Goal: Task Accomplishment & Management: Use online tool/utility

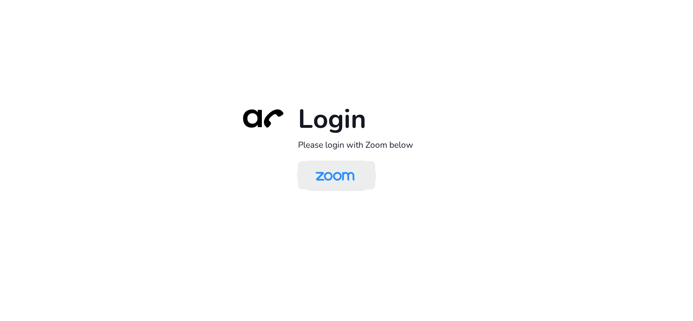
click at [339, 181] on img at bounding box center [335, 176] width 56 height 26
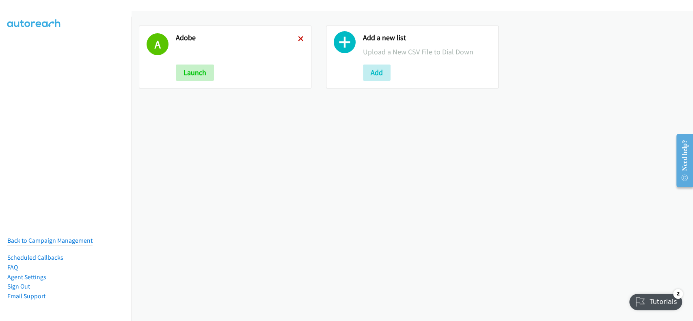
click at [298, 39] on icon at bounding box center [301, 40] width 6 height 6
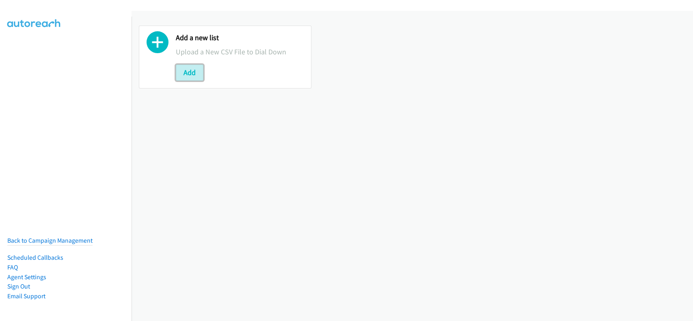
click at [192, 73] on button "Add" at bounding box center [190, 73] width 28 height 16
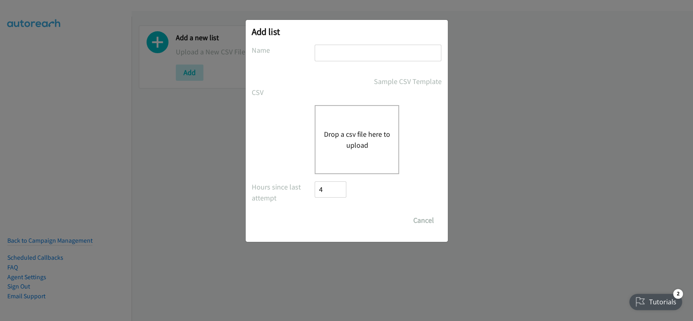
click at [341, 49] on input "text" at bounding box center [378, 53] width 127 height 17
type input "adobe"
click at [364, 129] on button "Drop a csv file here to upload" at bounding box center [357, 140] width 67 height 22
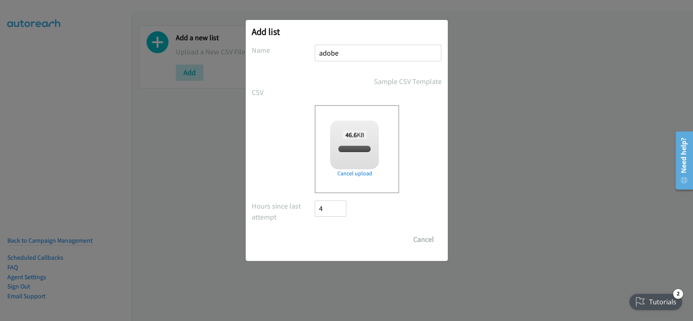
checkbox input "true"
click at [334, 240] on input "Save List" at bounding box center [336, 240] width 43 height 16
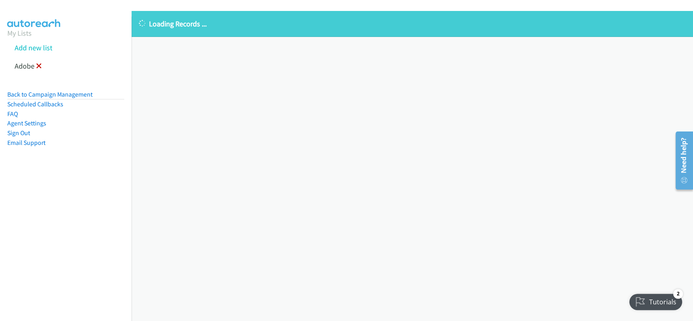
click at [40, 65] on icon at bounding box center [39, 67] width 6 height 6
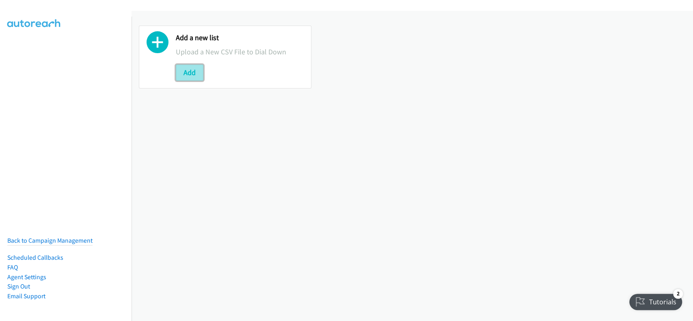
click at [185, 72] on button "Add" at bounding box center [190, 73] width 28 height 16
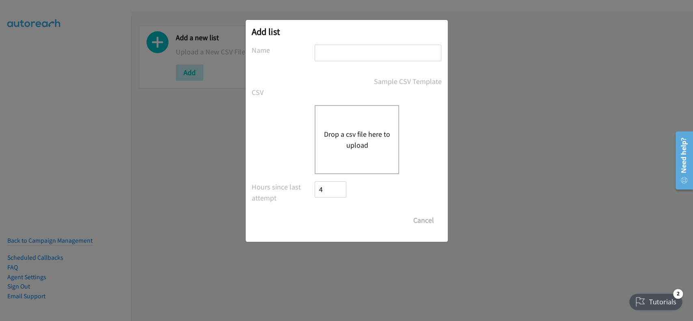
click at [426, 46] on input "text" at bounding box center [378, 53] width 127 height 17
type input "adobe"
click at [294, 135] on div "Drop a csv file here to upload" at bounding box center [347, 139] width 190 height 69
click at [338, 130] on button "Drop a csv file here to upload" at bounding box center [357, 140] width 67 height 22
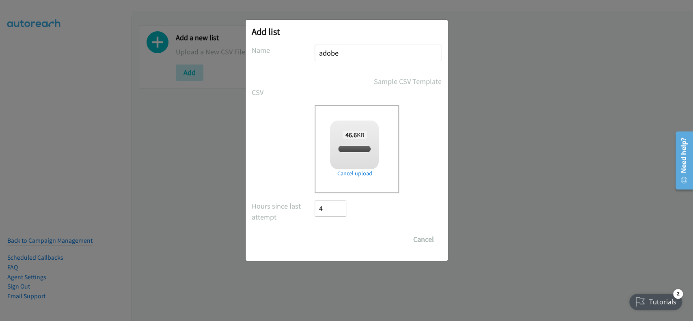
checkbox input "true"
click at [337, 241] on input "Save List" at bounding box center [336, 240] width 43 height 16
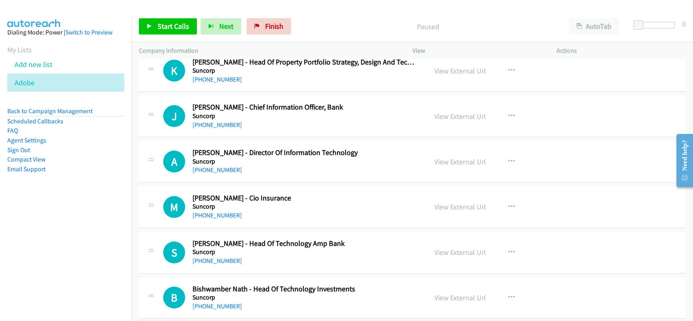
scroll to position [54, 0]
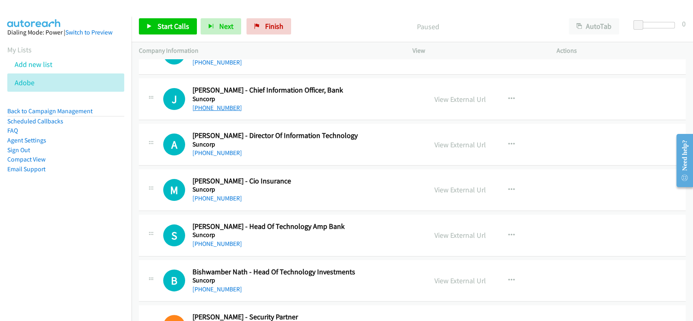
click at [211, 111] on link "+61 411 688 388" at bounding box center [218, 108] width 50 height 8
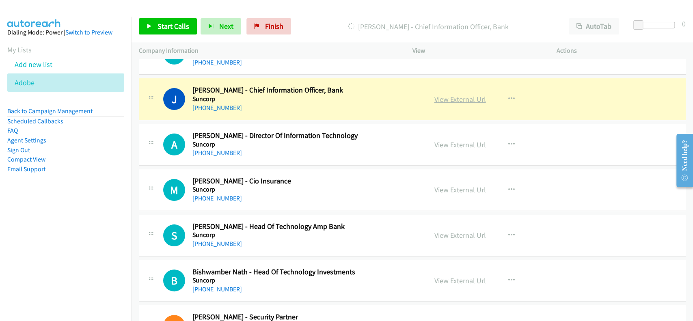
click at [452, 103] on link "View External Url" at bounding box center [461, 99] width 52 height 9
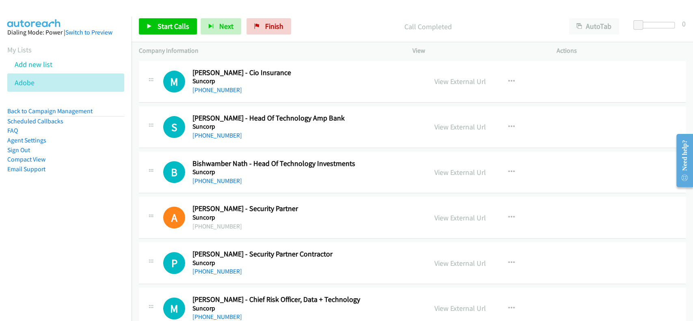
scroll to position [216, 0]
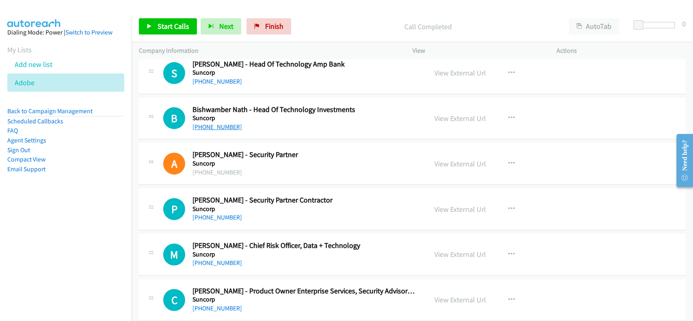
click at [214, 127] on link "[PHONE_NUMBER]" at bounding box center [218, 127] width 50 height 8
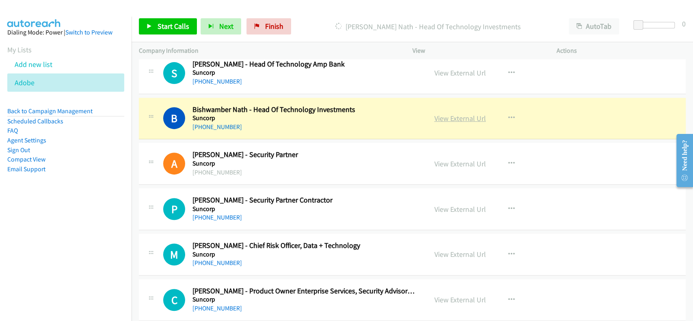
click at [461, 122] on link "View External Url" at bounding box center [461, 118] width 52 height 9
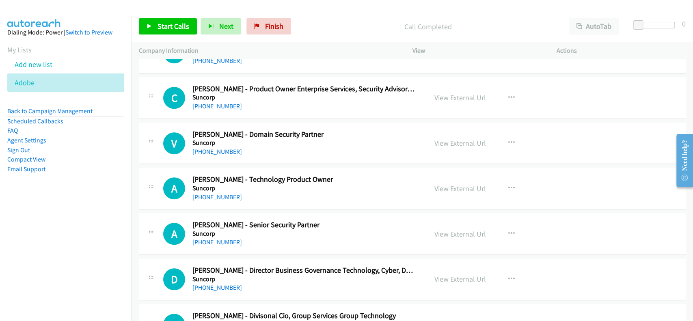
scroll to position [433, 0]
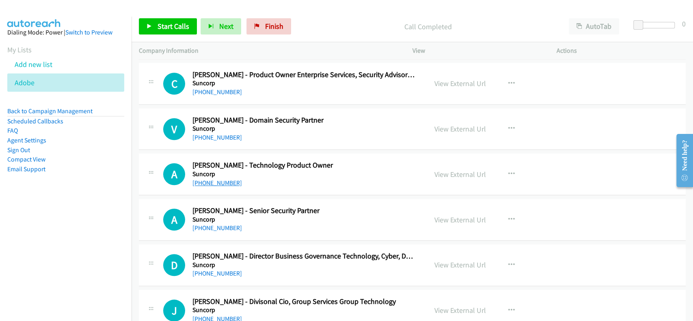
click at [224, 180] on link "[PHONE_NUMBER]" at bounding box center [218, 183] width 50 height 8
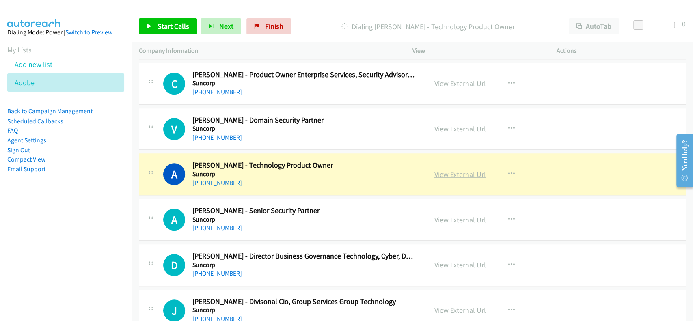
click at [452, 171] on link "View External Url" at bounding box center [461, 174] width 52 height 9
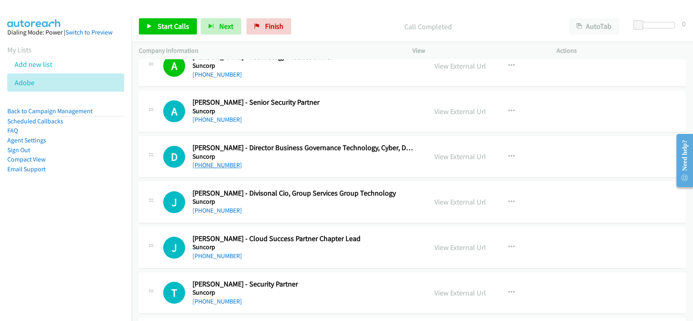
scroll to position [595, 0]
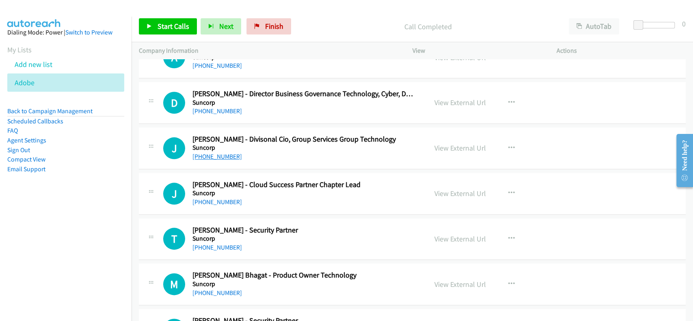
click at [214, 157] on link "[PHONE_NUMBER]" at bounding box center [218, 157] width 50 height 8
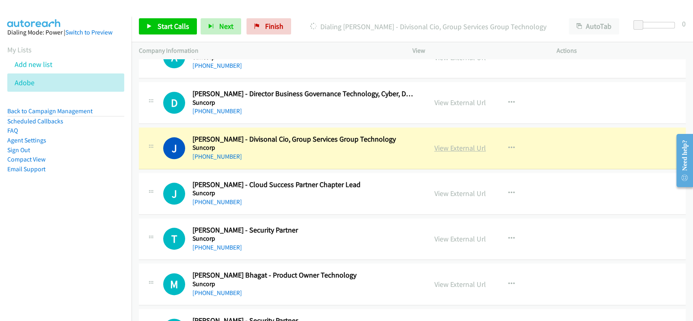
click at [461, 148] on link "View External Url" at bounding box center [461, 147] width 52 height 9
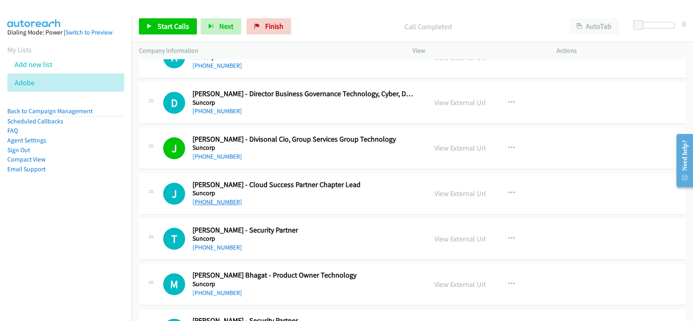
click at [218, 201] on link "+61 422 526 640" at bounding box center [218, 202] width 50 height 8
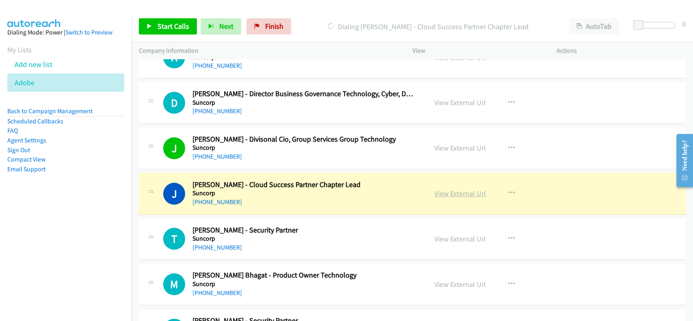
click at [461, 191] on link "View External Url" at bounding box center [461, 193] width 52 height 9
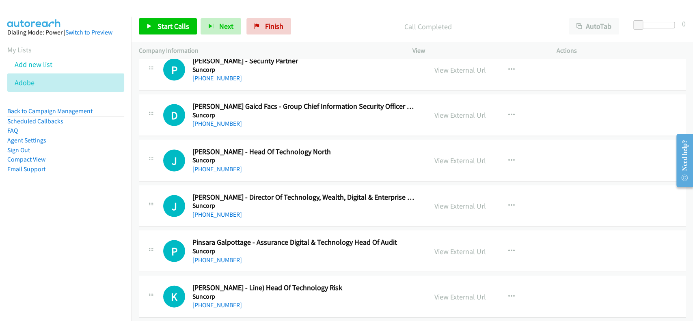
scroll to position [1137, 0]
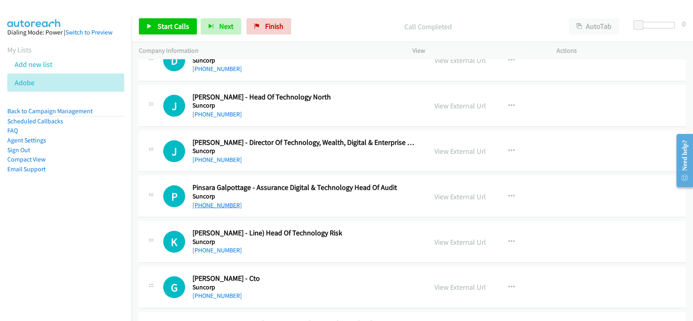
click at [214, 201] on link "+64 21 242 1510" at bounding box center [218, 205] width 50 height 8
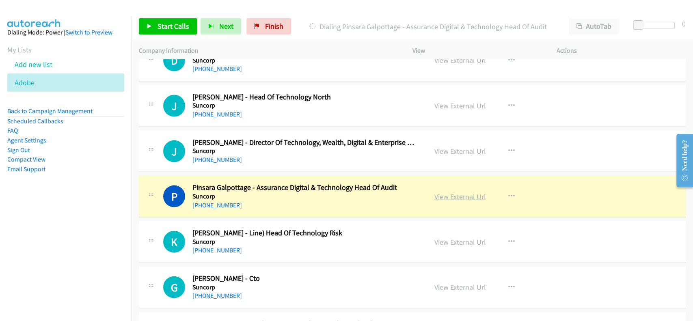
click at [463, 195] on link "View External Url" at bounding box center [461, 196] width 52 height 9
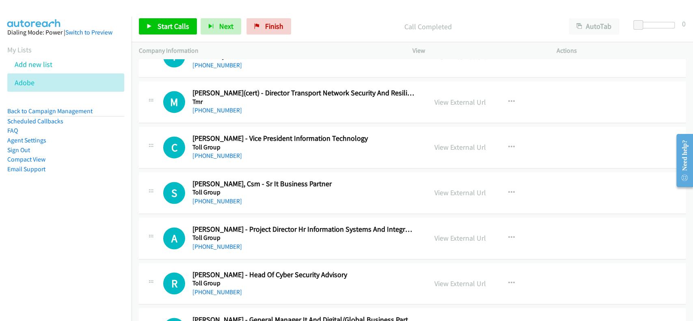
scroll to position [4928, 0]
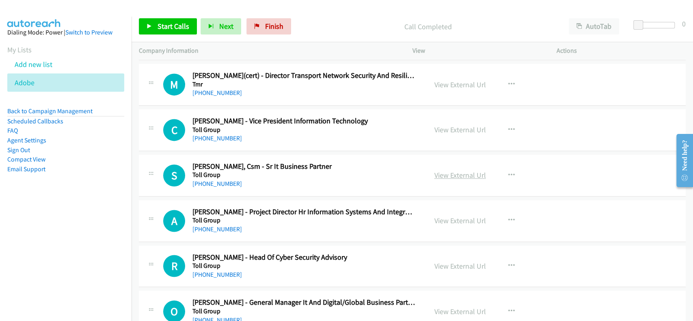
click at [441, 171] on link "View External Url" at bounding box center [461, 175] width 52 height 9
click at [202, 180] on link "+61 2 9926 1900" at bounding box center [218, 184] width 50 height 8
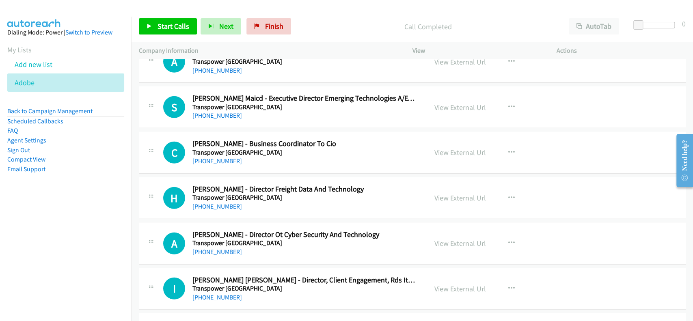
scroll to position [5686, 0]
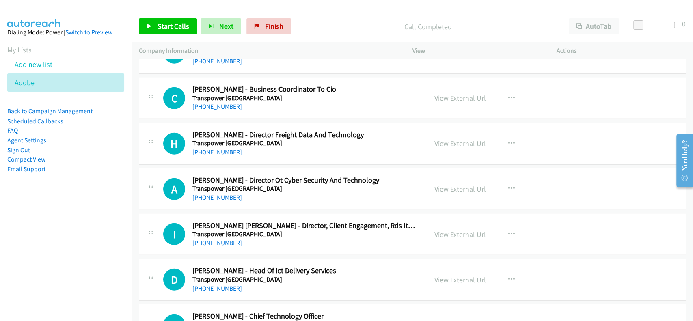
click at [447, 184] on link "View External Url" at bounding box center [461, 188] width 52 height 9
click at [207, 194] on link "+61 2 8202 2200" at bounding box center [218, 198] width 50 height 8
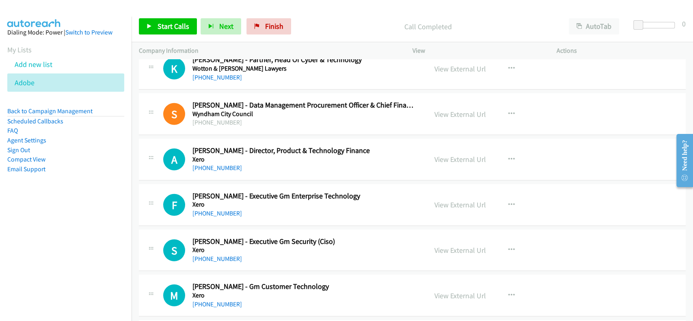
scroll to position [10029, 0]
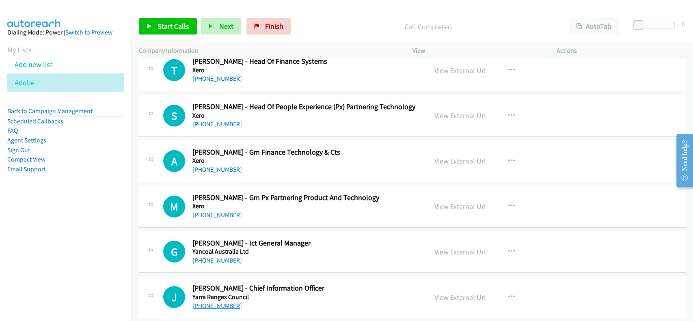
click at [218, 302] on link "+61 455 794 691" at bounding box center [218, 306] width 50 height 8
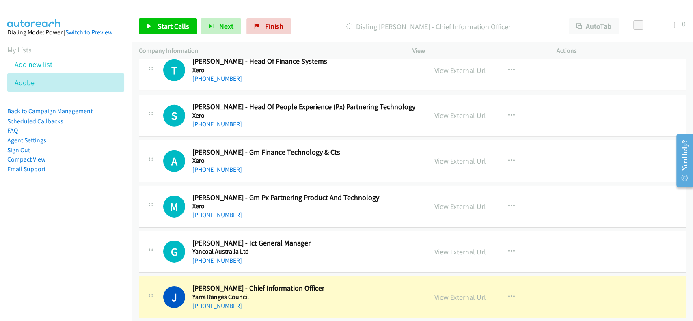
click at [454, 284] on div "View External Url View External Url Schedule/Manage Callback Start Calls Here R…" at bounding box center [502, 297] width 151 height 27
click at [456, 293] on link "View External Url" at bounding box center [461, 297] width 52 height 9
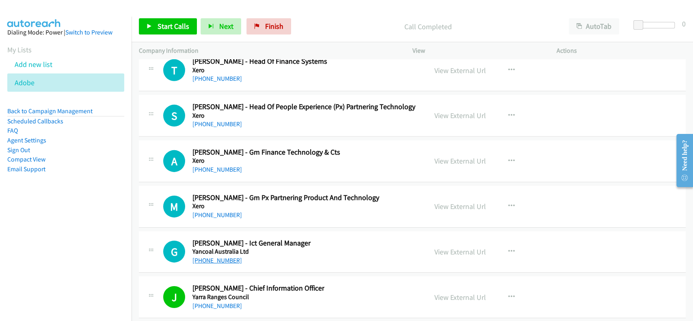
click at [219, 257] on link "+61 400 200 580" at bounding box center [218, 261] width 50 height 8
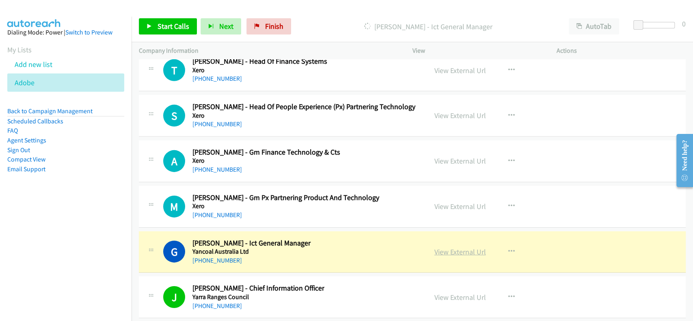
click at [448, 247] on link "View External Url" at bounding box center [461, 251] width 52 height 9
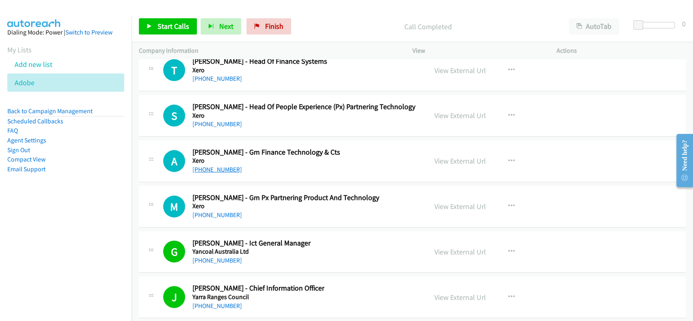
click at [215, 166] on link "+64 27 319 8186" at bounding box center [218, 170] width 50 height 8
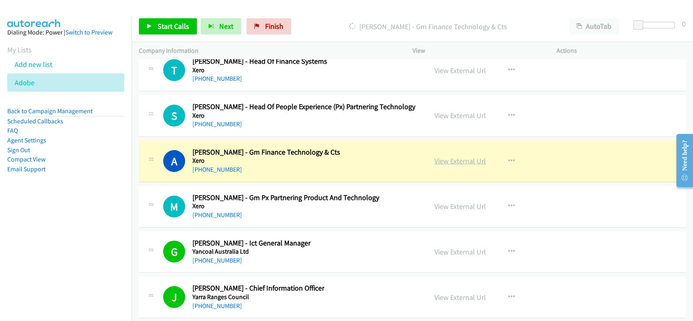
click at [458, 156] on link "View External Url" at bounding box center [461, 160] width 52 height 9
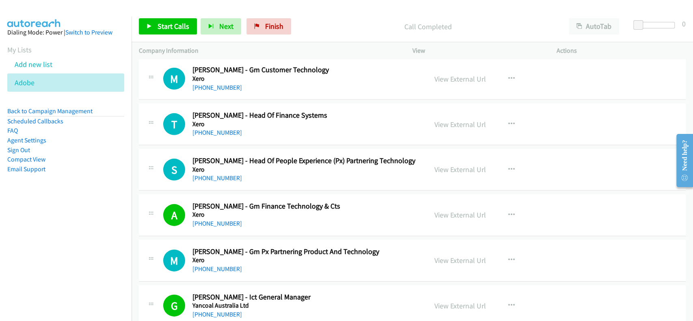
scroll to position [9920, 0]
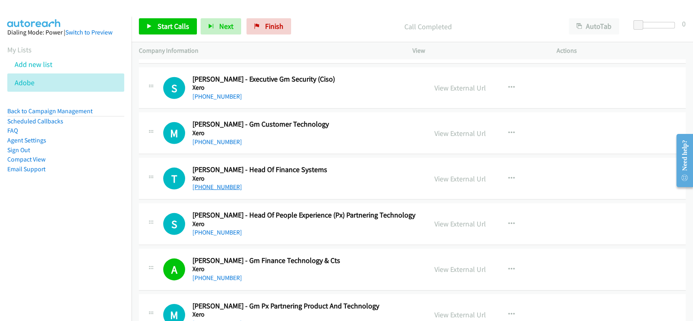
click at [206, 183] on link "+64 4 819 4800" at bounding box center [218, 187] width 50 height 8
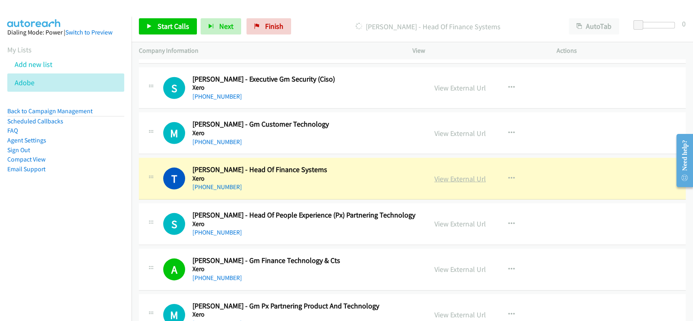
click at [467, 174] on link "View External Url" at bounding box center [461, 178] width 52 height 9
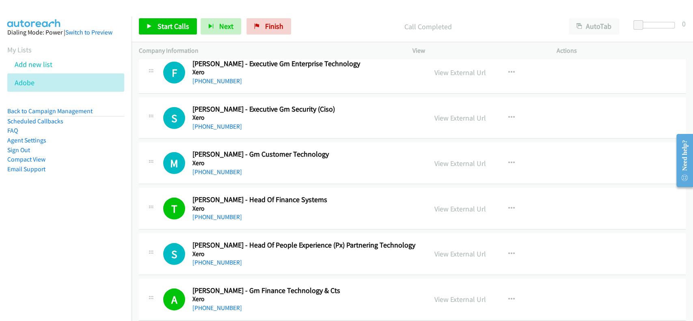
scroll to position [9866, 0]
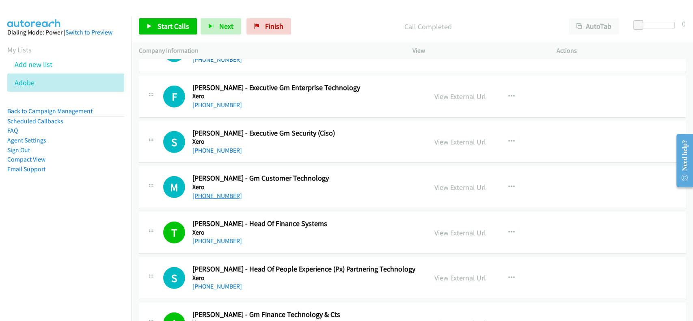
click at [216, 192] on link "+64 210 530 496" at bounding box center [218, 196] width 50 height 8
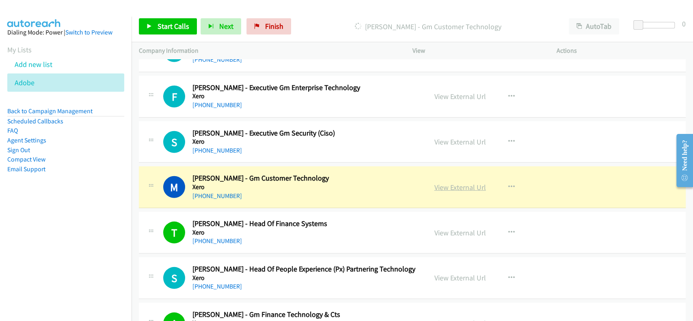
click at [461, 183] on link "View External Url" at bounding box center [461, 187] width 52 height 9
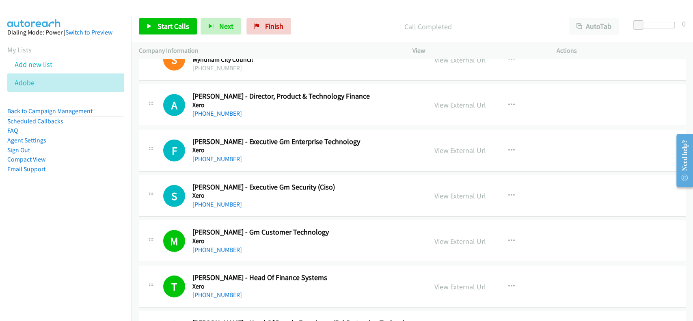
scroll to position [9758, 0]
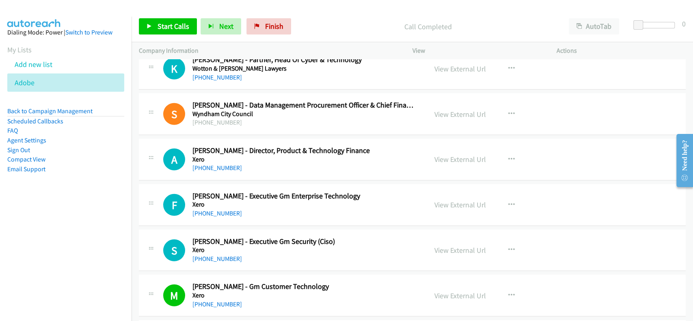
click at [211, 201] on h5 "Xero" at bounding box center [304, 205] width 223 height 8
click at [211, 210] on link "+64 27 207 9995" at bounding box center [218, 214] width 50 height 8
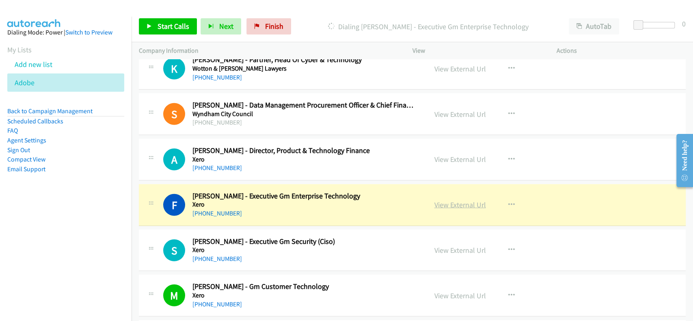
click at [448, 200] on link "View External Url" at bounding box center [461, 204] width 52 height 9
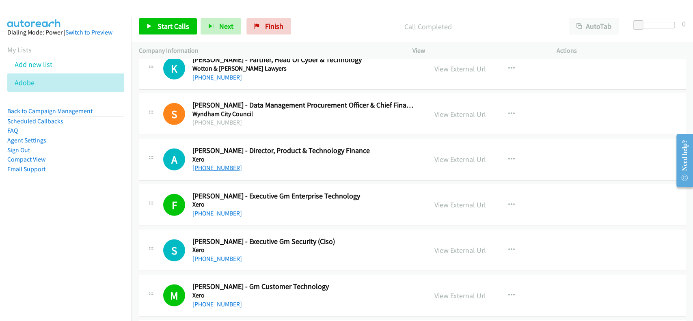
click at [208, 164] on link "+64 21 168 1152" at bounding box center [218, 168] width 50 height 8
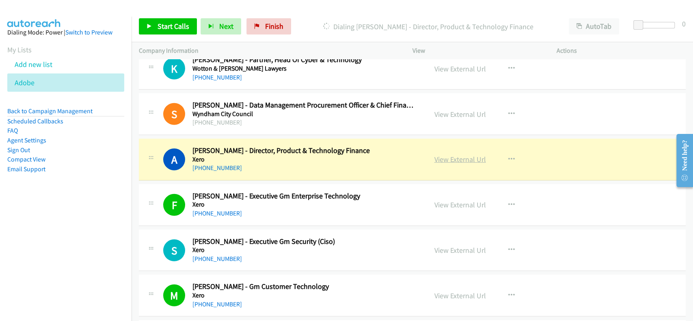
click at [459, 155] on link "View External Url" at bounding box center [461, 159] width 52 height 9
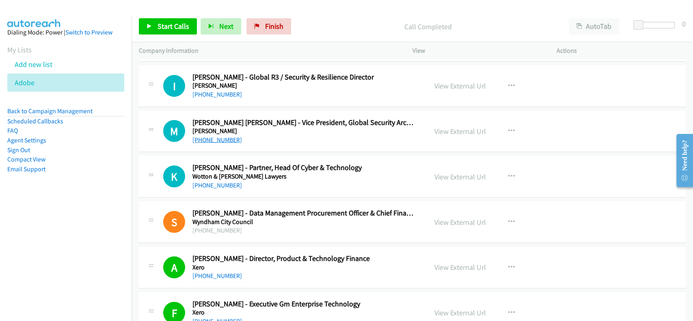
scroll to position [9595, 0]
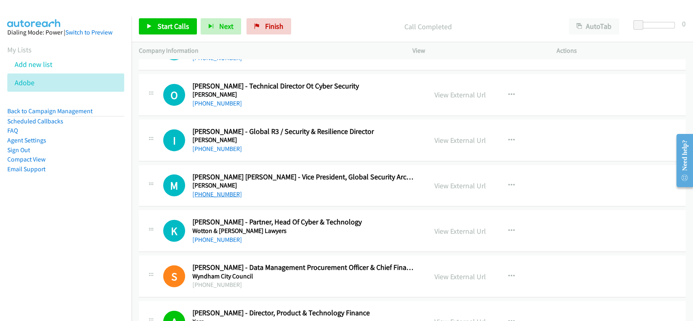
click at [211, 190] on link "+61 491 750 259" at bounding box center [218, 194] width 50 height 8
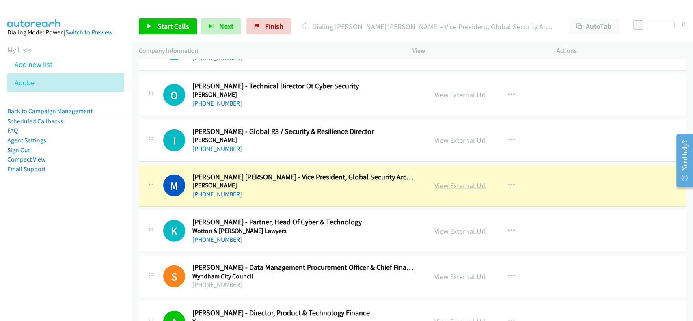
click at [470, 181] on link "View External Url" at bounding box center [461, 185] width 52 height 9
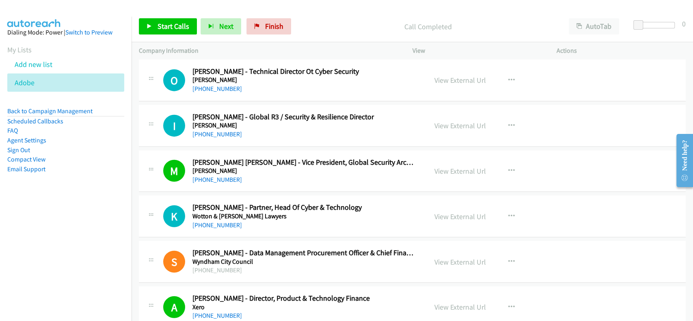
scroll to position [9650, 0]
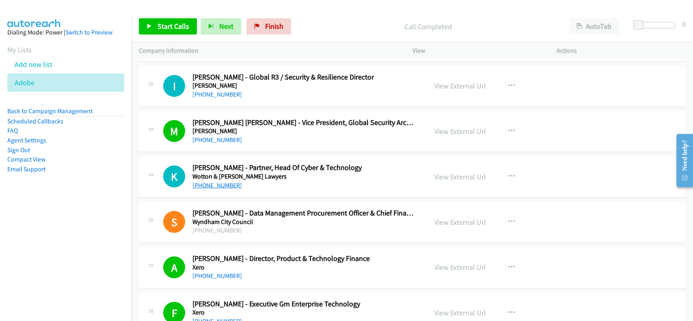
click at [212, 182] on link "+61 408 308 375" at bounding box center [218, 186] width 50 height 8
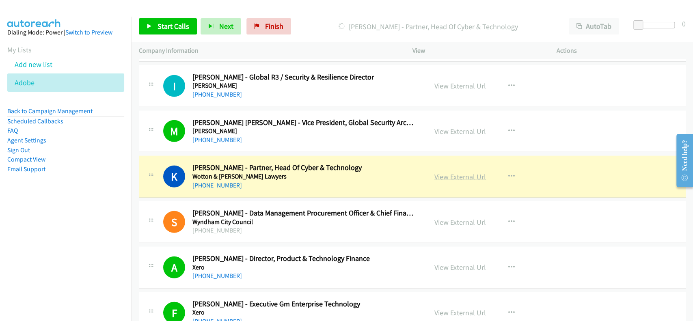
click at [450, 172] on link "View External Url" at bounding box center [461, 176] width 52 height 9
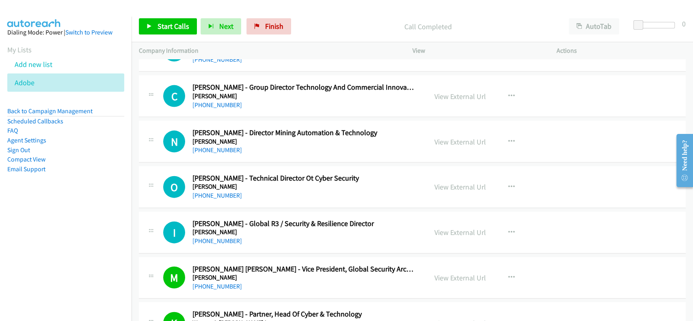
scroll to position [9487, 0]
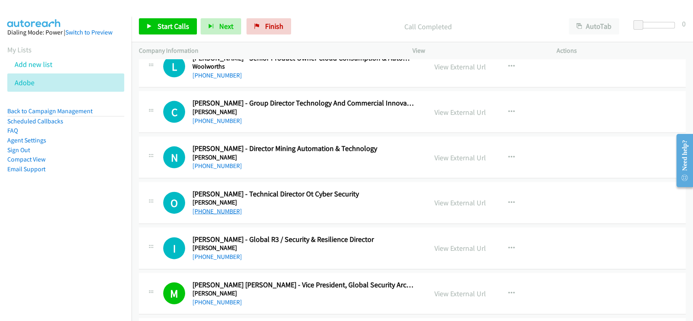
click at [203, 208] on link "+61 430 184 425" at bounding box center [218, 212] width 50 height 8
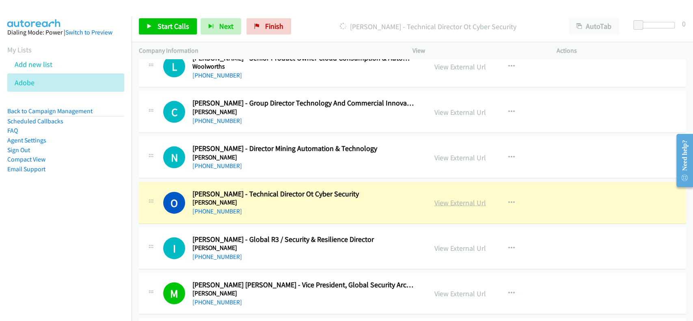
click at [452, 198] on link "View External Url" at bounding box center [461, 202] width 52 height 9
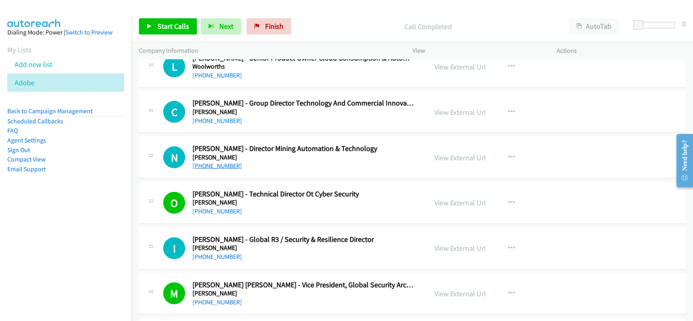
click at [219, 162] on link "+61 437 617 134" at bounding box center [218, 166] width 50 height 8
click at [218, 117] on link "+61 417 993 312" at bounding box center [218, 121] width 50 height 8
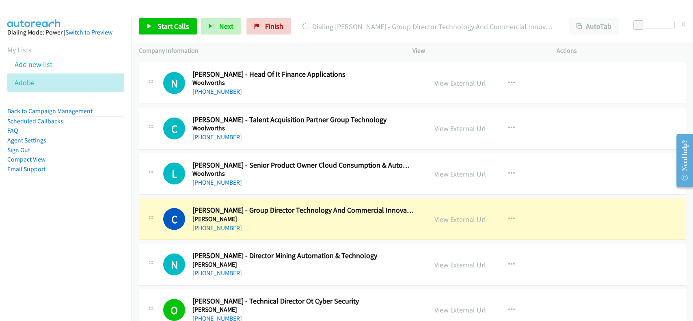
scroll to position [9379, 0]
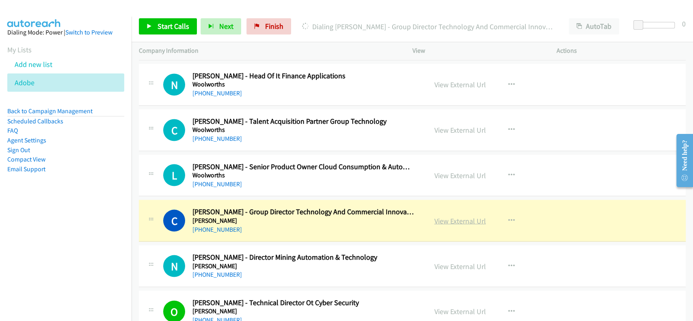
click at [470, 216] on link "View External Url" at bounding box center [461, 220] width 52 height 9
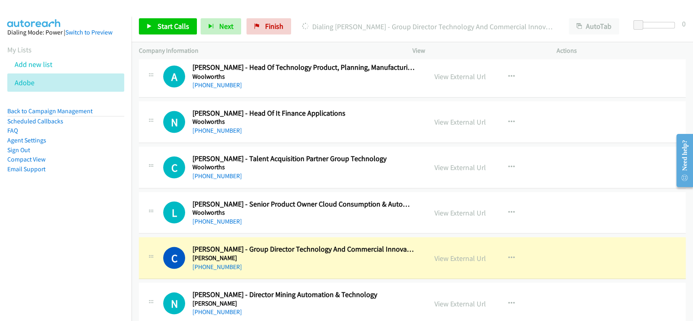
scroll to position [9325, 0]
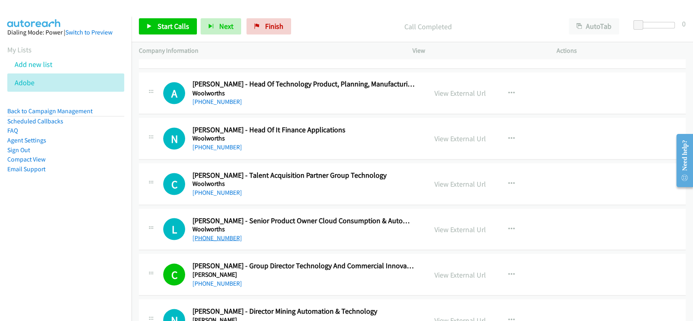
click at [209, 234] on link "+61 2 8885 0000" at bounding box center [218, 238] width 50 height 8
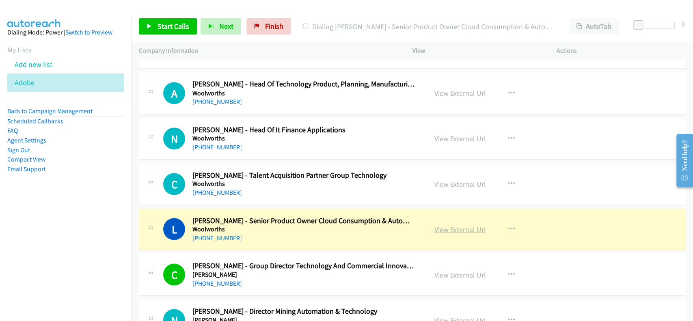
click at [446, 225] on link "View External Url" at bounding box center [461, 229] width 52 height 9
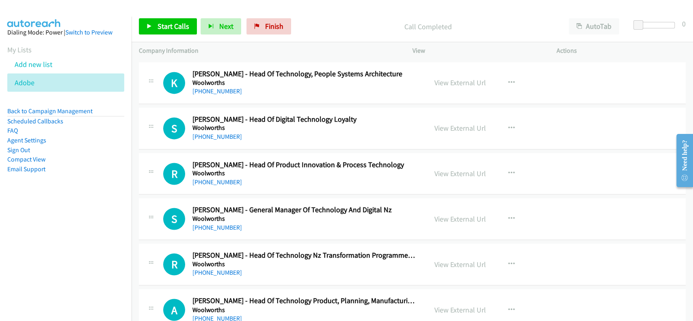
scroll to position [9054, 0]
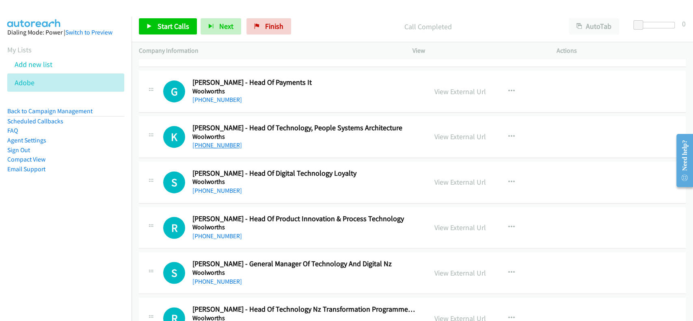
click at [211, 141] on link "+61 410 867 296" at bounding box center [218, 145] width 50 height 8
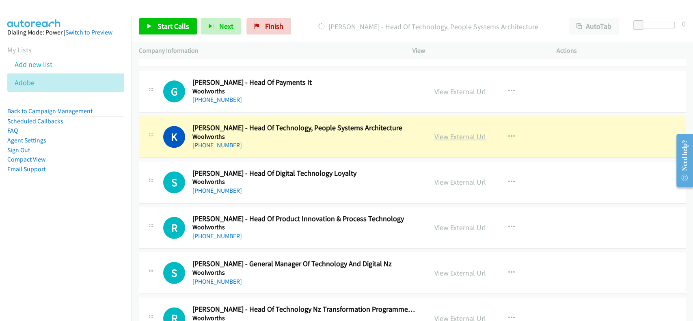
click at [443, 132] on link "View External Url" at bounding box center [461, 136] width 52 height 9
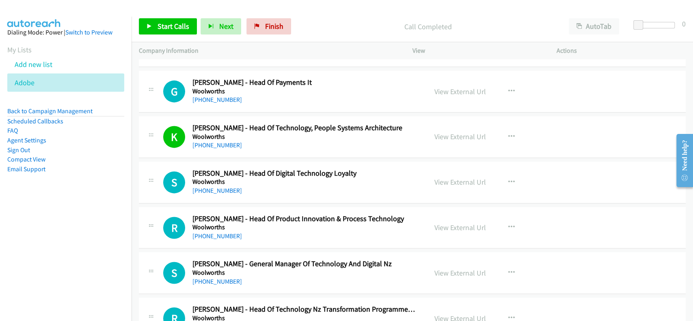
scroll to position [9000, 0]
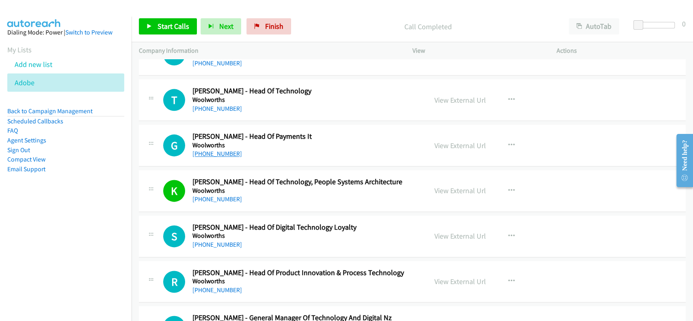
click at [215, 150] on link "+61 404 829 435" at bounding box center [218, 154] width 50 height 8
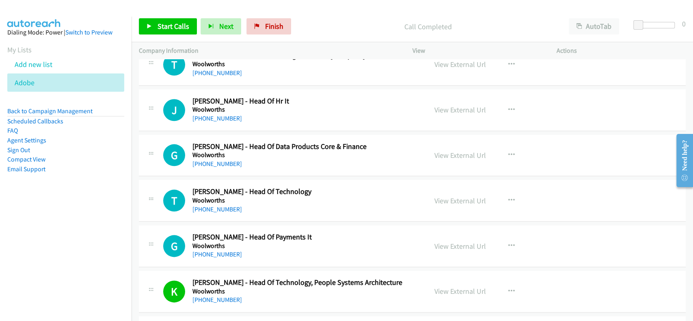
scroll to position [8891, 0]
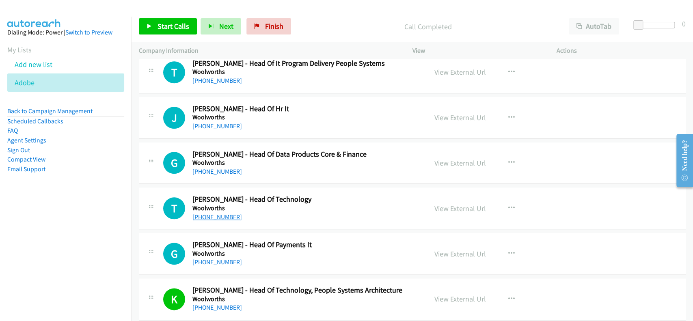
click at [213, 213] on link "+61 439 407 387" at bounding box center [218, 217] width 50 height 8
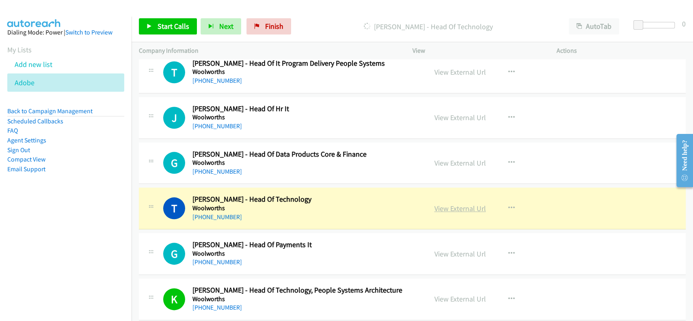
click at [452, 204] on link "View External Url" at bounding box center [461, 208] width 52 height 9
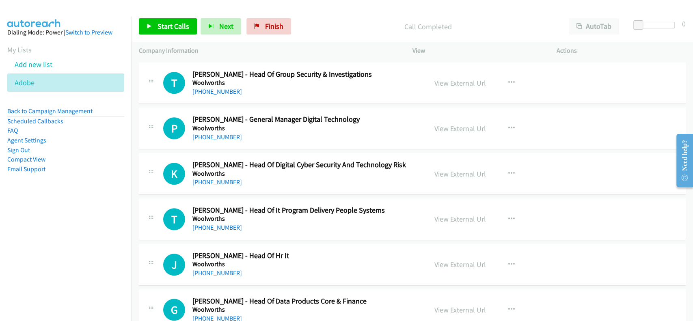
scroll to position [8729, 0]
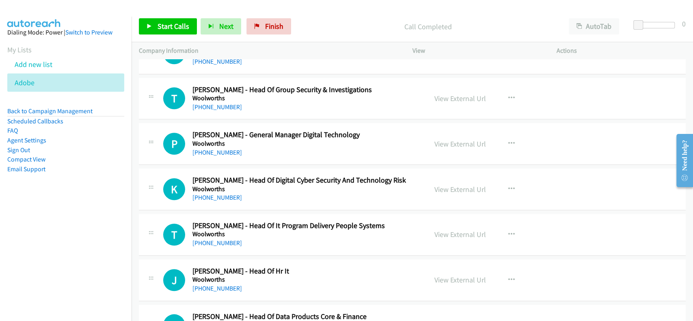
click at [203, 140] on h5 "Woolworths" at bounding box center [304, 144] width 223 height 8
click at [203, 149] on link "+61 422 305 015" at bounding box center [218, 153] width 50 height 8
click at [448, 139] on link "View External Url" at bounding box center [461, 143] width 52 height 9
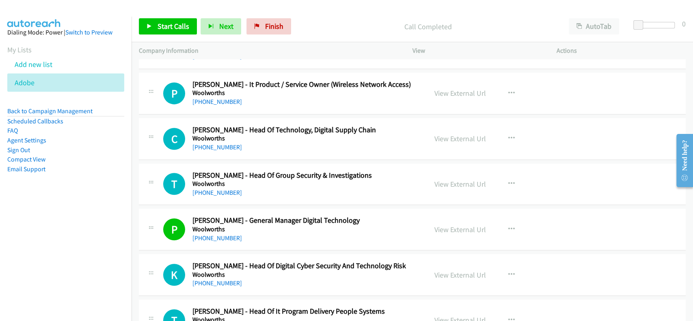
scroll to position [8620, 0]
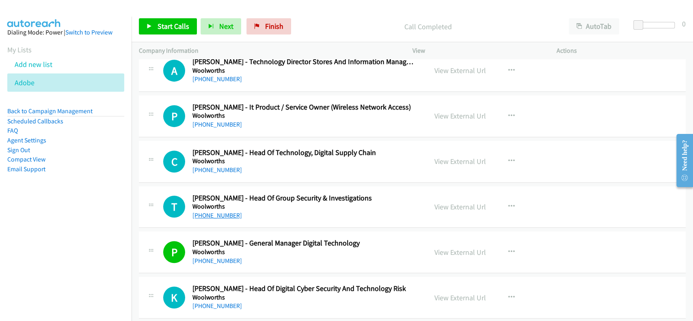
click at [222, 212] on link "+61 404 165 210" at bounding box center [218, 216] width 50 height 8
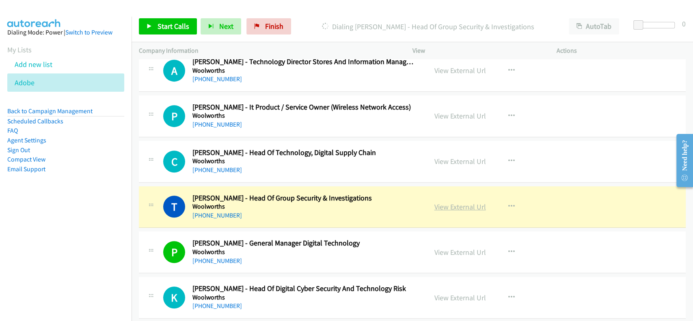
click at [450, 202] on link "View External Url" at bounding box center [461, 206] width 52 height 9
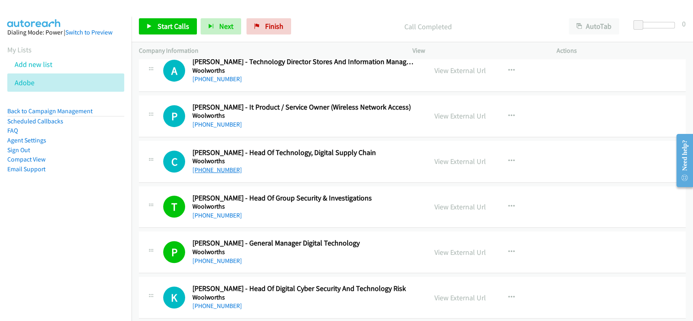
click at [214, 166] on link "+61 2 9335 0789" at bounding box center [218, 170] width 50 height 8
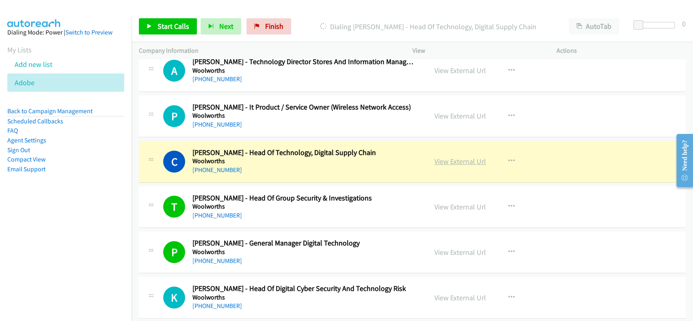
click at [473, 157] on link "View External Url" at bounding box center [461, 161] width 52 height 9
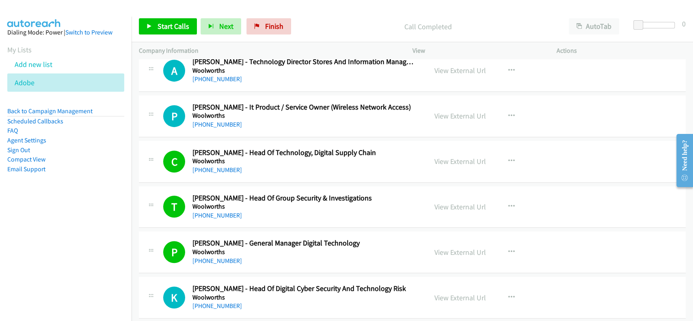
drag, startPoint x: 548, startPoint y: 243, endPoint x: 582, endPoint y: 261, distance: 39.4
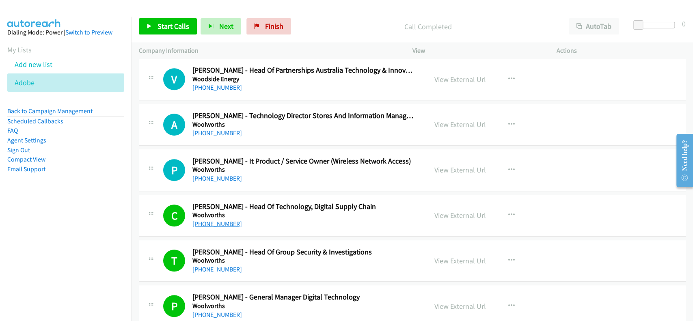
scroll to position [8512, 0]
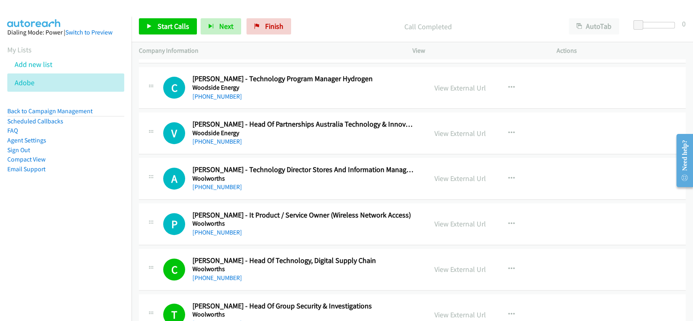
click at [209, 182] on div "+61 428 461 583" at bounding box center [304, 187] width 223 height 10
click at [209, 183] on link "+61 428 461 583" at bounding box center [218, 187] width 50 height 8
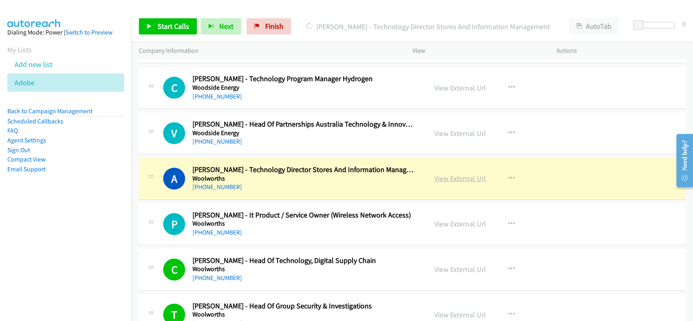
click at [451, 174] on link "View External Url" at bounding box center [461, 178] width 52 height 9
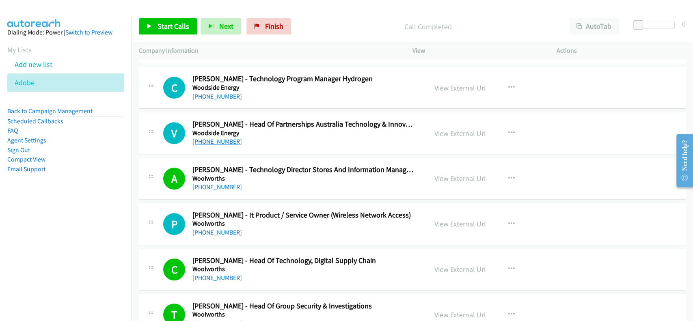
click at [210, 138] on link "+61 455 099 626" at bounding box center [218, 142] width 50 height 8
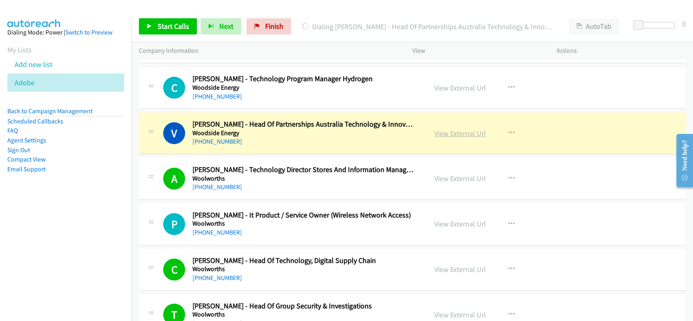
click at [462, 129] on link "View External Url" at bounding box center [461, 133] width 52 height 9
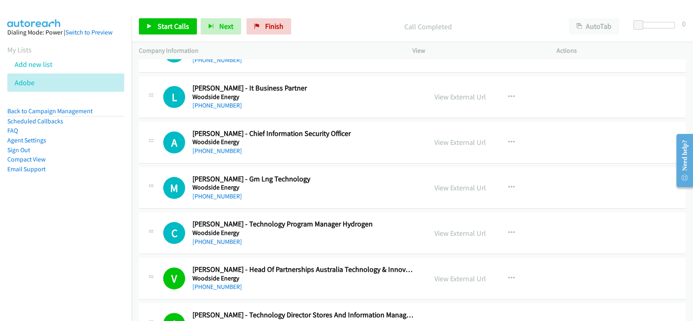
scroll to position [8350, 0]
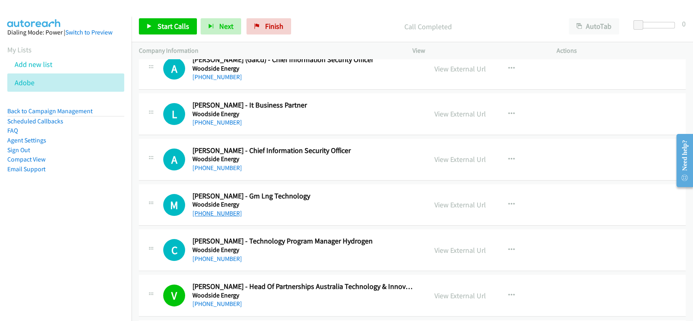
click at [216, 210] on link "+61 8 9348 6158" at bounding box center [218, 214] width 50 height 8
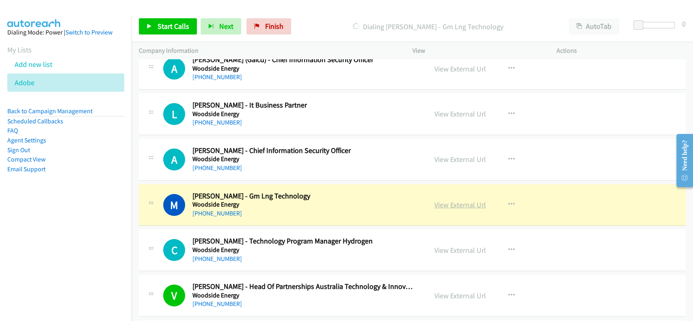
click at [435, 200] on link "View External Url" at bounding box center [461, 204] width 52 height 9
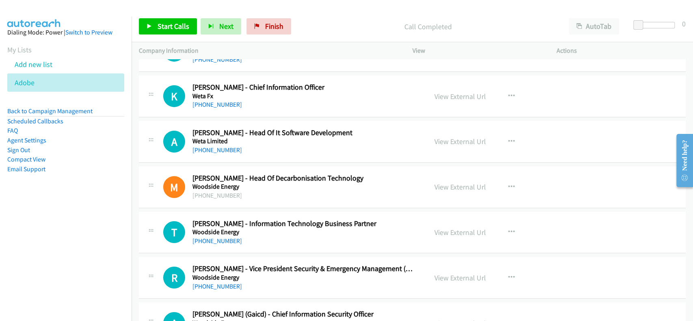
scroll to position [8079, 0]
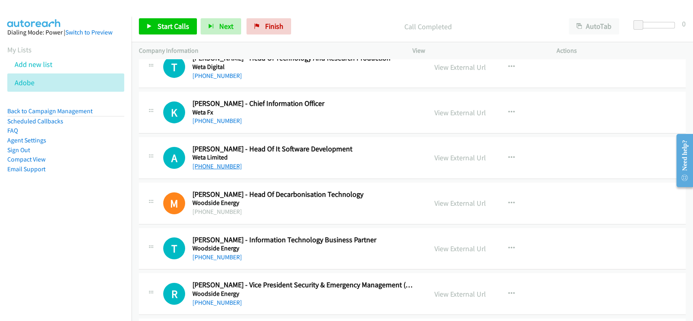
click at [213, 162] on link "+64 210 233 5527" at bounding box center [218, 166] width 50 height 8
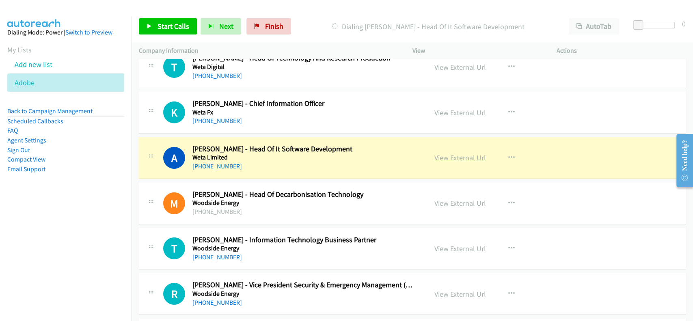
click at [441, 153] on link "View External Url" at bounding box center [461, 157] width 52 height 9
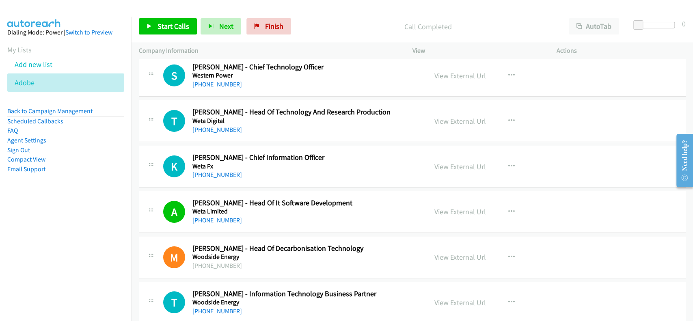
scroll to position [7971, 0]
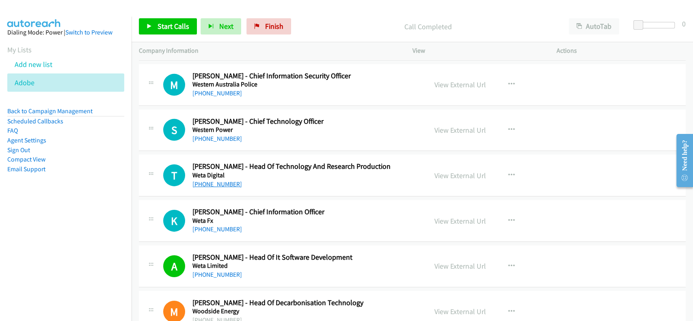
click at [211, 180] on link "+64 4 909 6000" at bounding box center [218, 184] width 50 height 8
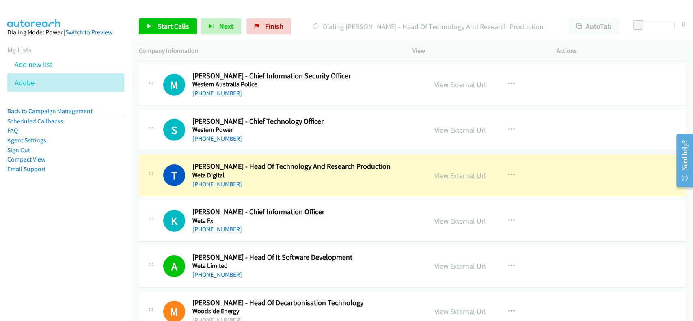
click at [460, 171] on link "View External Url" at bounding box center [461, 175] width 52 height 9
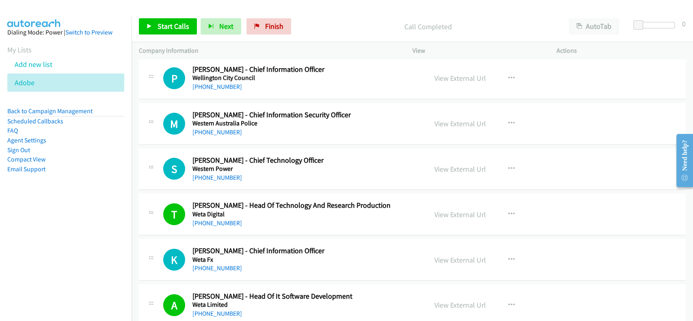
scroll to position [7917, 0]
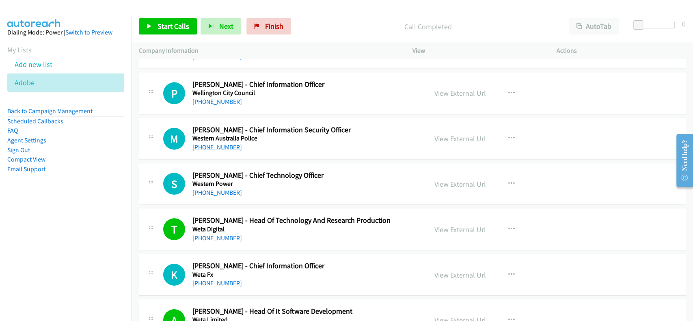
click at [217, 143] on link "+61 8 9182 2222" at bounding box center [218, 147] width 50 height 8
click at [453, 134] on link "View External Url" at bounding box center [461, 138] width 52 height 9
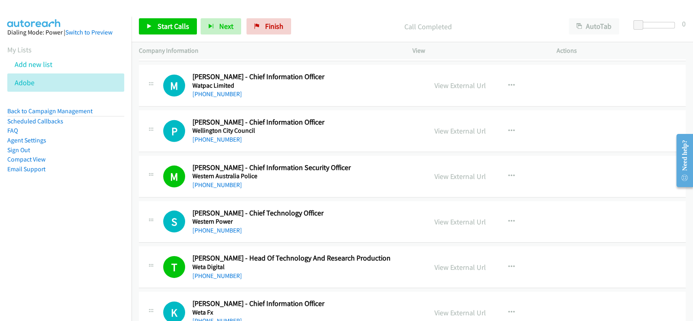
scroll to position [7863, 0]
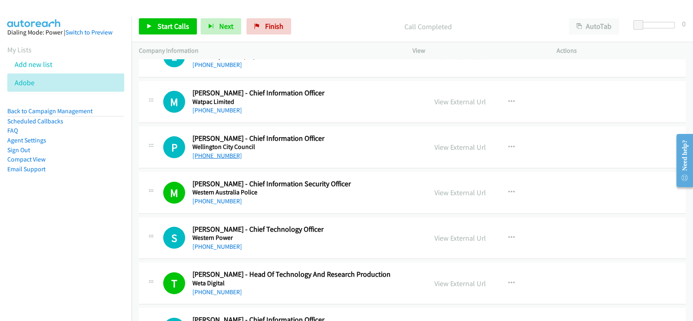
click at [210, 152] on link "+61 405 906 517" at bounding box center [218, 156] width 50 height 8
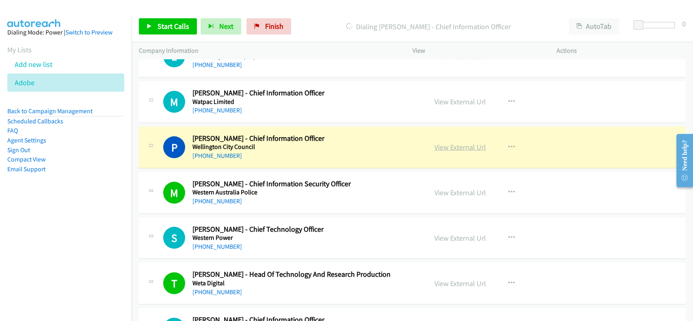
click at [455, 143] on link "View External Url" at bounding box center [461, 147] width 52 height 9
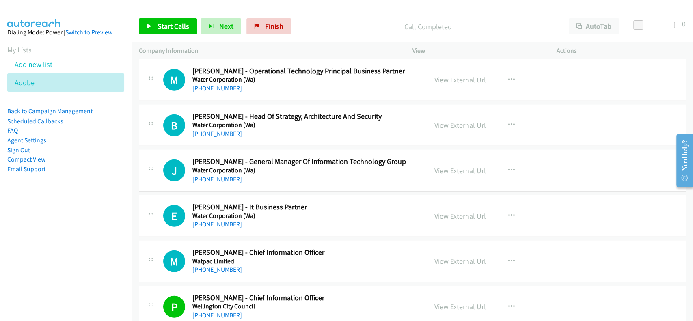
scroll to position [7700, 0]
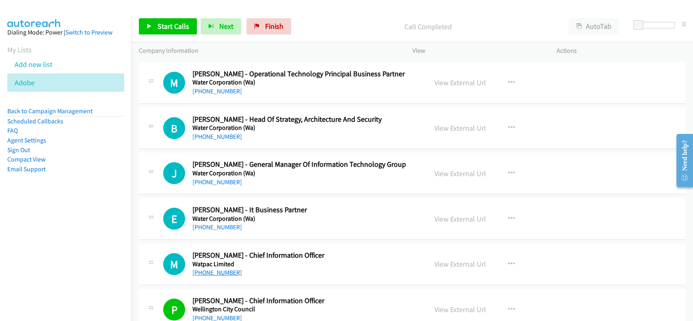
click at [219, 269] on link "+61 488 020 724" at bounding box center [218, 273] width 50 height 8
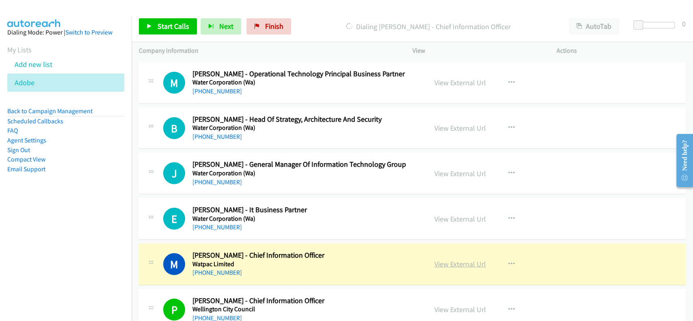
click at [460, 260] on link "View External Url" at bounding box center [461, 264] width 52 height 9
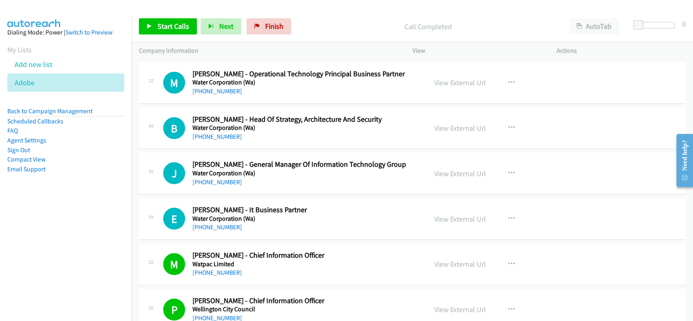
scroll to position [7646, 0]
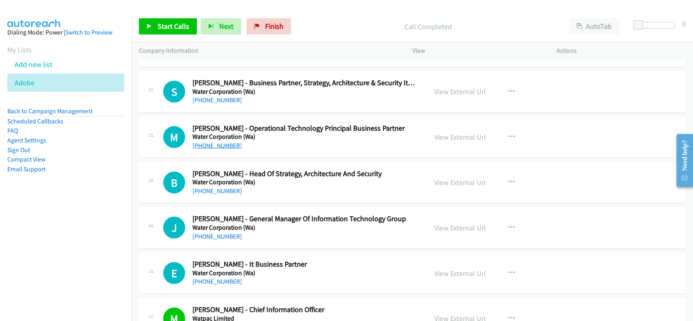
click at [201, 142] on link "+61 424 185 976" at bounding box center [218, 146] width 50 height 8
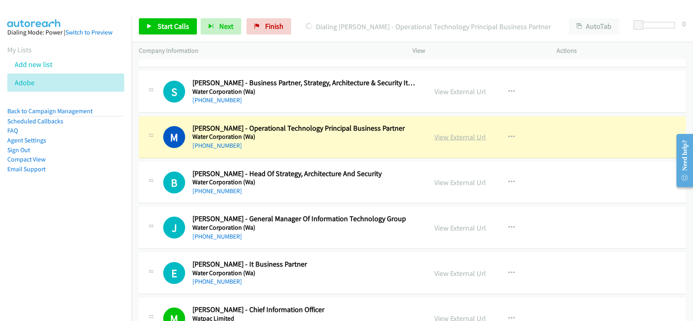
click at [448, 132] on link "View External Url" at bounding box center [461, 136] width 52 height 9
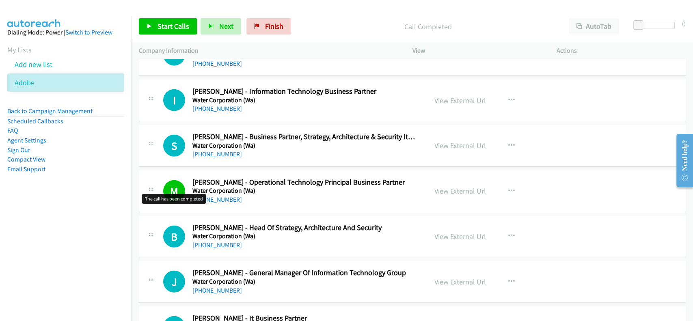
scroll to position [7538, 0]
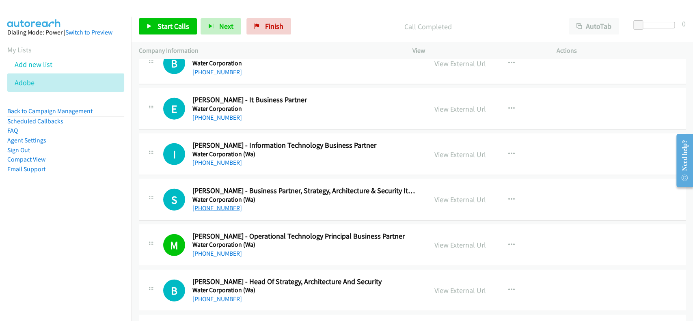
click at [211, 204] on link "+61 401 945 353" at bounding box center [218, 208] width 50 height 8
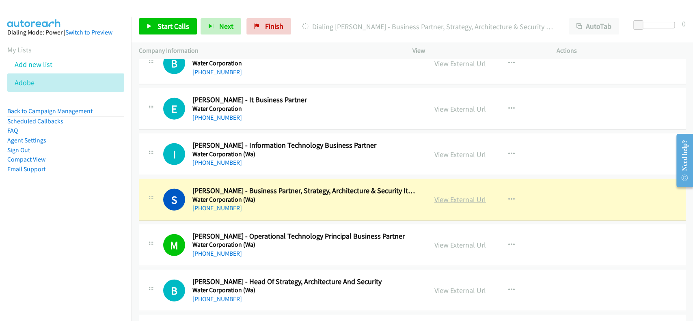
click at [448, 195] on link "View External Url" at bounding box center [461, 199] width 52 height 9
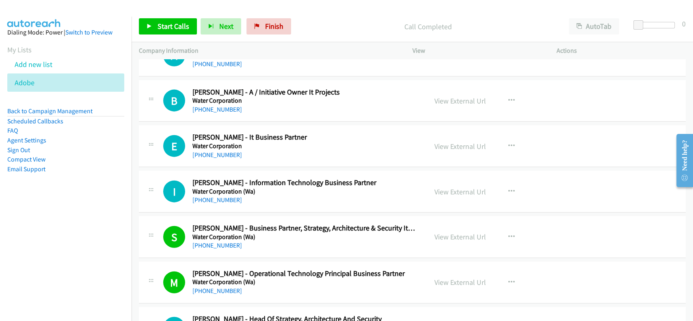
scroll to position [7483, 0]
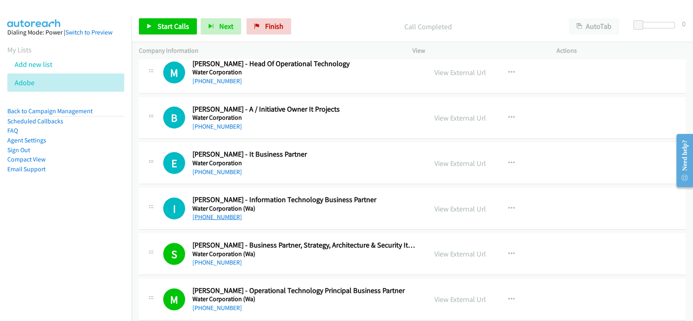
click at [216, 213] on link "+61 8 9524 8693" at bounding box center [218, 217] width 50 height 8
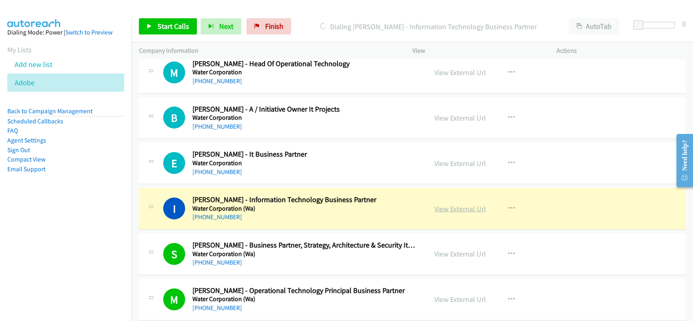
click at [452, 204] on link "View External Url" at bounding box center [461, 208] width 52 height 9
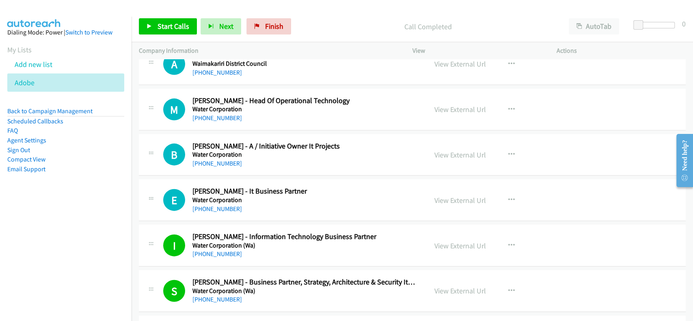
scroll to position [7429, 0]
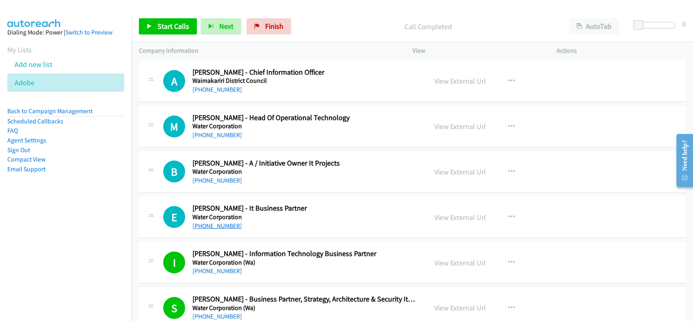
click at [214, 222] on link "+61 414 731 876" at bounding box center [218, 226] width 50 height 8
click at [443, 213] on link "View External Url" at bounding box center [461, 217] width 52 height 9
click at [200, 177] on link "+61 418 930 329" at bounding box center [218, 181] width 50 height 8
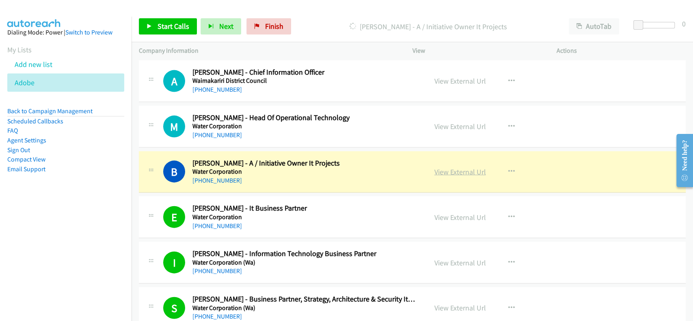
click at [435, 167] on link "View External Url" at bounding box center [461, 171] width 52 height 9
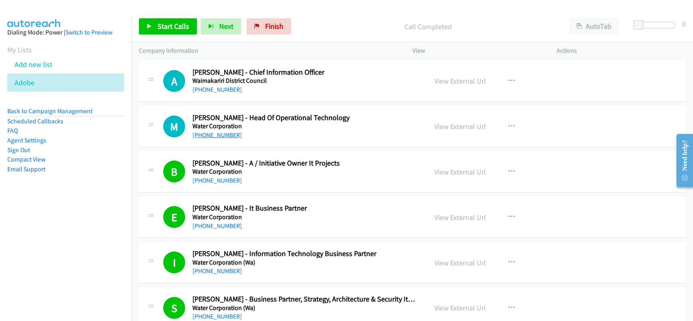
click at [218, 131] on link "+61 419 306 509" at bounding box center [218, 135] width 50 height 8
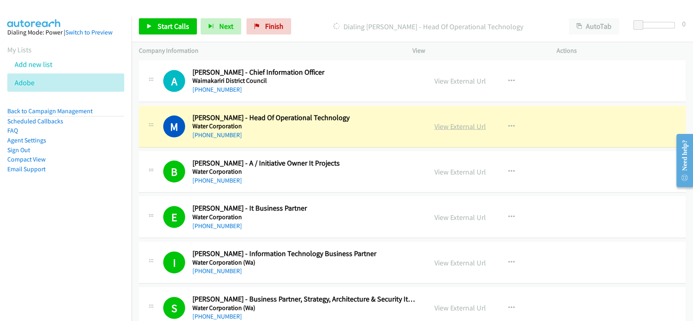
click at [455, 122] on link "View External Url" at bounding box center [461, 126] width 52 height 9
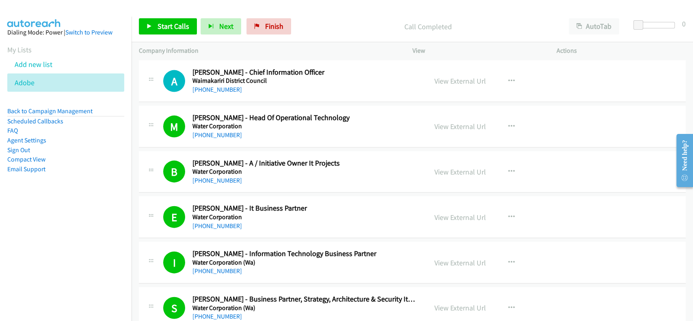
scroll to position [7375, 0]
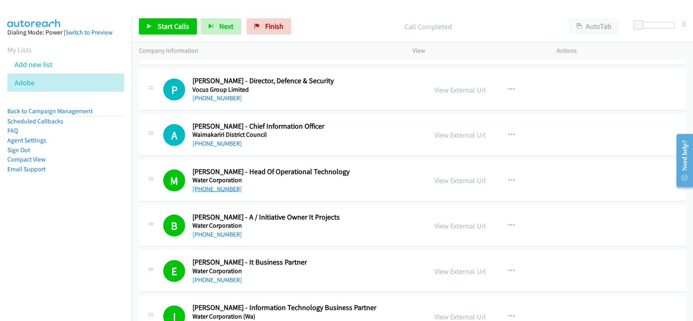
click at [205, 185] on link "+61 419 306 509" at bounding box center [218, 189] width 50 height 8
click at [452, 176] on link "View External Url" at bounding box center [461, 180] width 52 height 9
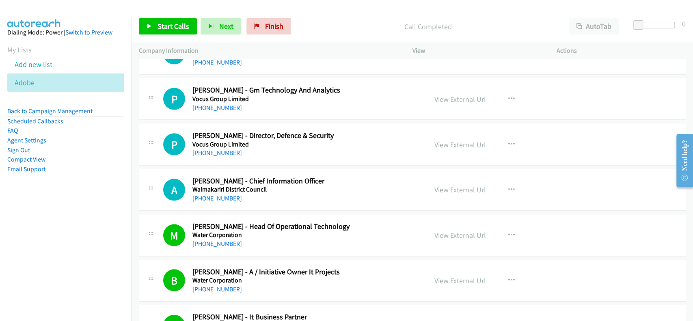
scroll to position [7267, 0]
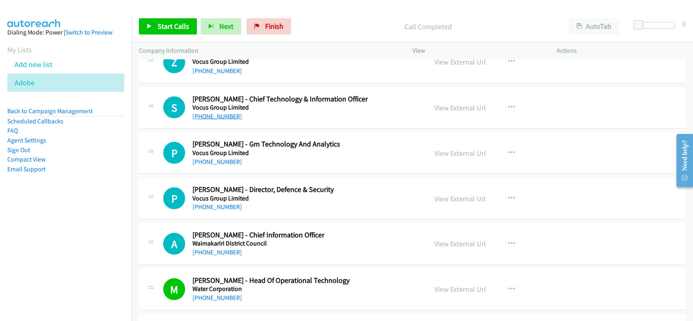
click at [214, 112] on link "+64 21 139 6767" at bounding box center [218, 116] width 50 height 8
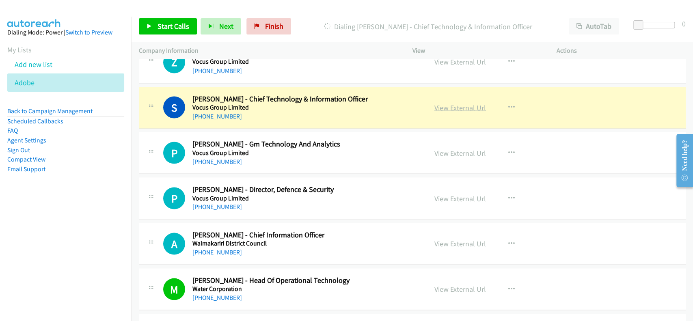
click at [452, 103] on link "View External Url" at bounding box center [461, 107] width 52 height 9
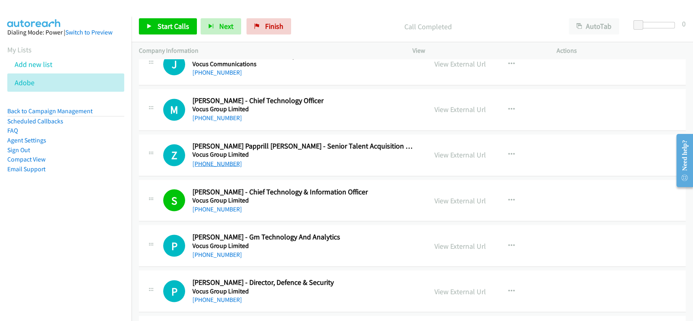
scroll to position [7158, 0]
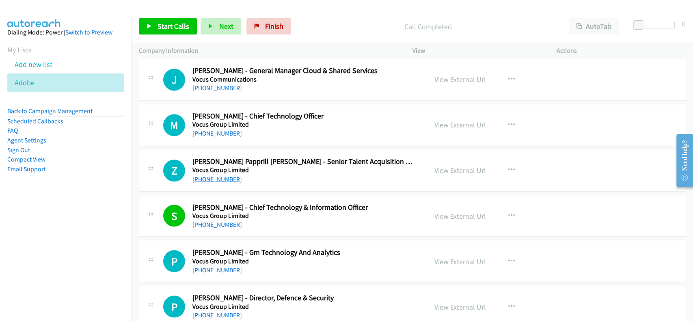
click at [205, 175] on link "+64 27 303 4505" at bounding box center [218, 179] width 50 height 8
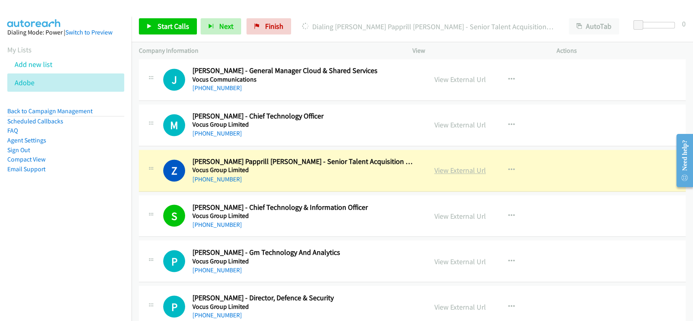
click at [466, 166] on link "View External Url" at bounding box center [461, 170] width 52 height 9
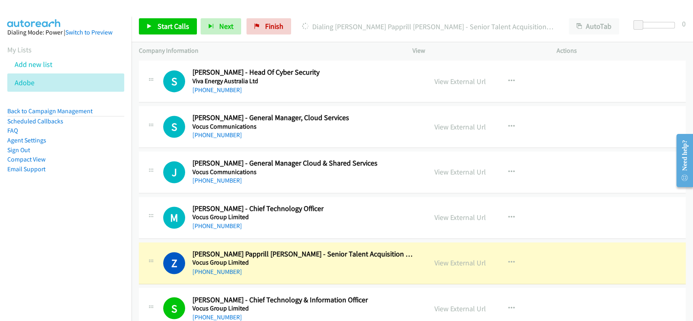
scroll to position [7050, 0]
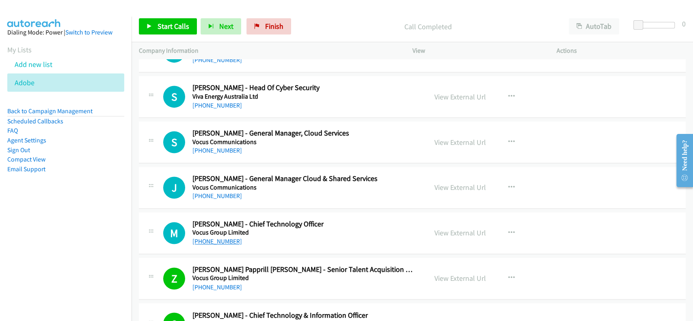
click at [225, 238] on link "+64 27 544 4934" at bounding box center [218, 242] width 50 height 8
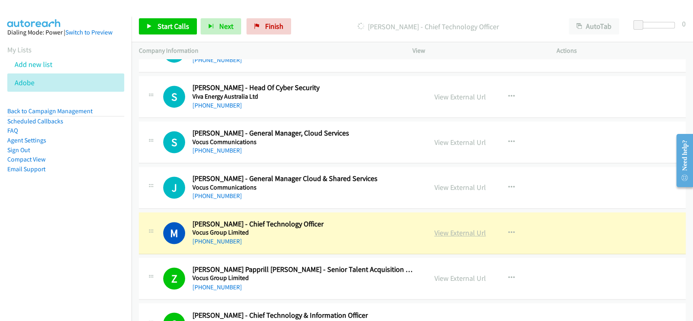
click at [444, 228] on link "View External Url" at bounding box center [461, 232] width 52 height 9
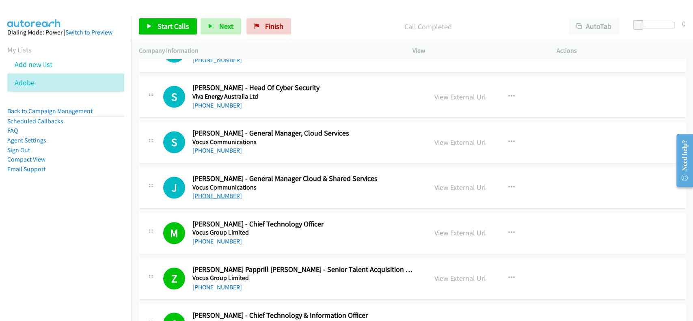
click at [206, 192] on link "+61 401 907 687" at bounding box center [218, 196] width 50 height 8
click at [225, 147] on link "+61 450 921 027" at bounding box center [218, 151] width 50 height 8
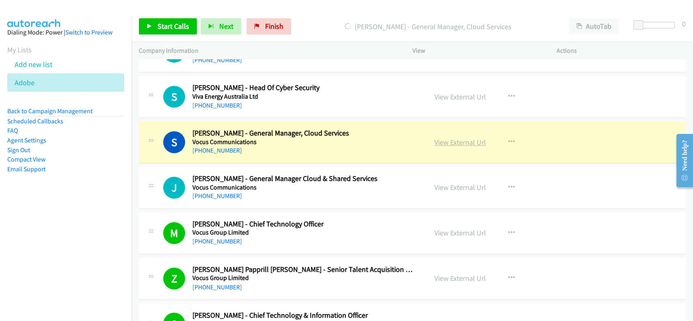
click at [441, 138] on link "View External Url" at bounding box center [461, 142] width 52 height 9
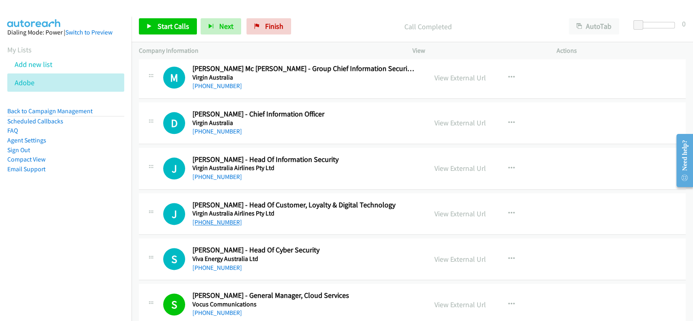
scroll to position [6833, 0]
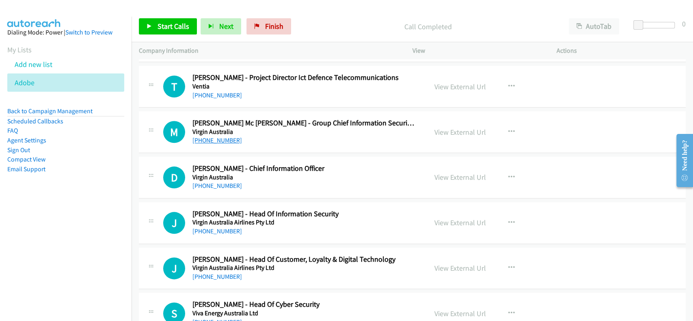
click at [218, 136] on link "+61 3 9868 2980" at bounding box center [218, 140] width 50 height 8
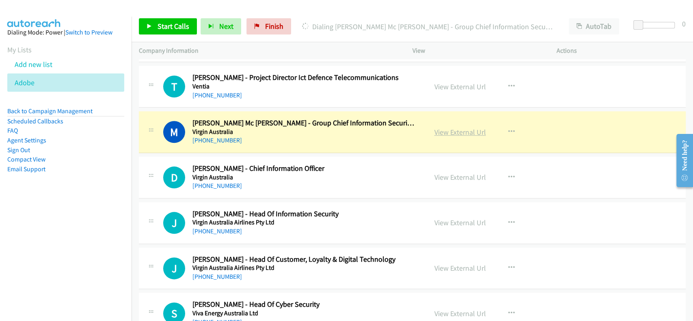
click at [456, 128] on link "View External Url" at bounding box center [461, 132] width 52 height 9
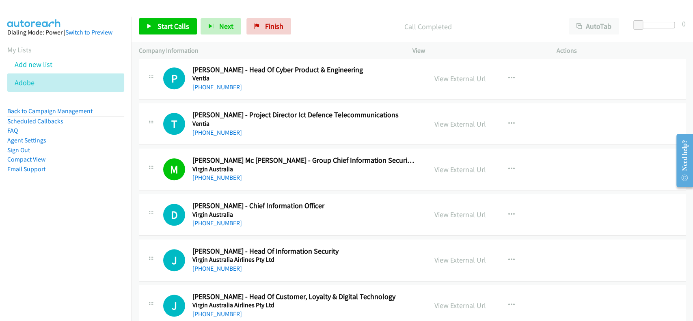
scroll to position [6779, 0]
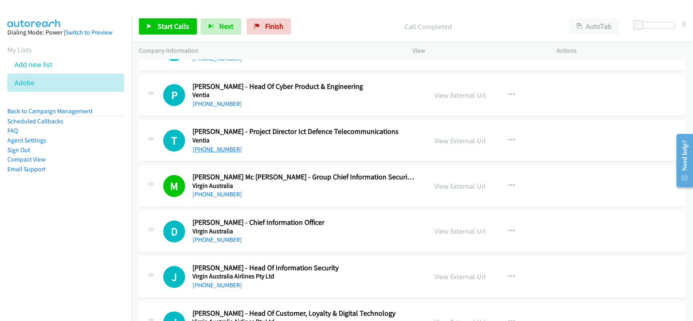
click at [216, 145] on link "+61 409 713 170" at bounding box center [218, 149] width 50 height 8
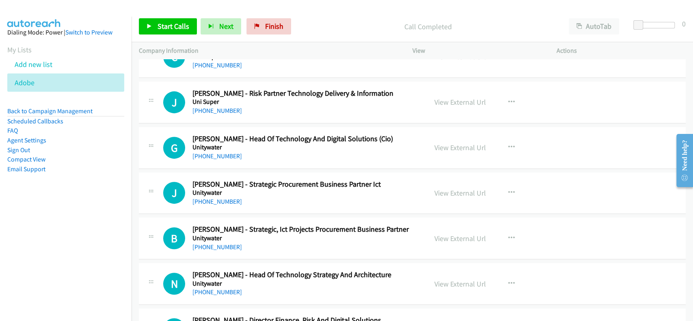
scroll to position [6400, 0]
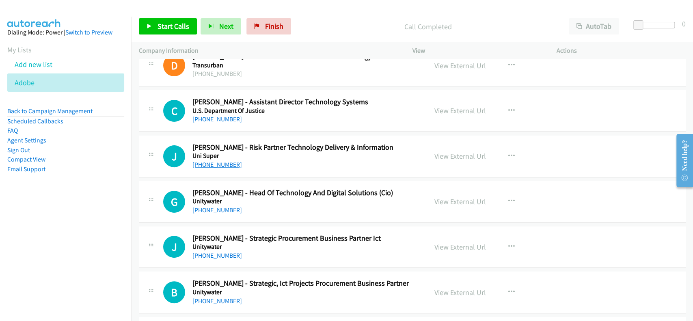
click at [212, 161] on link "+61 3 9679 1333" at bounding box center [218, 165] width 50 height 8
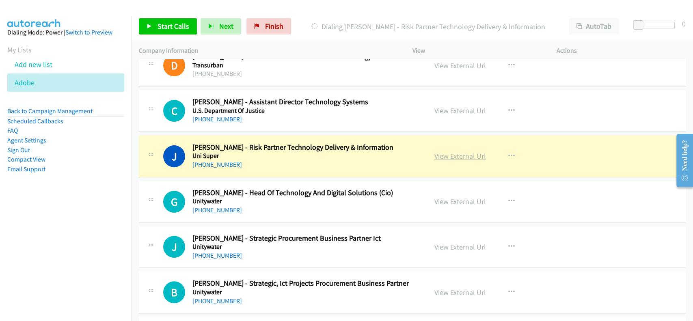
click at [448, 151] on link "View External Url" at bounding box center [461, 155] width 52 height 9
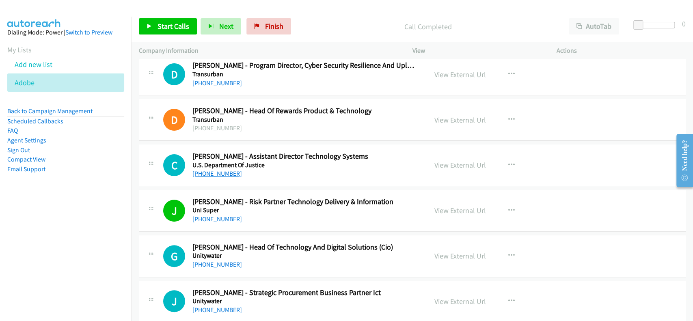
click at [213, 170] on link "+61 8 9426 9200" at bounding box center [218, 174] width 50 height 8
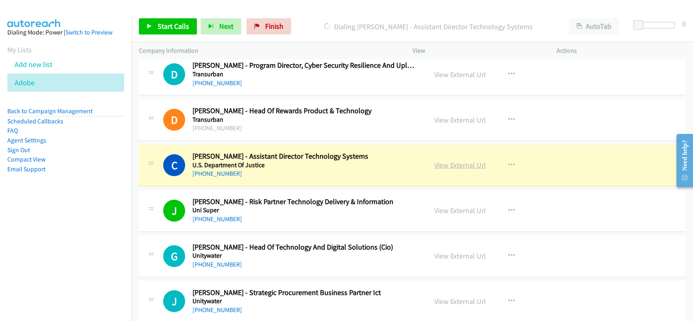
click at [459, 160] on link "View External Url" at bounding box center [461, 164] width 52 height 9
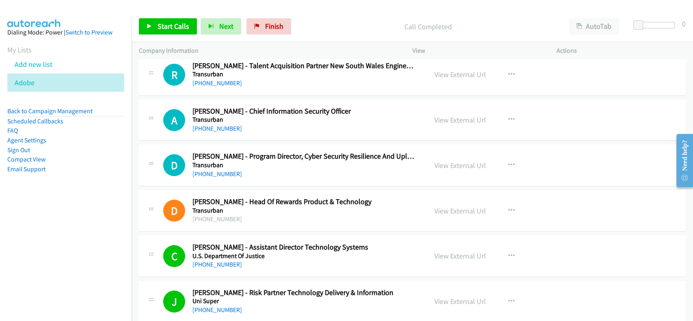
scroll to position [6238, 0]
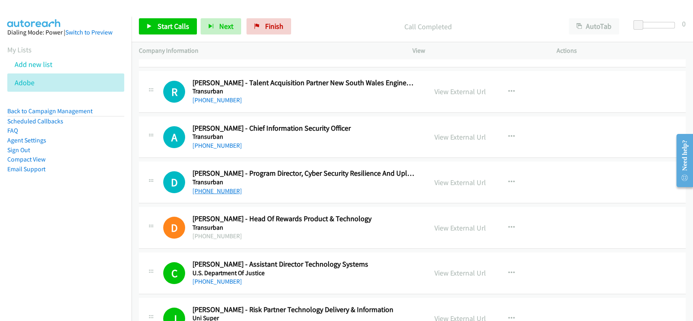
click at [202, 187] on link "+61 412 727 575" at bounding box center [218, 191] width 50 height 8
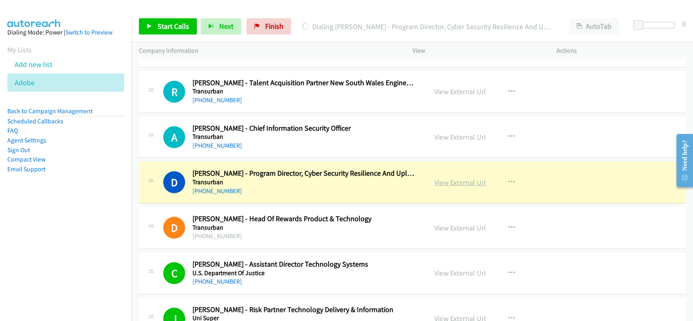
click at [437, 178] on link "View External Url" at bounding box center [461, 182] width 52 height 9
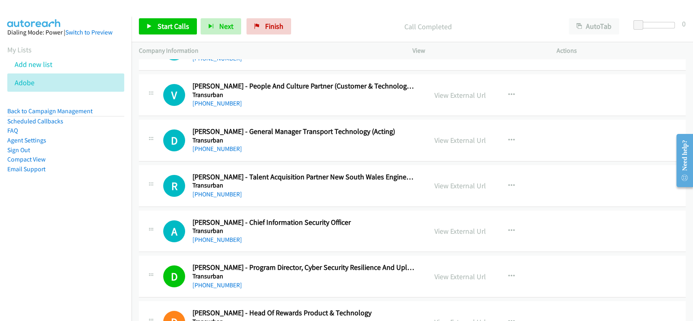
scroll to position [6129, 0]
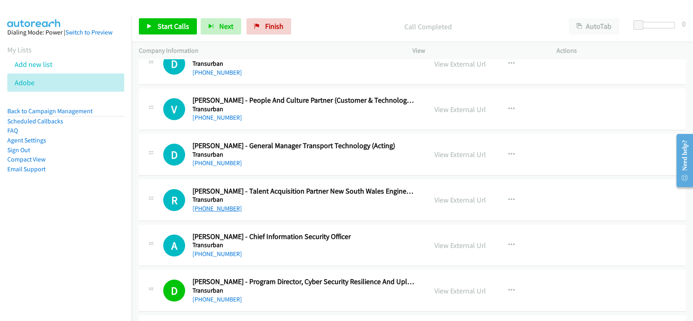
click at [213, 205] on link "+61 400 638 536" at bounding box center [218, 209] width 50 height 8
click at [210, 159] on link "+61 439 858 396" at bounding box center [218, 163] width 50 height 8
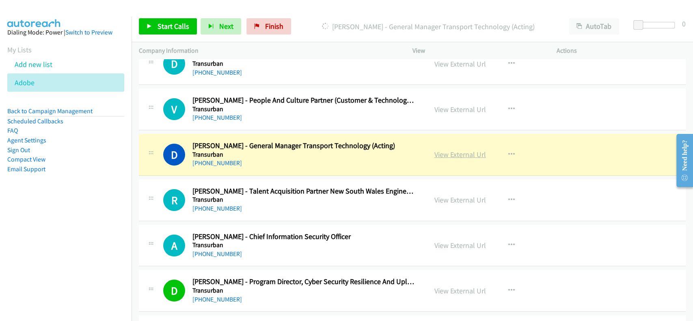
click at [462, 150] on link "View External Url" at bounding box center [461, 154] width 52 height 9
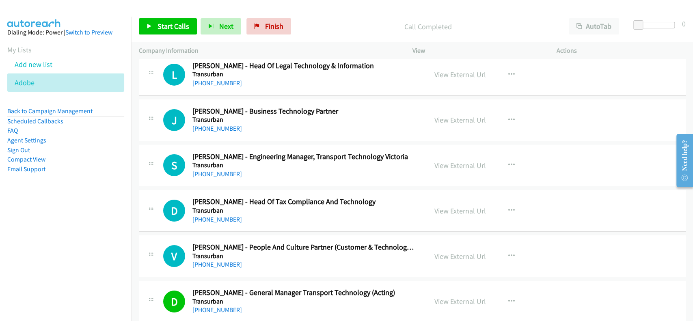
scroll to position [5967, 0]
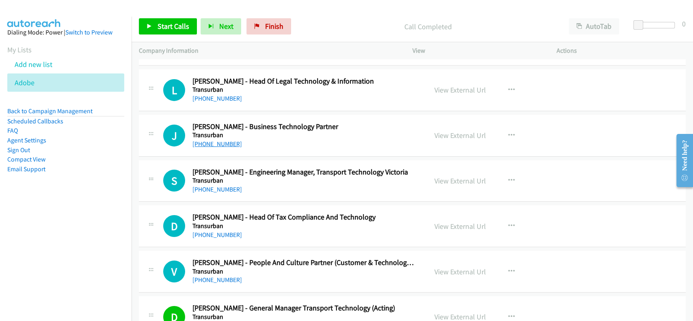
click at [214, 140] on link "+61 413 334 649" at bounding box center [218, 144] width 50 height 8
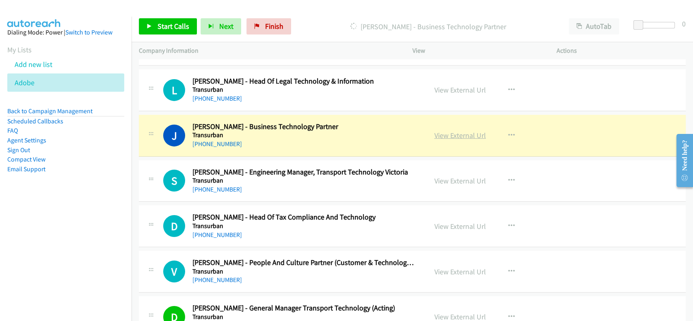
click at [463, 132] on link "View External Url" at bounding box center [461, 135] width 52 height 9
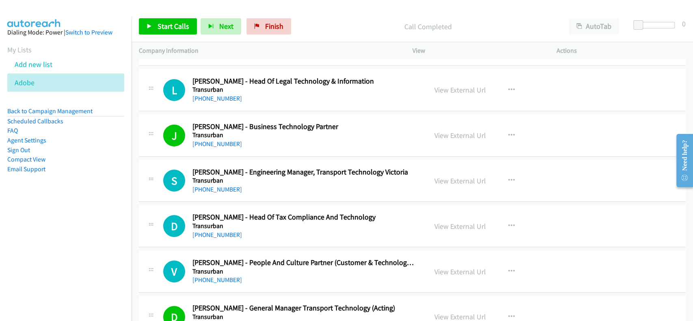
scroll to position [5913, 0]
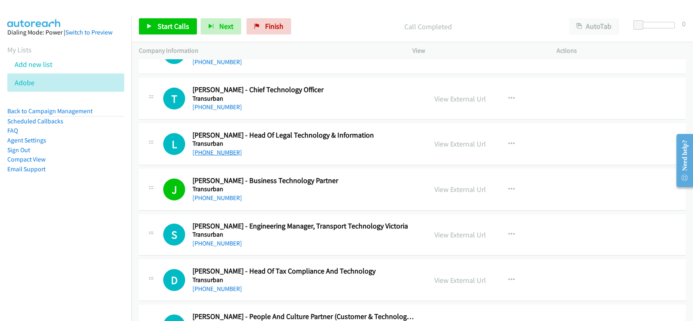
click at [210, 149] on link "+61 434 504 572" at bounding box center [218, 153] width 50 height 8
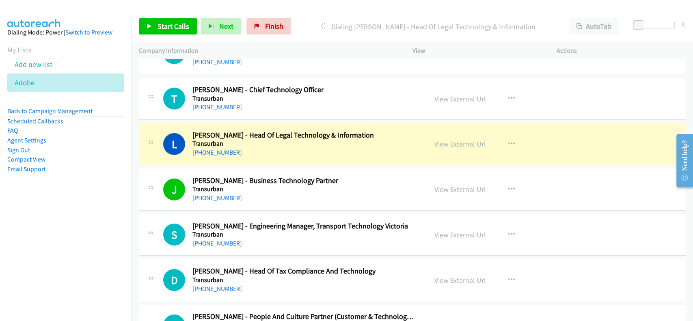
click at [448, 139] on link "View External Url" at bounding box center [461, 143] width 52 height 9
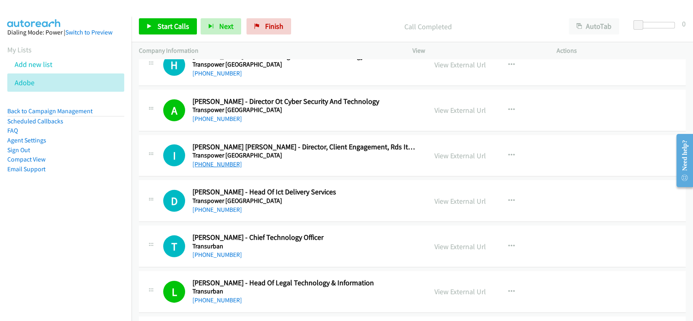
scroll to position [5750, 0]
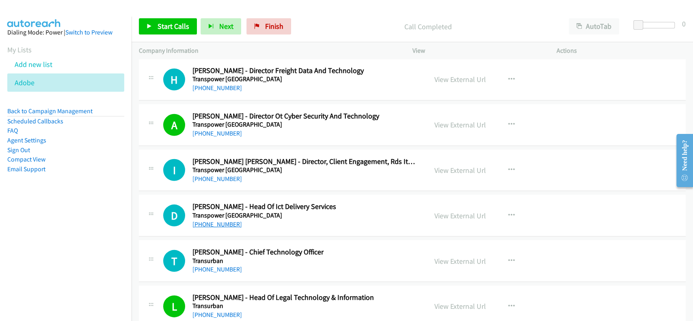
click at [210, 221] on link "+64 22 346 0064" at bounding box center [218, 225] width 50 height 8
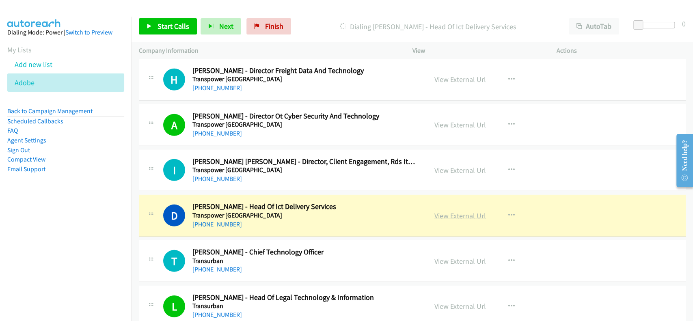
click at [446, 211] on link "View External Url" at bounding box center [461, 215] width 52 height 9
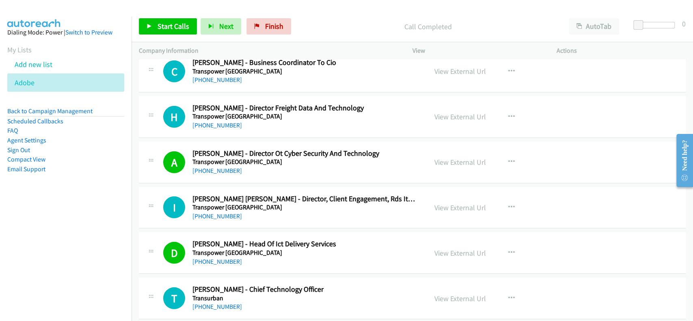
scroll to position [5696, 0]
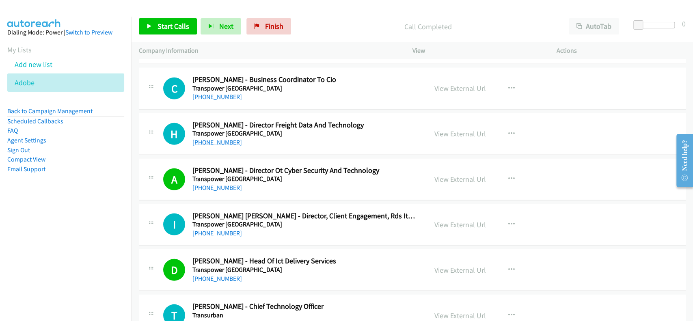
click at [222, 139] on link "+61 466 800 896" at bounding box center [218, 143] width 50 height 8
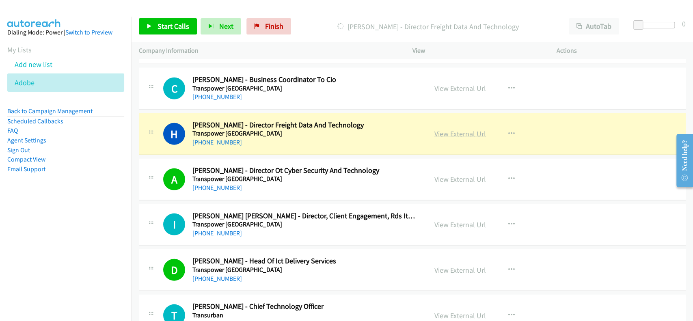
click at [456, 129] on link "View External Url" at bounding box center [461, 133] width 52 height 9
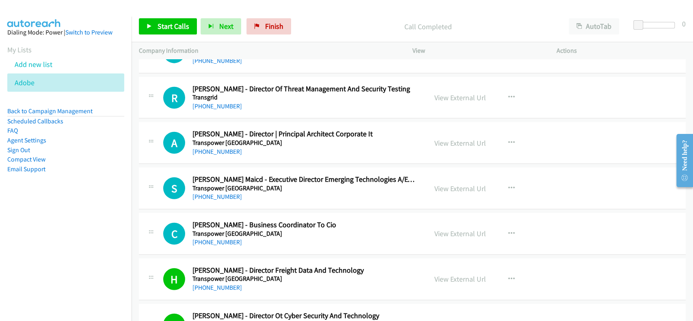
scroll to position [5534, 0]
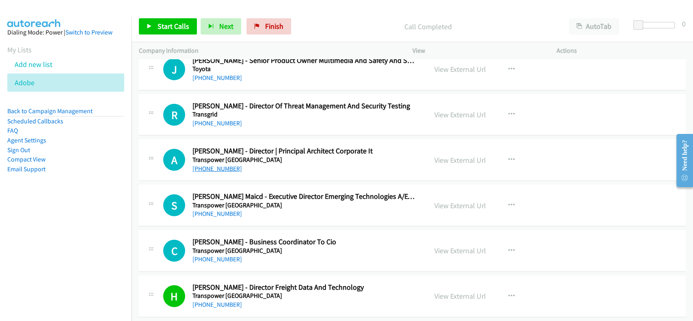
click at [209, 165] on link "+61 405 137 572" at bounding box center [218, 169] width 50 height 8
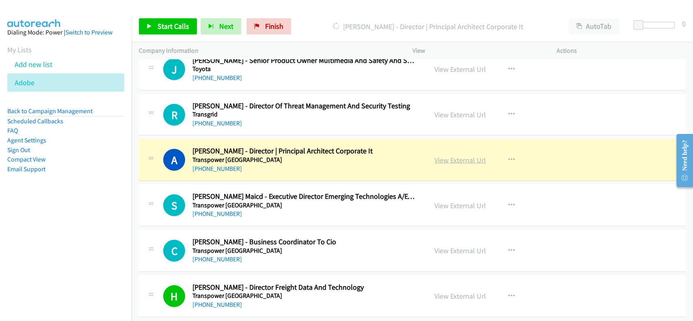
click at [447, 156] on link "View External Url" at bounding box center [461, 160] width 52 height 9
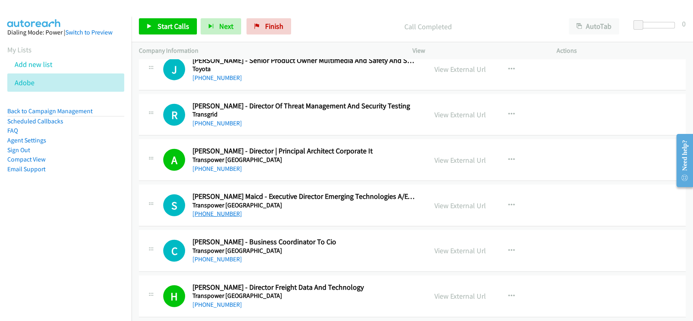
click at [223, 210] on link "+61 466 558 713" at bounding box center [218, 214] width 50 height 8
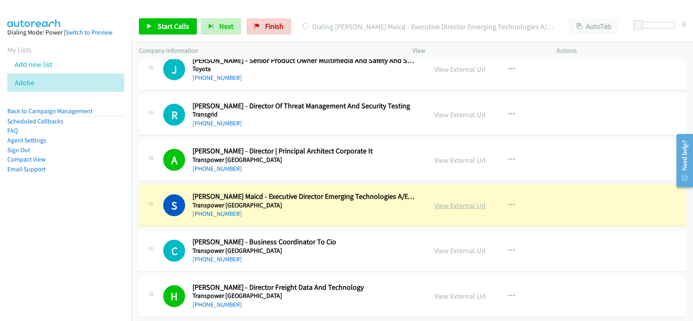
click at [457, 201] on link "View External Url" at bounding box center [461, 205] width 52 height 9
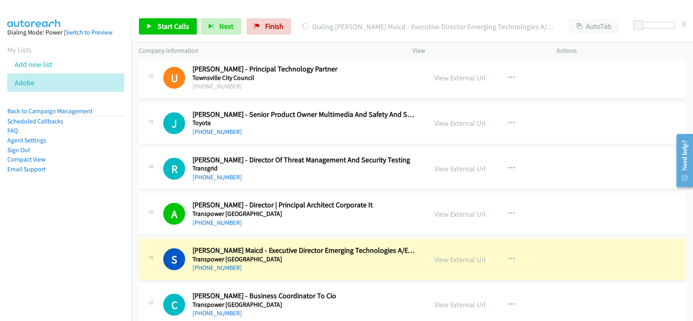
scroll to position [5426, 0]
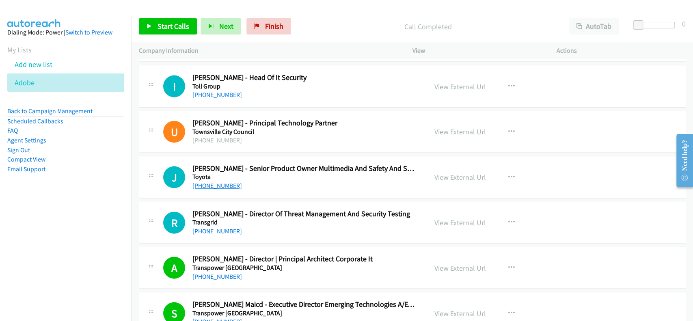
click at [207, 182] on link "+61 405 093 651" at bounding box center [218, 186] width 50 height 8
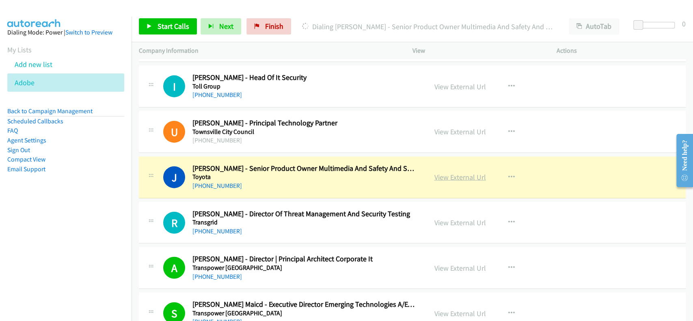
click at [462, 173] on link "View External Url" at bounding box center [461, 177] width 52 height 9
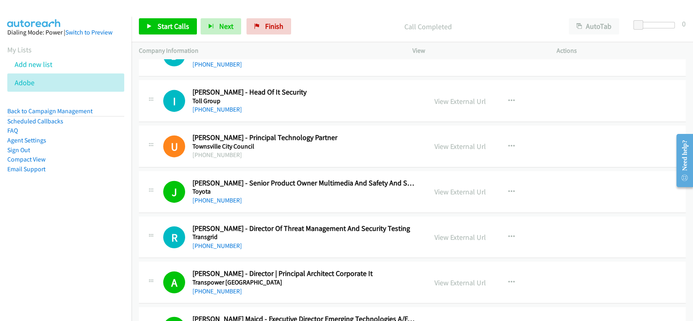
scroll to position [5371, 0]
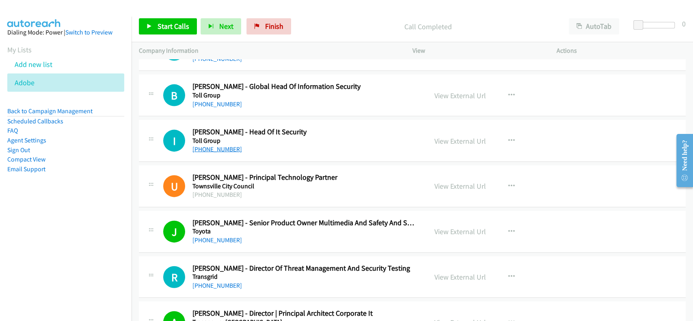
click at [207, 145] on link "+61 433 155 033" at bounding box center [218, 149] width 50 height 8
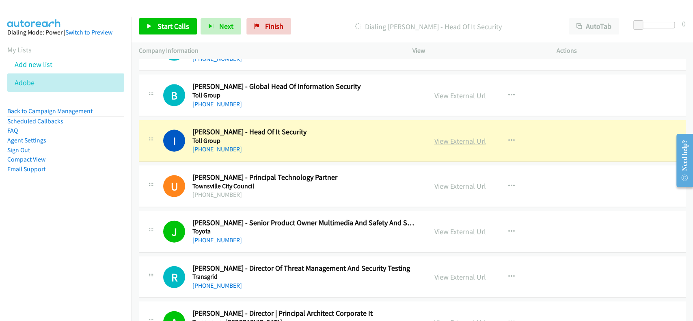
click at [444, 136] on link "View External Url" at bounding box center [461, 140] width 52 height 9
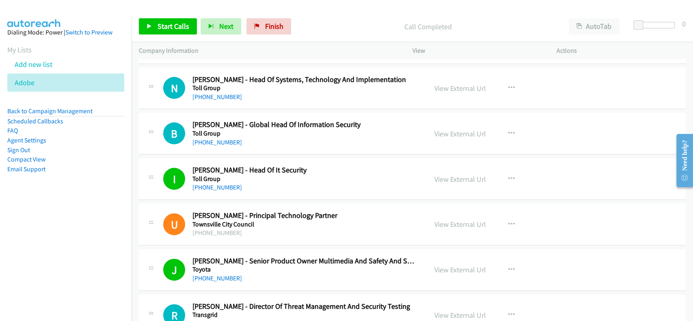
scroll to position [5317, 0]
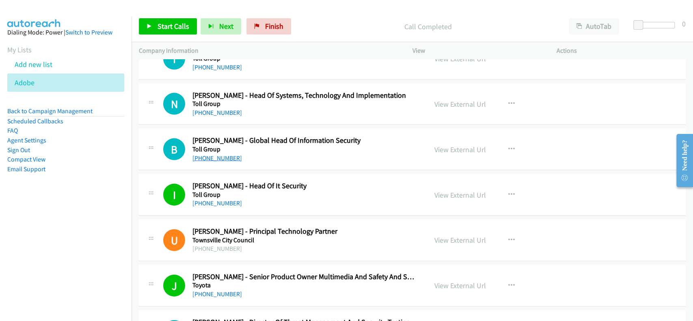
click at [203, 154] on link "+61 417 569 654" at bounding box center [218, 158] width 50 height 8
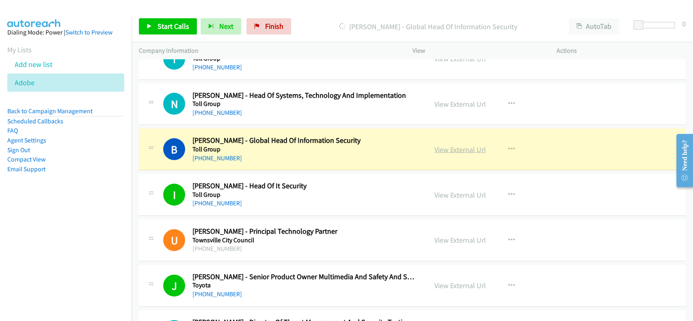
click at [463, 145] on link "View External Url" at bounding box center [461, 149] width 52 height 9
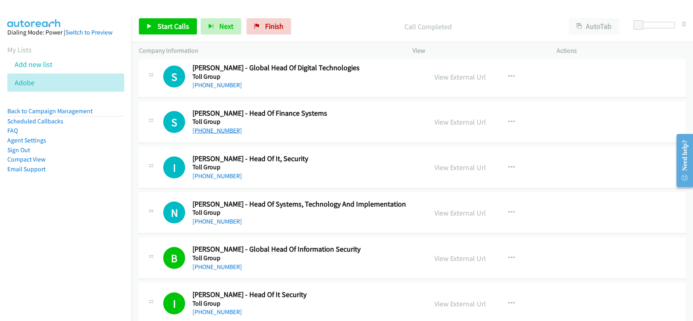
scroll to position [5155, 0]
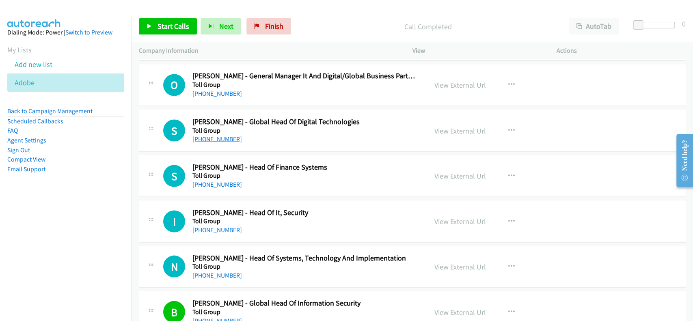
click at [209, 136] on link "+61 481 901 240" at bounding box center [218, 139] width 50 height 8
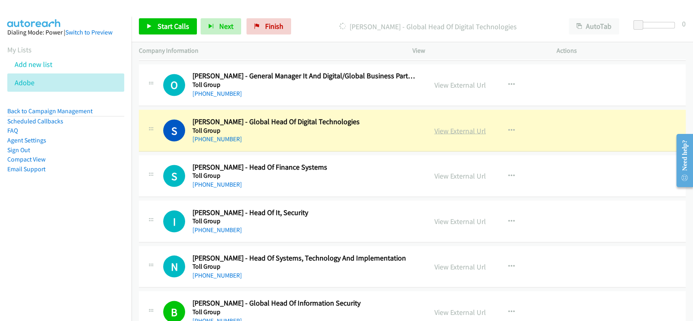
click at [438, 126] on link "View External Url" at bounding box center [461, 130] width 52 height 9
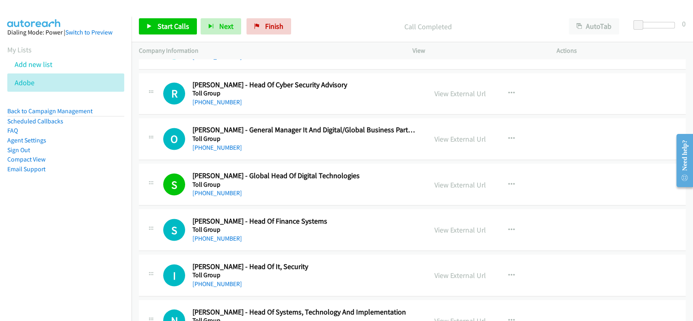
scroll to position [5046, 0]
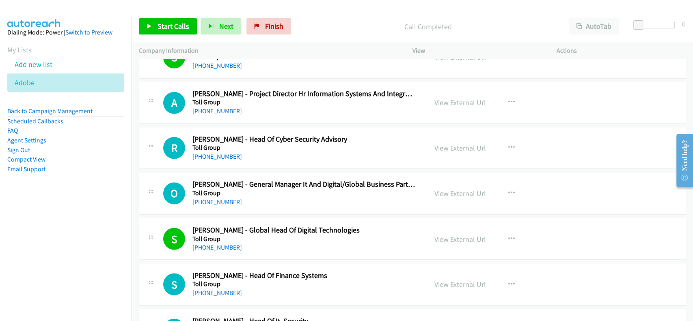
click at [208, 144] on h5 "Toll Group" at bounding box center [304, 148] width 223 height 8
click at [207, 153] on link "+61 499 307 610" at bounding box center [218, 157] width 50 height 8
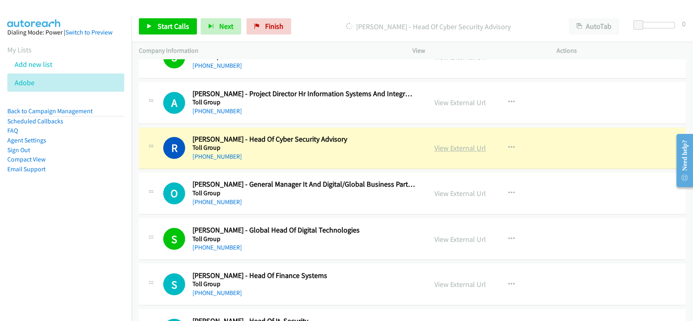
click at [459, 143] on link "View External Url" at bounding box center [461, 147] width 52 height 9
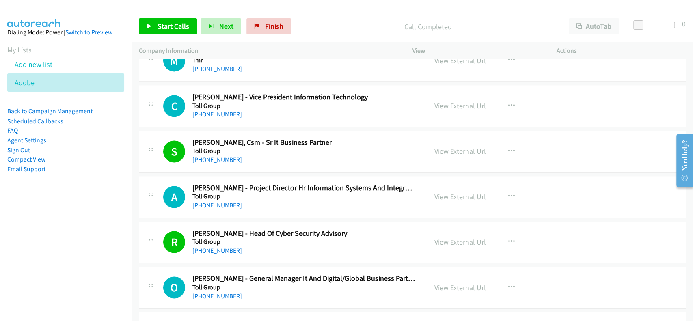
scroll to position [4938, 0]
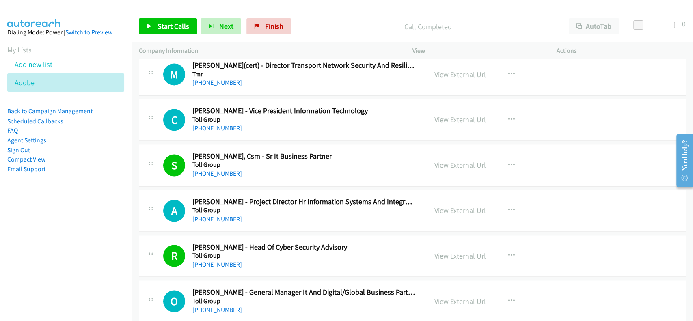
click at [204, 124] on link "+64 6 952 6780" at bounding box center [218, 128] width 50 height 8
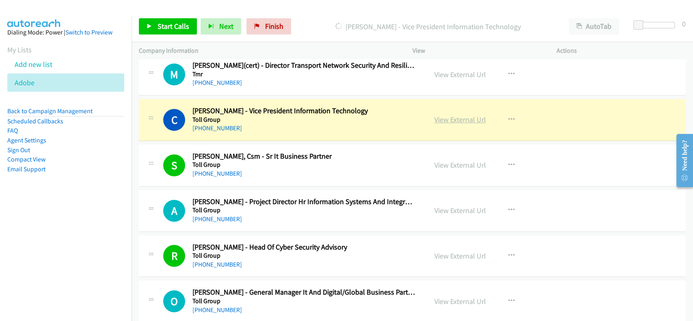
click at [435, 115] on link "View External Url" at bounding box center [461, 119] width 52 height 9
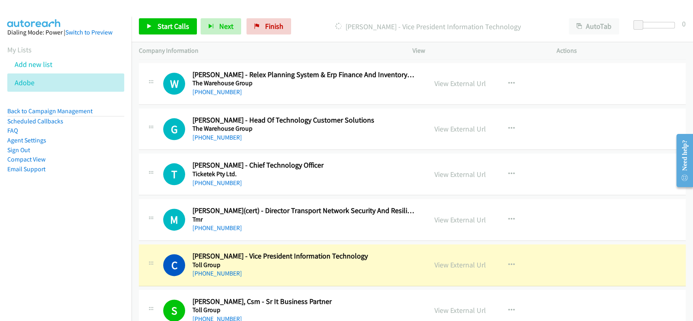
scroll to position [4776, 0]
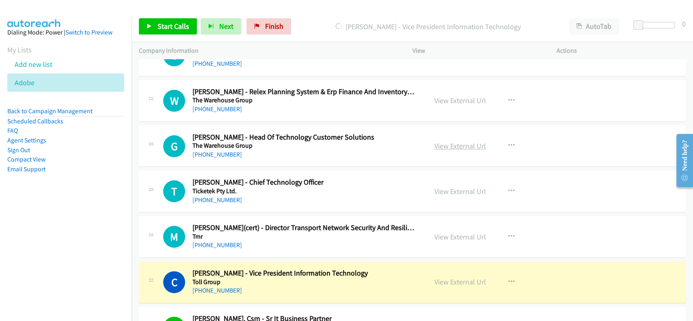
click at [454, 141] on link "View External Url" at bounding box center [461, 145] width 52 height 9
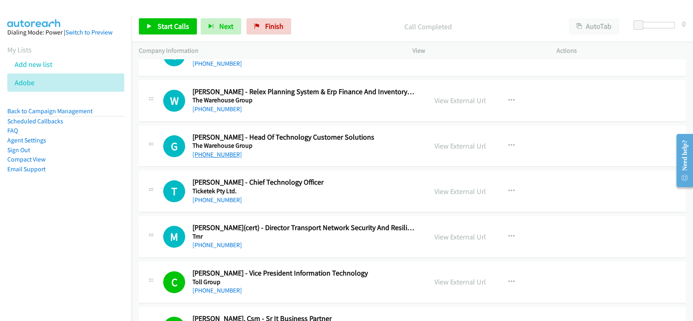
click at [214, 151] on link "+64 27 612 0016" at bounding box center [218, 155] width 50 height 8
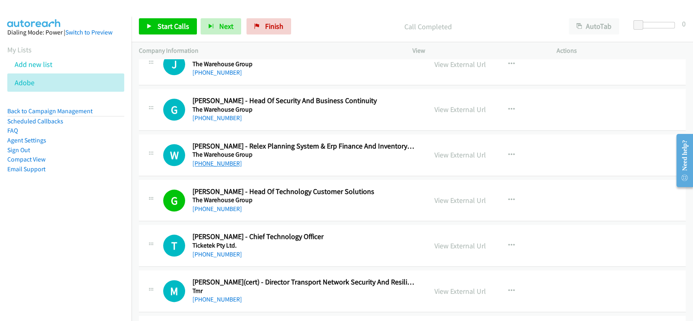
click at [216, 160] on link "+64 210 025 237" at bounding box center [218, 164] width 50 height 8
click at [465, 151] on link "View External Url" at bounding box center [461, 154] width 52 height 9
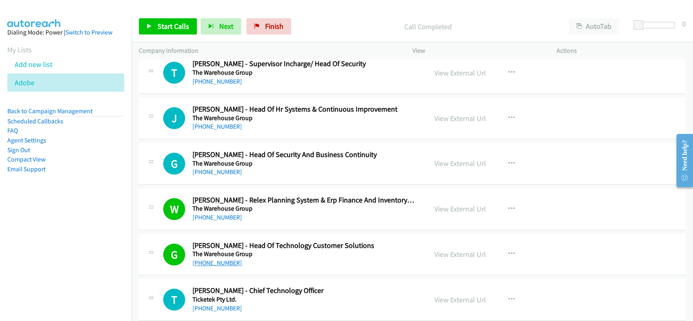
scroll to position [4613, 0]
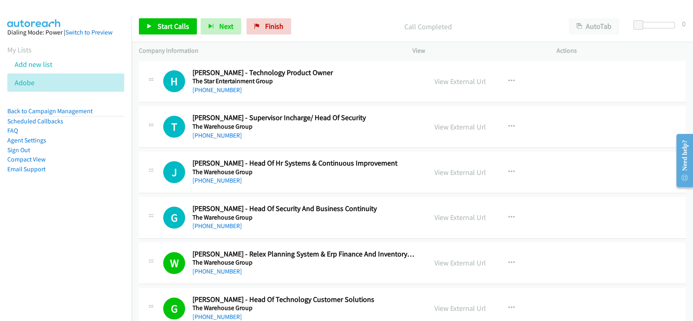
click at [209, 170] on h5 "The Warehouse Group" at bounding box center [304, 172] width 223 height 8
click at [208, 177] on link "+64 27 600 1501" at bounding box center [218, 181] width 50 height 8
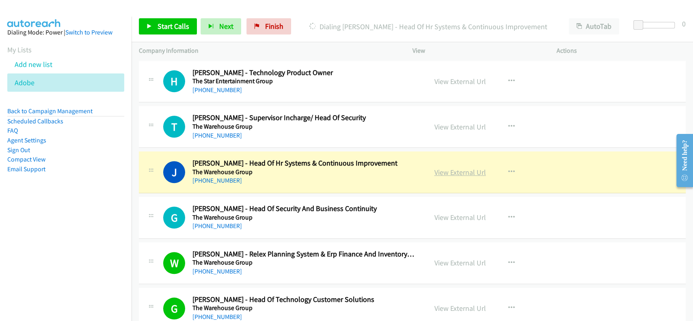
click at [450, 168] on link "View External Url" at bounding box center [461, 172] width 52 height 9
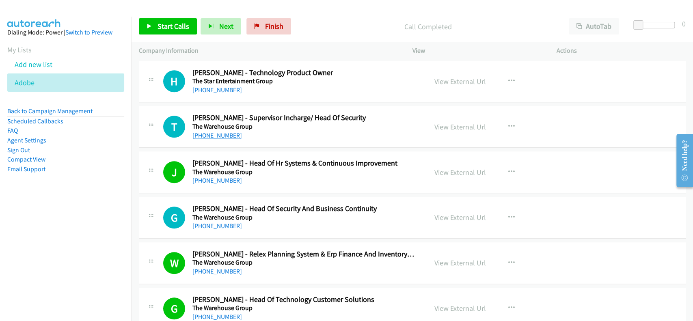
click at [216, 132] on link "+64 9 489 7000" at bounding box center [218, 136] width 50 height 8
click at [444, 122] on link "View External Url" at bounding box center [461, 126] width 52 height 9
click at [223, 132] on link "+64 9 489 7000" at bounding box center [218, 136] width 50 height 8
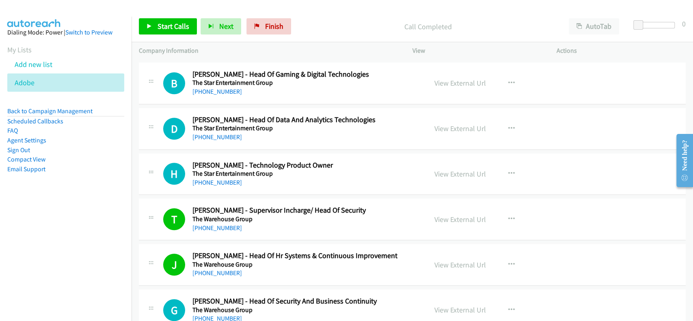
scroll to position [4505, 0]
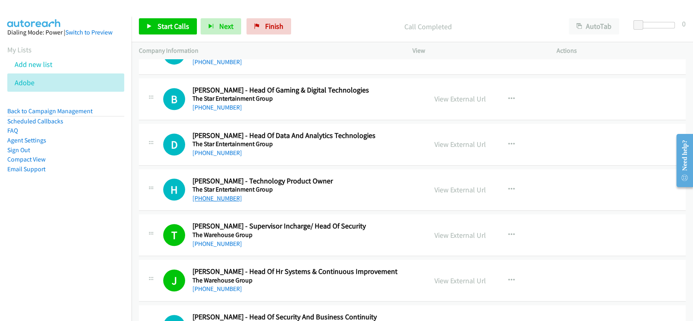
click at [212, 195] on link "+61 7 3228 0000" at bounding box center [218, 199] width 50 height 8
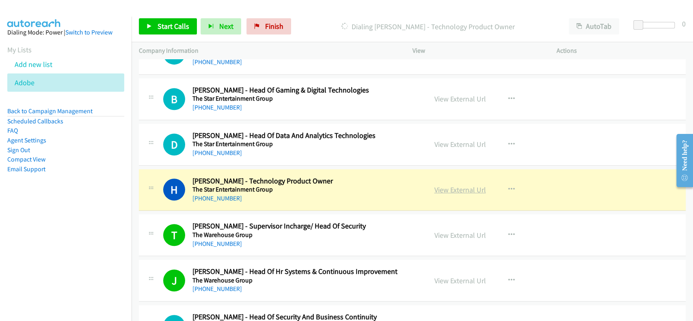
click at [435, 187] on link "View External Url" at bounding box center [461, 189] width 52 height 9
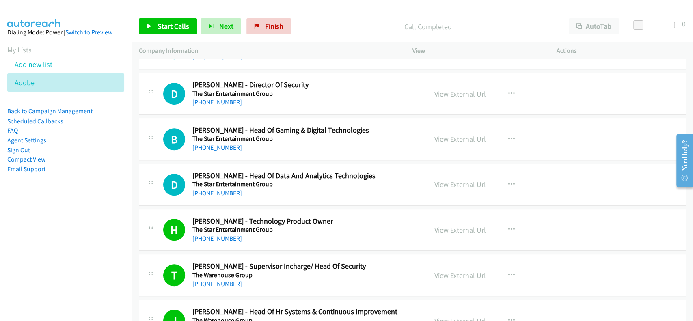
scroll to position [4451, 0]
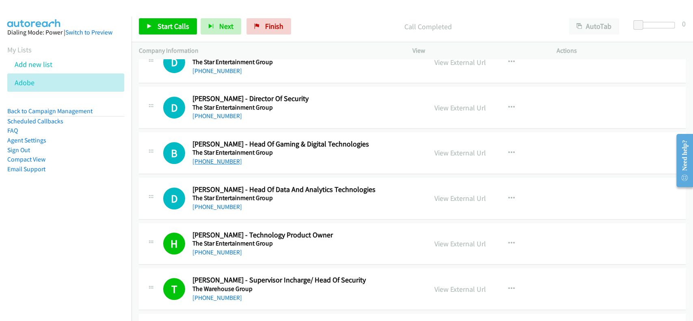
click at [215, 160] on link "+61 409 162 487" at bounding box center [218, 162] width 50 height 8
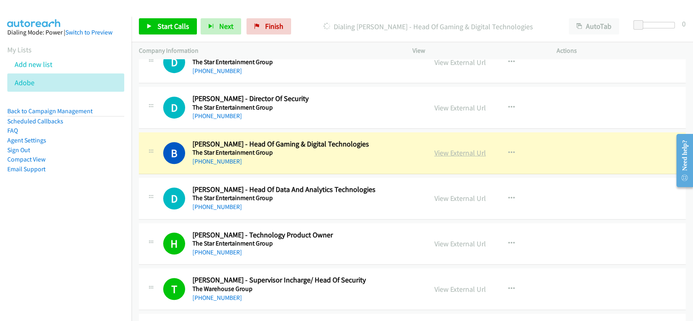
click at [463, 148] on link "View External Url" at bounding box center [461, 152] width 52 height 9
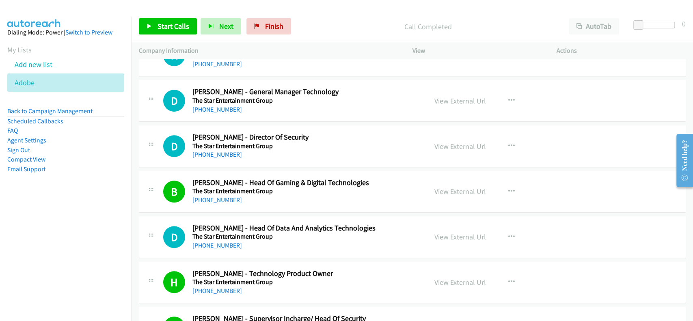
scroll to position [4396, 0]
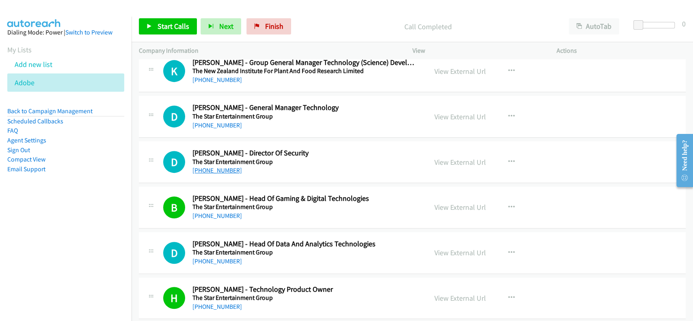
click at [210, 166] on div "+61 2 9657 8681" at bounding box center [304, 171] width 223 height 10
click at [208, 167] on link "+61 2 9657 8681" at bounding box center [218, 171] width 50 height 8
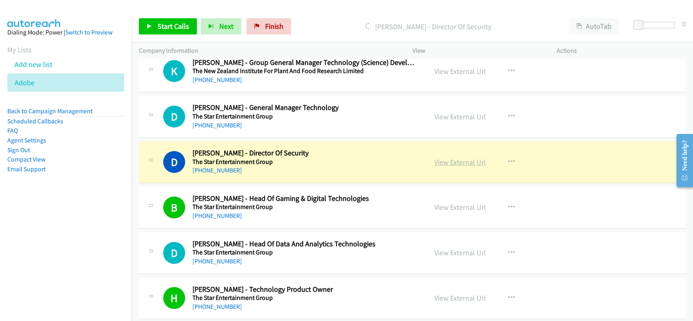
click at [450, 159] on link "View External Url" at bounding box center [461, 162] width 52 height 9
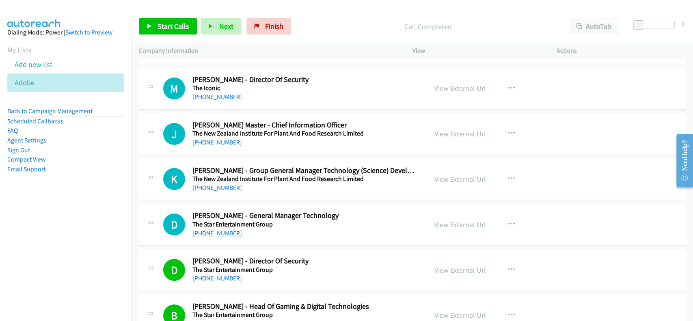
scroll to position [4234, 0]
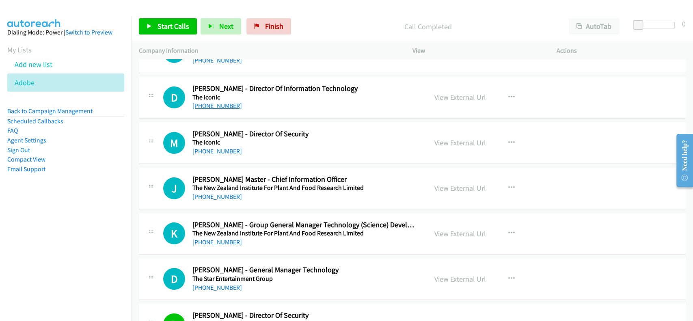
click at [212, 102] on link "+61 1300 668 345" at bounding box center [218, 106] width 50 height 8
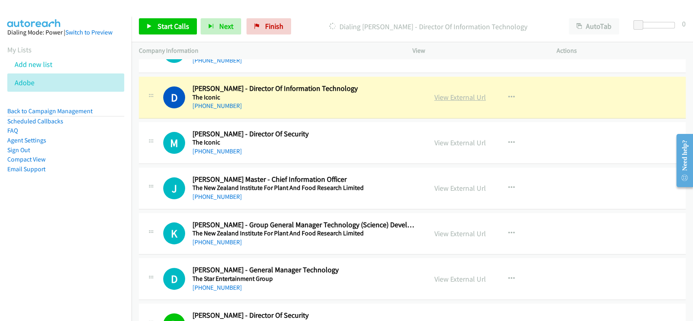
click at [455, 94] on link "View External Url" at bounding box center [461, 97] width 52 height 9
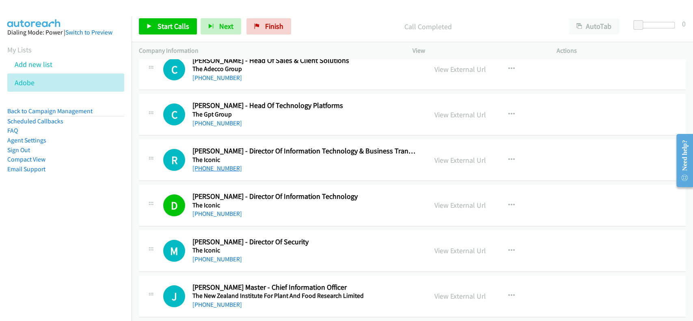
scroll to position [4071, 0]
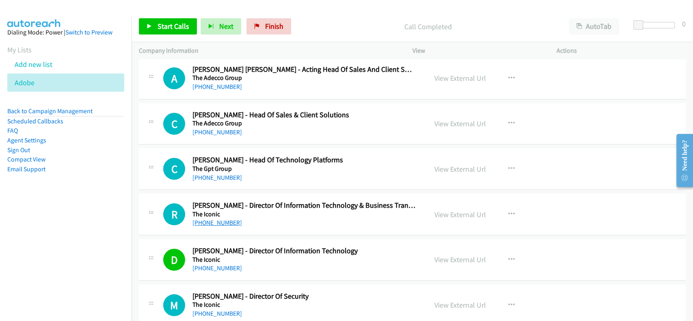
click at [224, 221] on link "+61 434 664 056" at bounding box center [218, 223] width 50 height 8
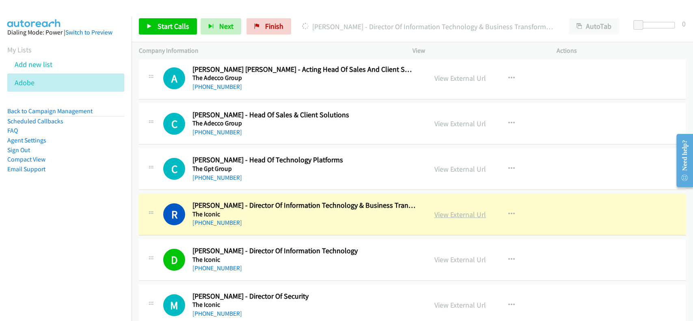
click at [461, 212] on link "View External Url" at bounding box center [461, 214] width 52 height 9
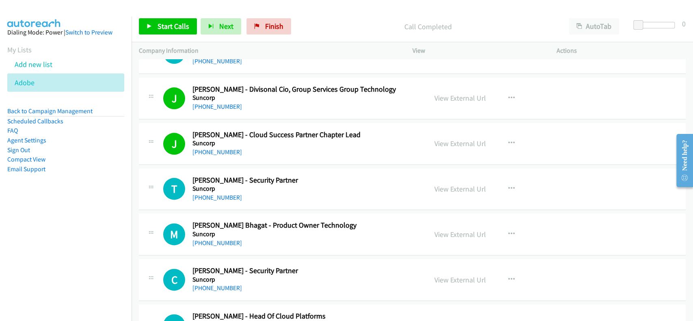
scroll to position [0, 0]
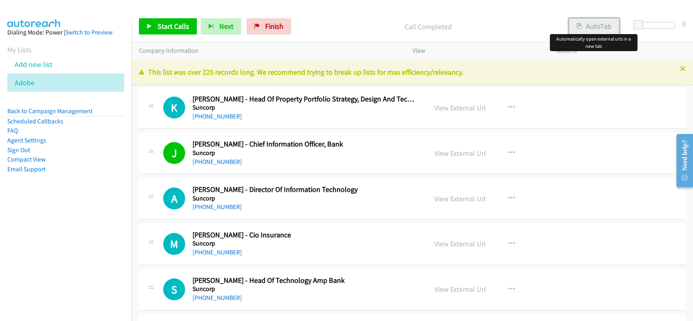
click at [599, 25] on button "AutoTab" at bounding box center [594, 26] width 50 height 16
click at [160, 27] on span "Start Calls" at bounding box center [174, 26] width 32 height 9
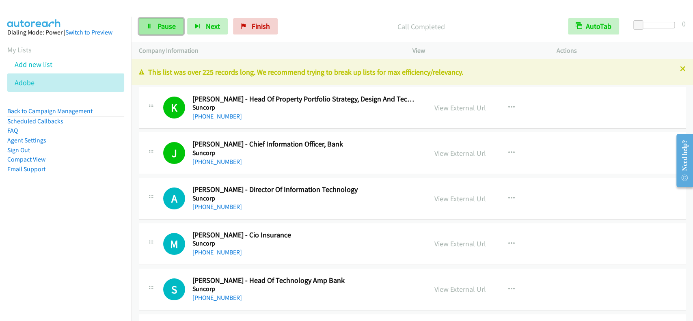
click at [158, 26] on span "Pause" at bounding box center [167, 26] width 18 height 9
click at [158, 26] on span "Start Calls" at bounding box center [174, 26] width 32 height 9
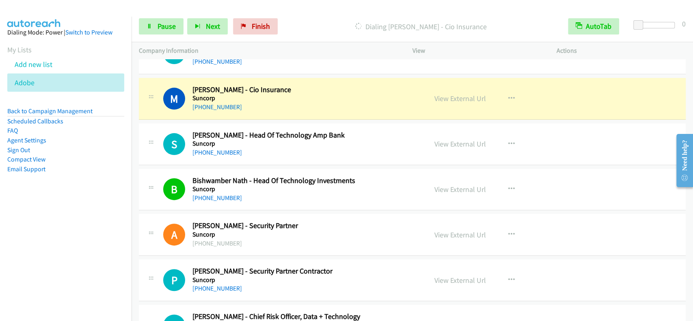
scroll to position [162, 0]
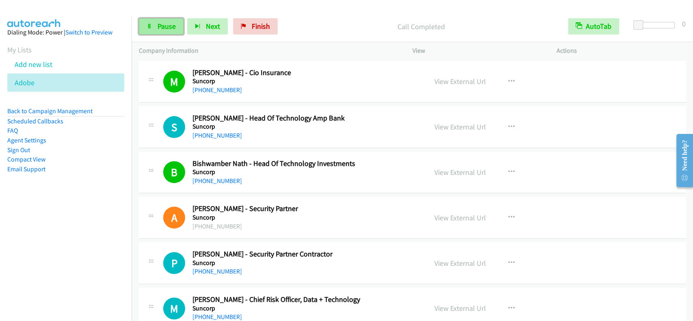
click at [155, 29] on link "Pause" at bounding box center [161, 26] width 45 height 16
click at [155, 29] on link "Start Calls" at bounding box center [168, 26] width 58 height 16
click at [164, 31] on span "Pause" at bounding box center [167, 26] width 18 height 9
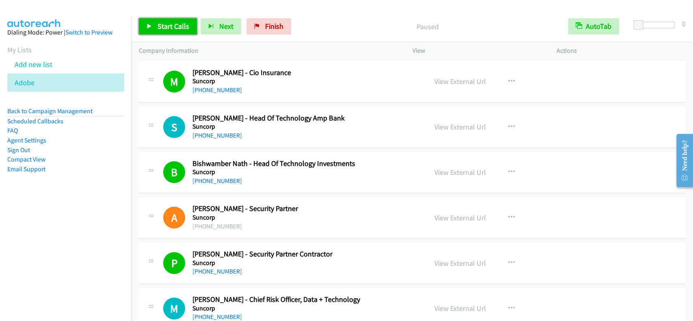
click at [162, 31] on link "Start Calls" at bounding box center [168, 26] width 58 height 16
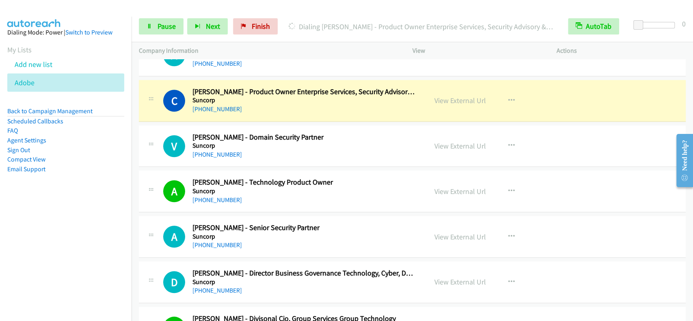
scroll to position [433, 0]
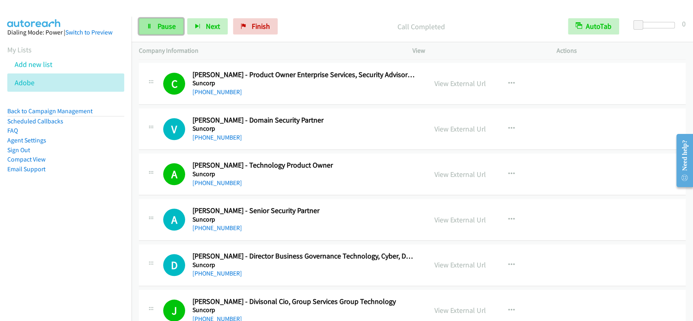
click at [180, 28] on link "Pause" at bounding box center [161, 26] width 45 height 16
click at [175, 28] on span "Start Calls" at bounding box center [174, 26] width 32 height 9
click at [170, 22] on span "Pause" at bounding box center [167, 26] width 18 height 9
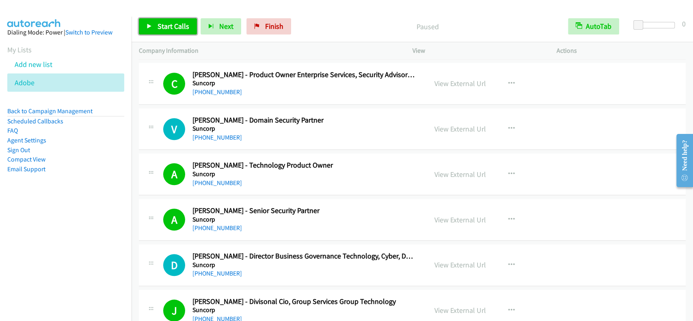
click at [169, 25] on span "Start Calls" at bounding box center [174, 26] width 32 height 9
click at [165, 26] on span "Pause" at bounding box center [167, 26] width 18 height 9
click at [165, 26] on span "Start Calls" at bounding box center [174, 26] width 32 height 9
click at [164, 25] on span "Pause" at bounding box center [167, 26] width 18 height 9
click at [165, 21] on link "Start Calls" at bounding box center [168, 26] width 58 height 16
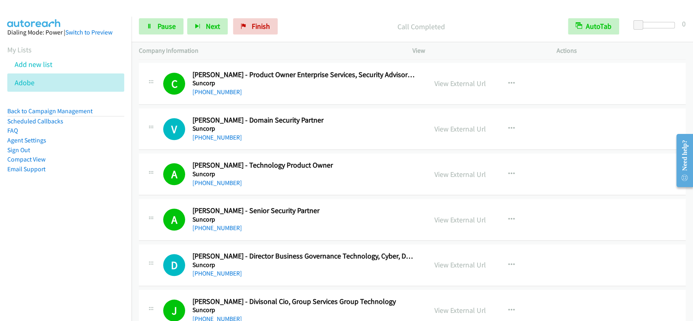
click at [150, 11] on div "Start Calls Pause Next Finish Call Completed AutoTab AutoTab 0" at bounding box center [413, 26] width 562 height 31
click at [151, 19] on link "Pause" at bounding box center [161, 26] width 45 height 16
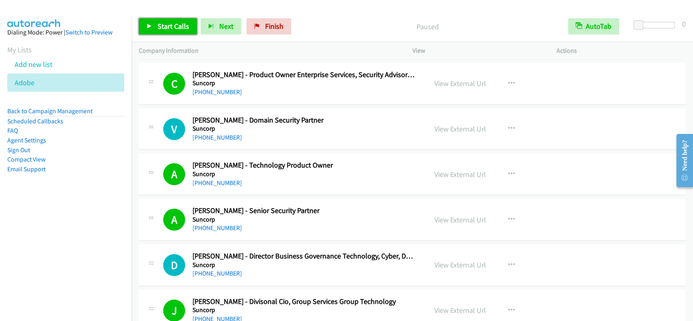
click at [153, 20] on link "Start Calls" at bounding box center [168, 26] width 58 height 16
click at [154, 24] on link "Pause" at bounding box center [161, 26] width 45 height 16
click at [154, 24] on link "Start Calls" at bounding box center [168, 26] width 58 height 16
click at [172, 33] on link "Pause" at bounding box center [161, 26] width 45 height 16
click at [171, 30] on span "Start Calls" at bounding box center [174, 26] width 32 height 9
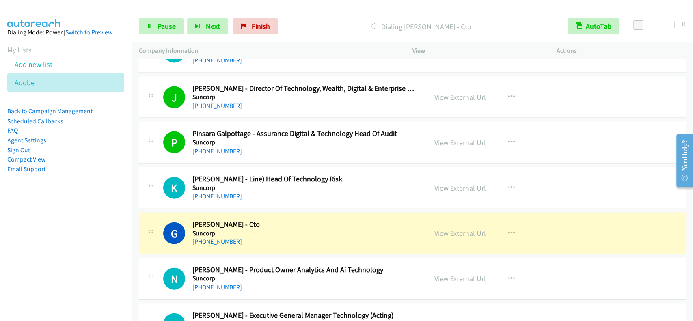
scroll to position [1300, 0]
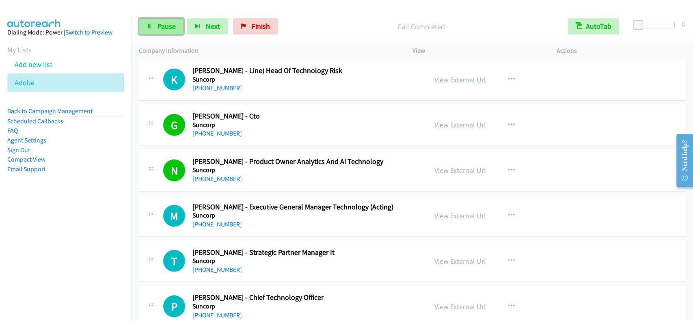
click at [158, 31] on span "Pause" at bounding box center [167, 26] width 18 height 9
click at [164, 26] on span "Start Calls" at bounding box center [174, 26] width 32 height 9
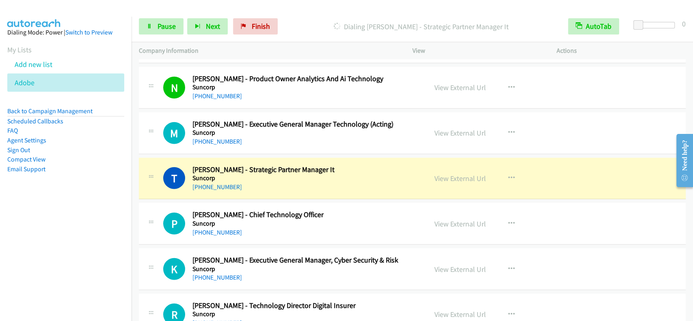
scroll to position [1408, 0]
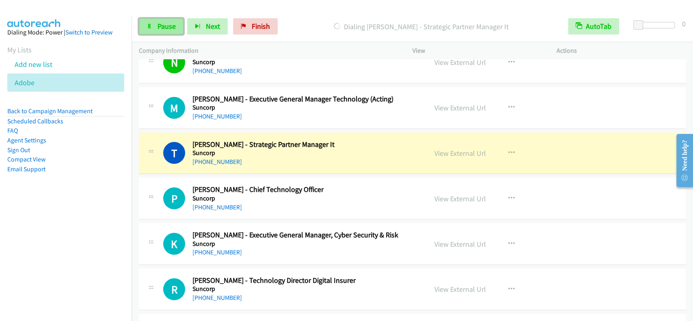
click at [158, 27] on span "Pause" at bounding box center [167, 26] width 18 height 9
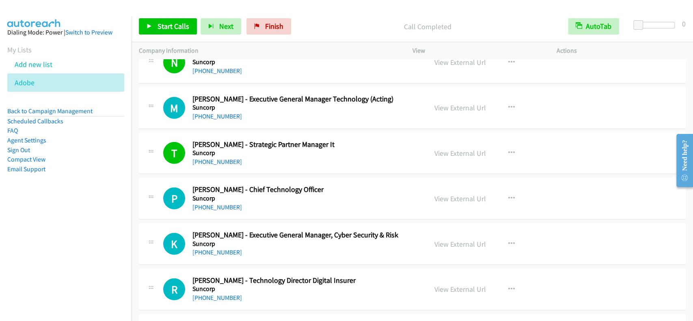
scroll to position [1462, 0]
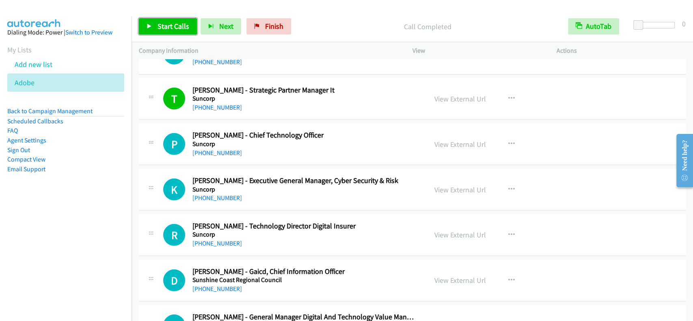
click at [184, 31] on span "Start Calls" at bounding box center [174, 26] width 32 height 9
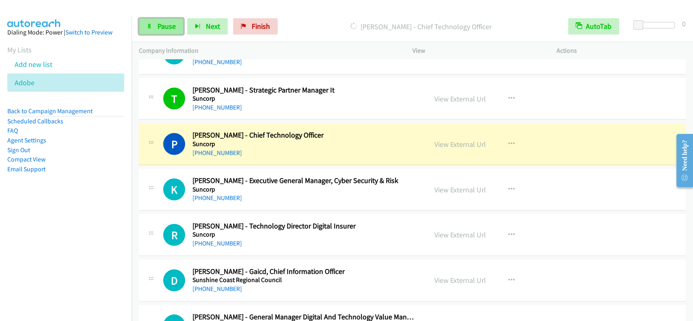
click at [149, 24] on icon at bounding box center [150, 27] width 6 height 6
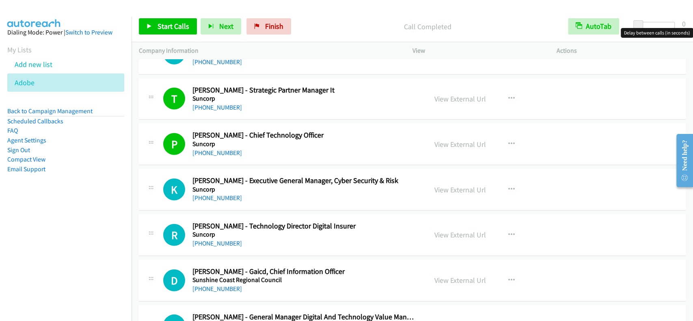
drag, startPoint x: 549, startPoint y: 12, endPoint x: 557, endPoint y: 15, distance: 8.6
click at [552, 12] on div "Start Calls Pause Next Finish Call Completed AutoTab AutoTab 0" at bounding box center [413, 26] width 562 height 31
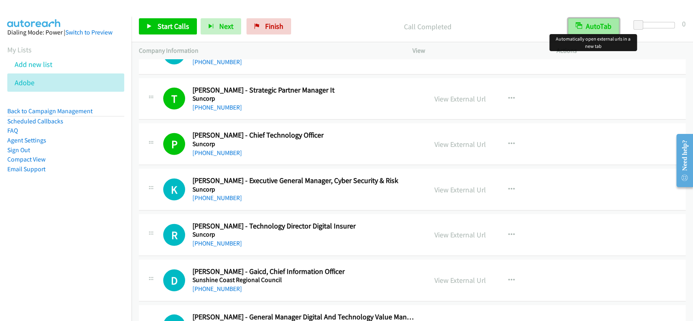
click at [596, 25] on button "AutoTab" at bounding box center [593, 26] width 51 height 16
click at [596, 25] on button "AutoTab" at bounding box center [594, 26] width 50 height 16
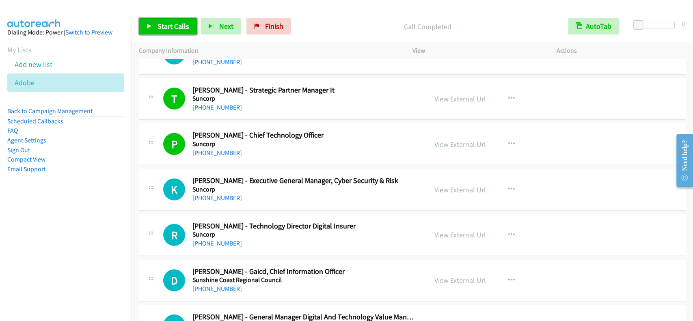
click at [159, 26] on span "Start Calls" at bounding box center [174, 26] width 32 height 9
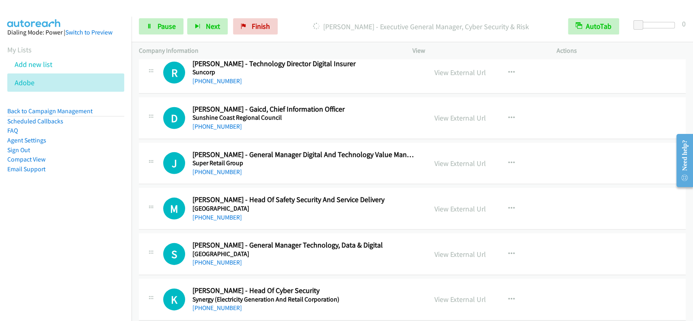
scroll to position [1570, 0]
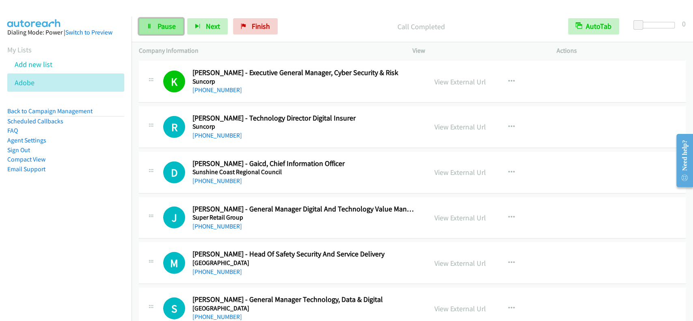
click at [175, 25] on link "Pause" at bounding box center [161, 26] width 45 height 16
click at [175, 25] on span "Start Calls" at bounding box center [174, 26] width 32 height 9
click at [168, 25] on span "Pause" at bounding box center [167, 26] width 18 height 9
click at [161, 23] on span "Pause" at bounding box center [167, 26] width 18 height 9
click at [166, 28] on span "Pause" at bounding box center [167, 26] width 18 height 9
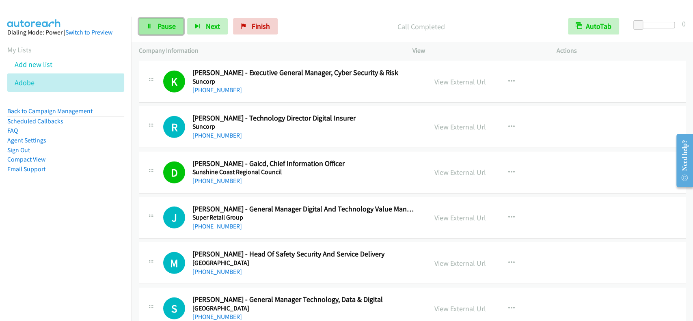
click at [149, 29] on link "Pause" at bounding box center [161, 26] width 45 height 16
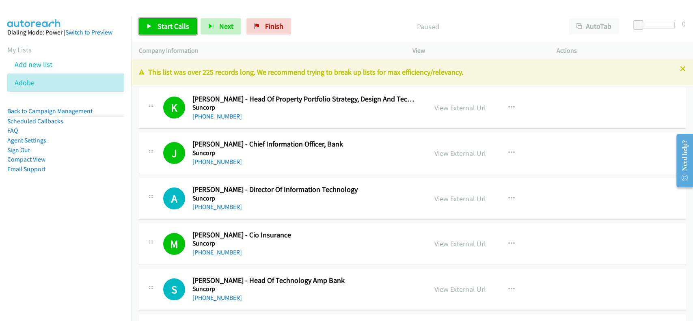
click at [181, 26] on span "Start Calls" at bounding box center [174, 26] width 32 height 9
click at [175, 28] on span "Pause" at bounding box center [167, 26] width 18 height 9
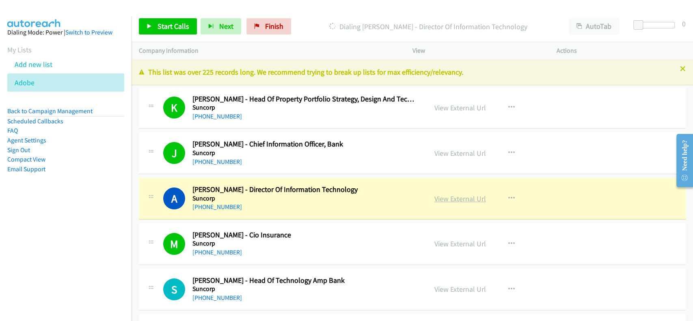
click at [451, 197] on link "View External Url" at bounding box center [461, 198] width 52 height 9
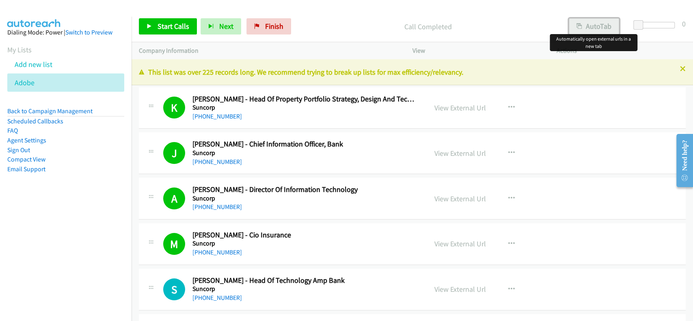
click at [574, 24] on button "AutoTab" at bounding box center [594, 26] width 50 height 16
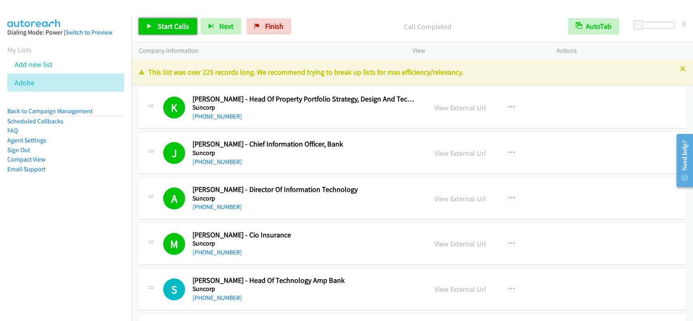
click at [162, 24] on span "Start Calls" at bounding box center [174, 26] width 32 height 9
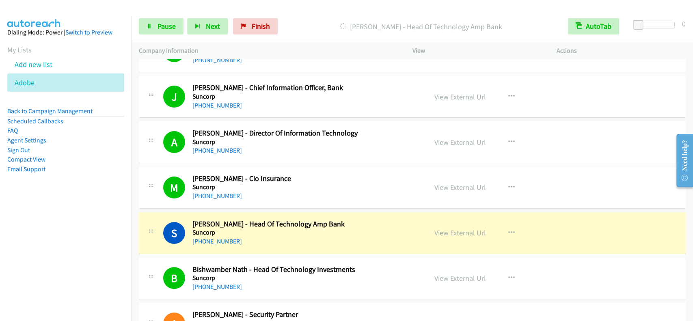
scroll to position [162, 0]
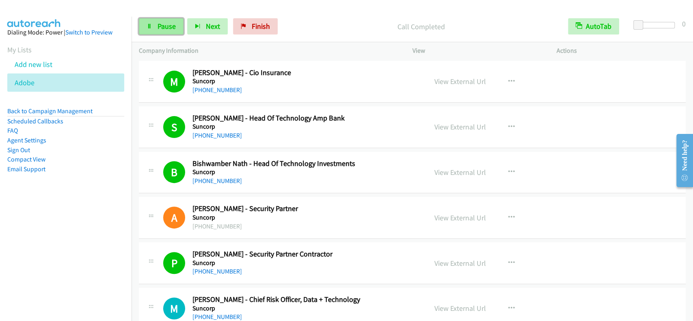
click at [159, 26] on span "Pause" at bounding box center [167, 26] width 18 height 9
click at [159, 26] on span "Start Calls" at bounding box center [174, 26] width 32 height 9
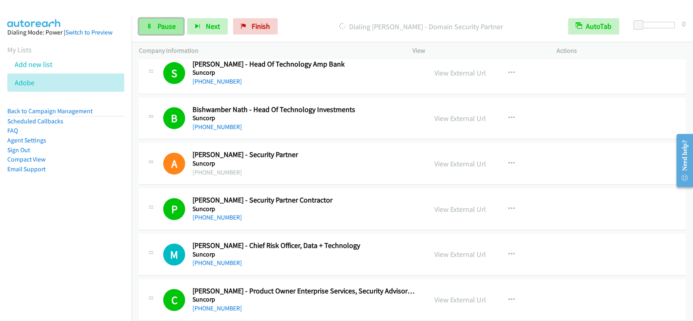
click at [176, 28] on link "Pause" at bounding box center [161, 26] width 45 height 16
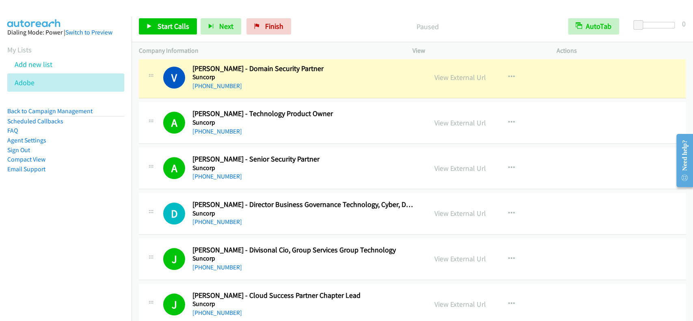
scroll to position [487, 0]
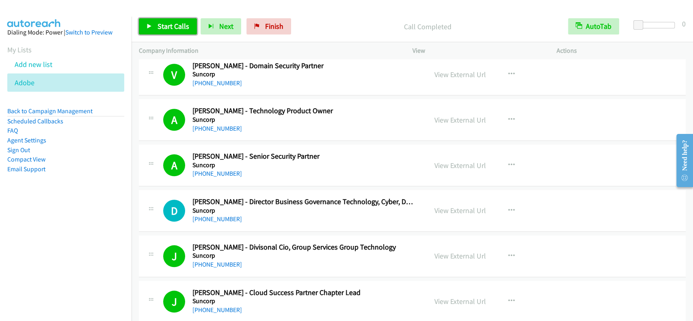
click at [166, 31] on link "Start Calls" at bounding box center [168, 26] width 58 height 16
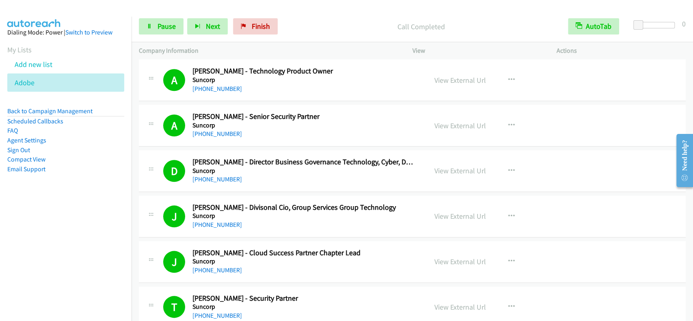
scroll to position [541, 0]
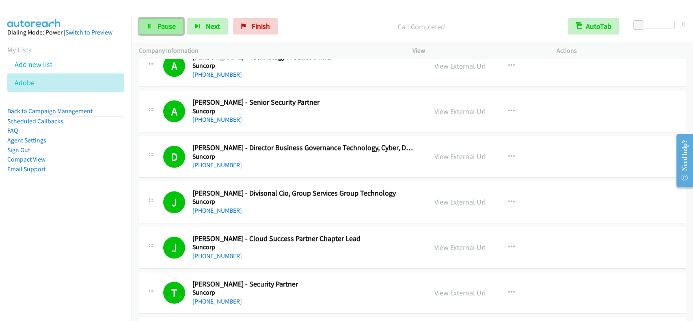
click at [158, 23] on span "Pause" at bounding box center [167, 26] width 18 height 9
click at [158, 22] on span "Start Calls" at bounding box center [174, 26] width 32 height 9
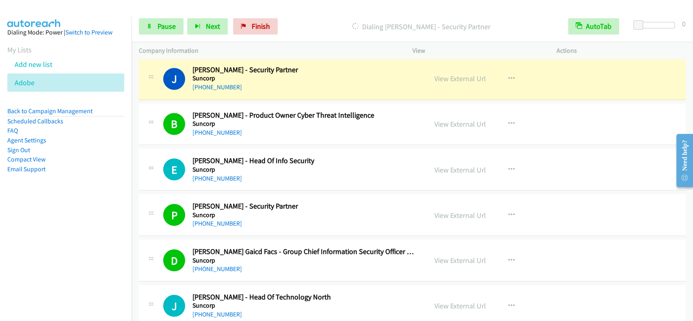
scroll to position [920, 0]
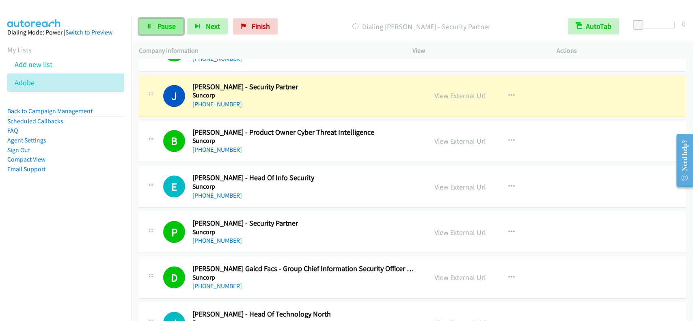
click at [162, 30] on span "Pause" at bounding box center [167, 26] width 18 height 9
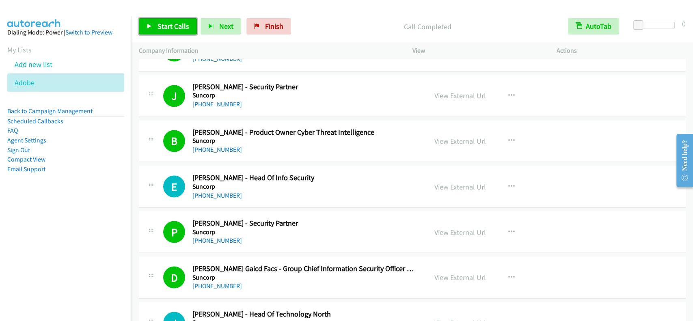
click at [186, 22] on span "Start Calls" at bounding box center [174, 26] width 32 height 9
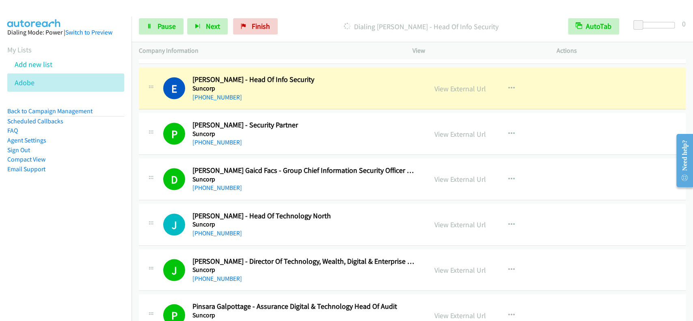
scroll to position [1029, 0]
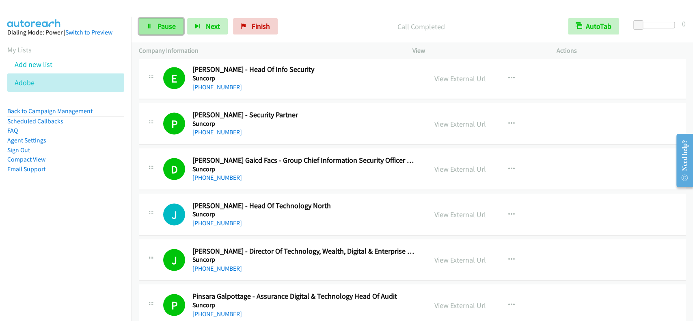
click at [162, 27] on span "Pause" at bounding box center [167, 26] width 18 height 9
click at [162, 27] on span "Start Calls" at bounding box center [174, 26] width 32 height 9
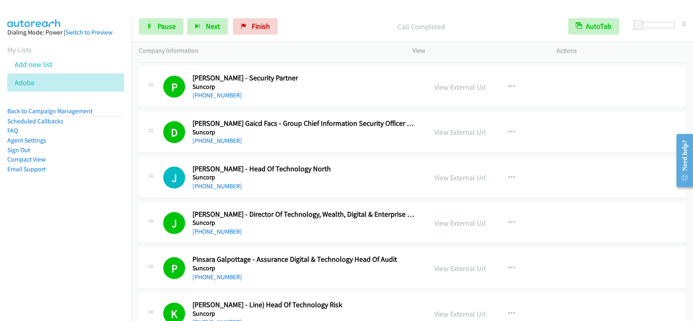
scroll to position [1083, 0]
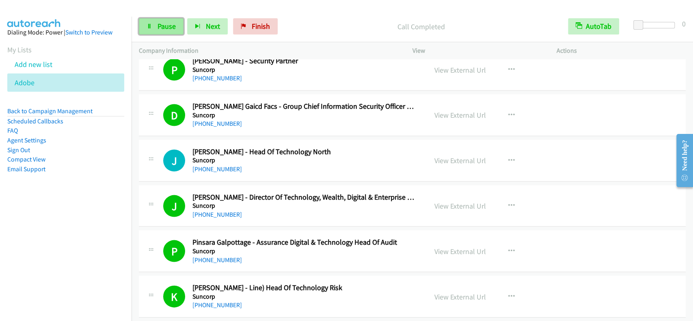
click at [152, 26] on icon at bounding box center [150, 27] width 6 height 6
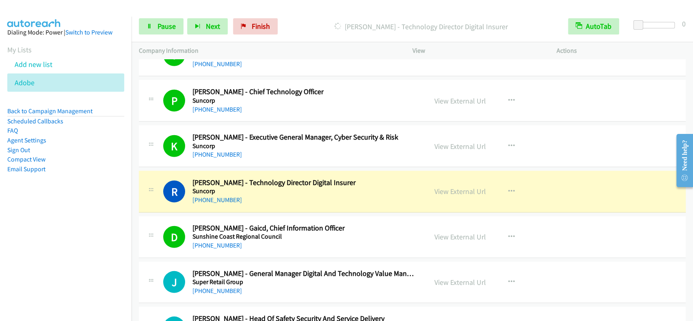
scroll to position [1516, 0]
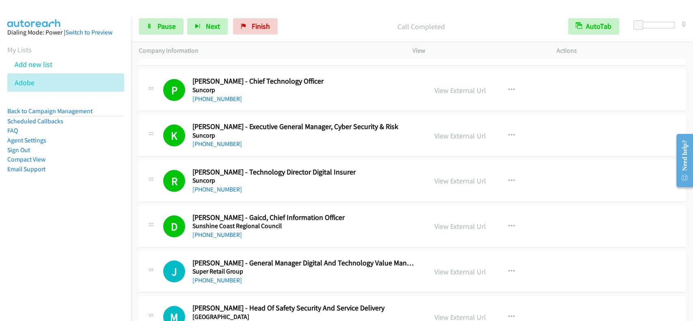
click at [160, 35] on div "Start Calls Pause Next Finish Call Completed AutoTab AutoTab 0" at bounding box center [413, 26] width 562 height 31
click at [163, 27] on span "Pause" at bounding box center [167, 26] width 18 height 9
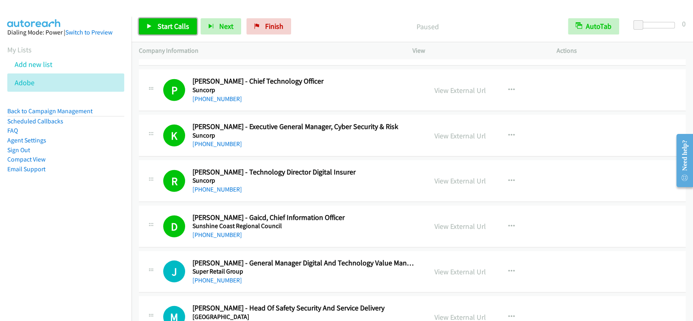
click at [162, 27] on span "Start Calls" at bounding box center [174, 26] width 32 height 9
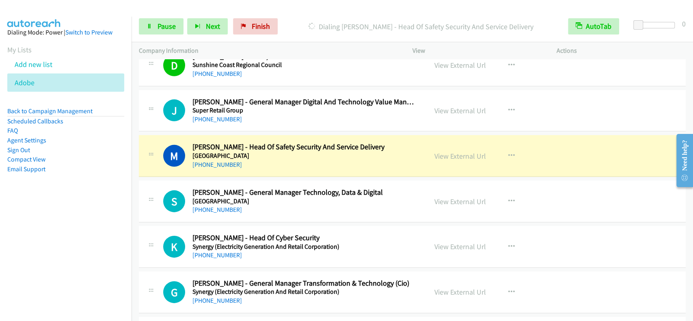
scroll to position [1679, 0]
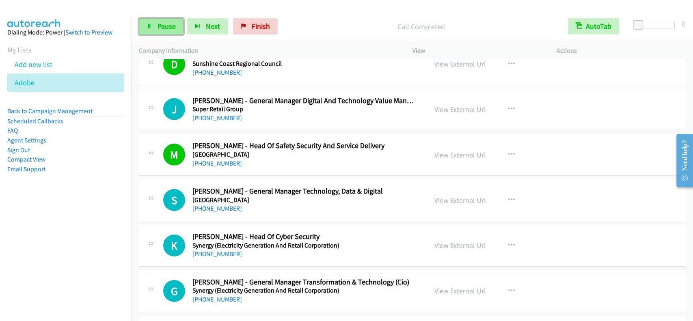
click at [174, 24] on span "Pause" at bounding box center [167, 26] width 18 height 9
click at [172, 19] on link "Start Calls" at bounding box center [168, 26] width 58 height 16
click at [162, 10] on div at bounding box center [343, 15] width 686 height 31
click at [158, 26] on span "Pause" at bounding box center [167, 26] width 18 height 9
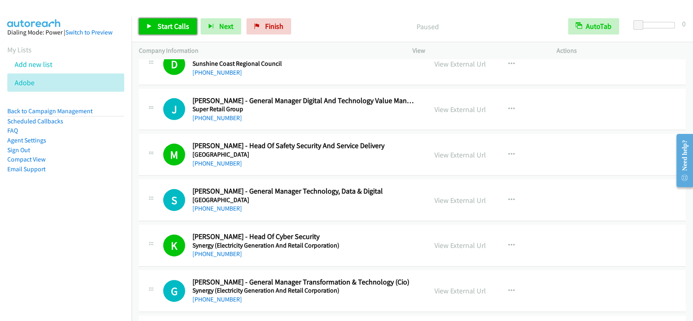
click at [158, 26] on span "Start Calls" at bounding box center [174, 26] width 32 height 9
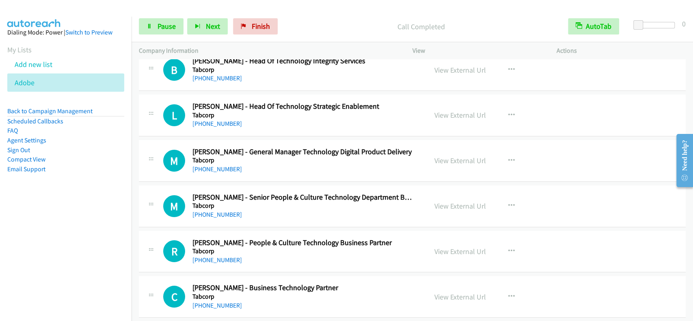
scroll to position [2015, 0]
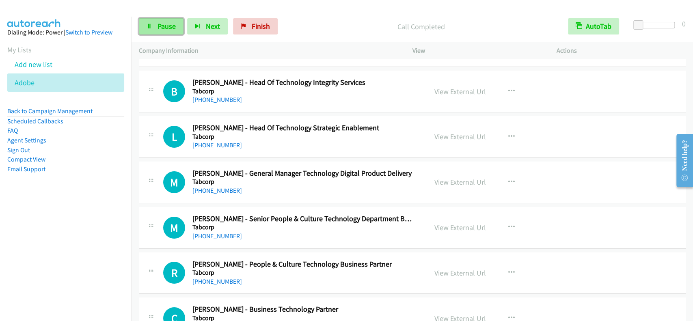
click at [167, 28] on span "Pause" at bounding box center [167, 26] width 18 height 9
click at [167, 28] on span "Start Calls" at bounding box center [174, 26] width 32 height 9
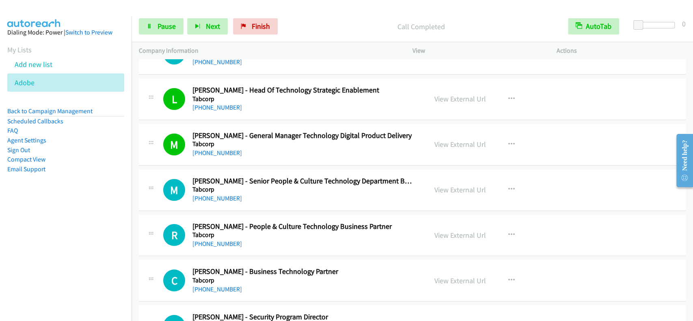
scroll to position [2069, 0]
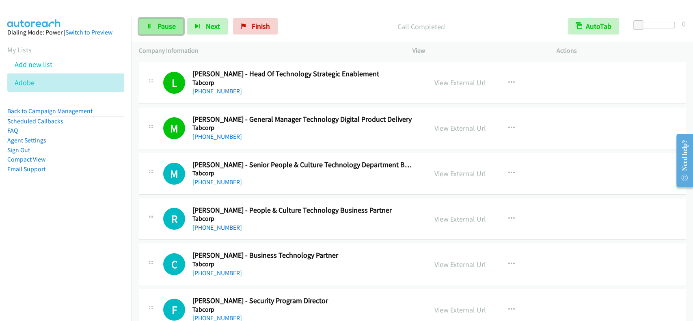
click at [173, 28] on span "Pause" at bounding box center [167, 26] width 18 height 9
click at [173, 28] on span "Start Calls" at bounding box center [174, 26] width 32 height 9
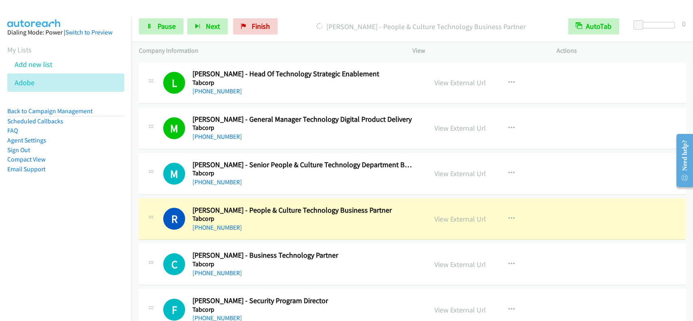
scroll to position [2123, 0]
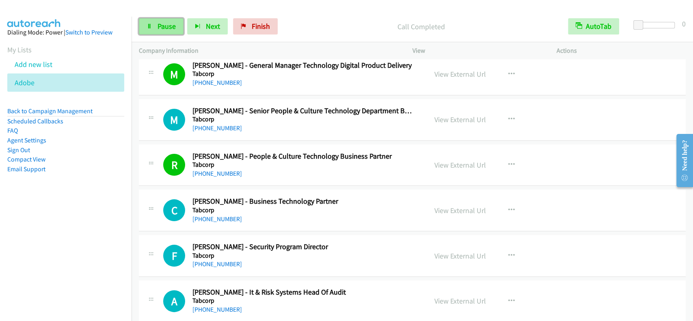
click at [165, 26] on span "Pause" at bounding box center [167, 26] width 18 height 9
click at [165, 26] on span "Start Calls" at bounding box center [174, 26] width 32 height 9
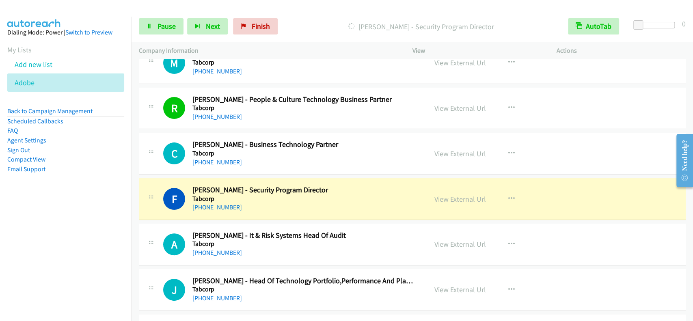
scroll to position [2285, 0]
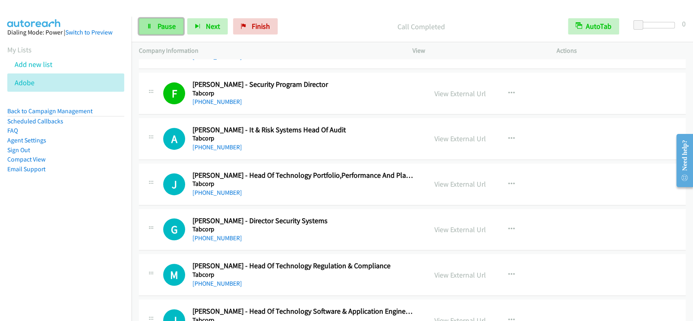
click at [169, 27] on span "Pause" at bounding box center [167, 26] width 18 height 9
click at [169, 27] on span "Start Calls" at bounding box center [174, 26] width 32 height 9
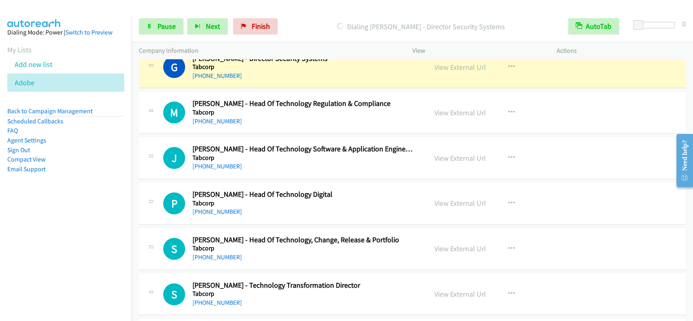
scroll to position [2426, 0]
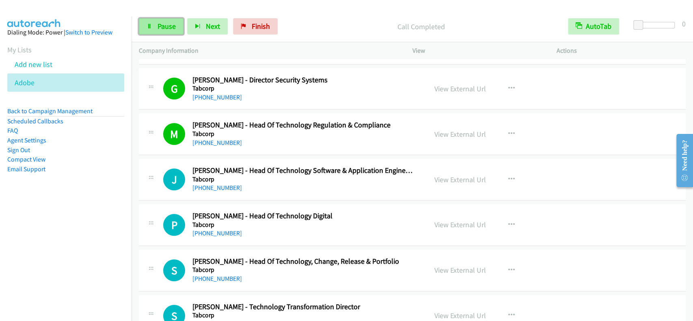
click at [172, 31] on link "Pause" at bounding box center [161, 26] width 45 height 16
click at [172, 31] on link "Start Calls" at bounding box center [168, 26] width 58 height 16
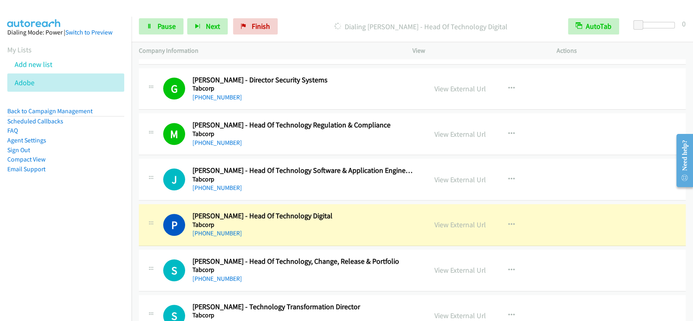
scroll to position [2534, 0]
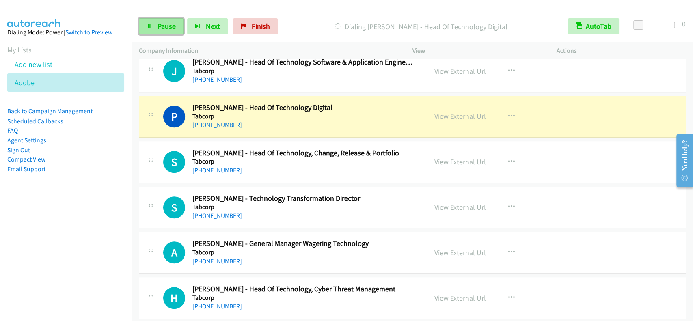
click at [165, 31] on link "Pause" at bounding box center [161, 26] width 45 height 16
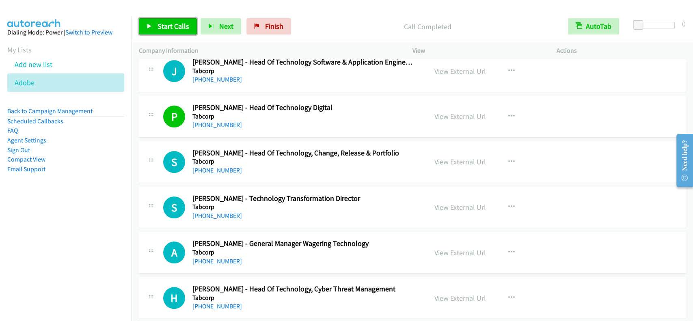
click at [164, 24] on span "Start Calls" at bounding box center [174, 26] width 32 height 9
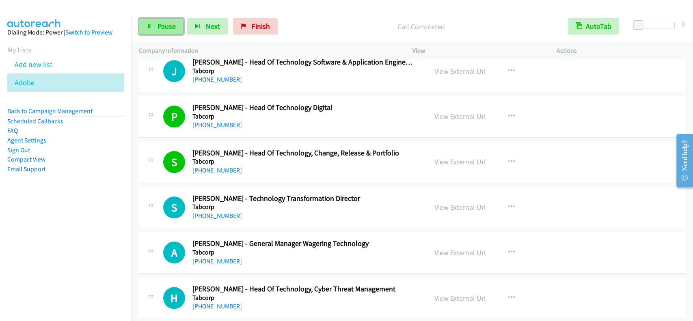
click at [172, 28] on span "Pause" at bounding box center [167, 26] width 18 height 9
click at [171, 29] on span "Start Calls" at bounding box center [174, 26] width 32 height 9
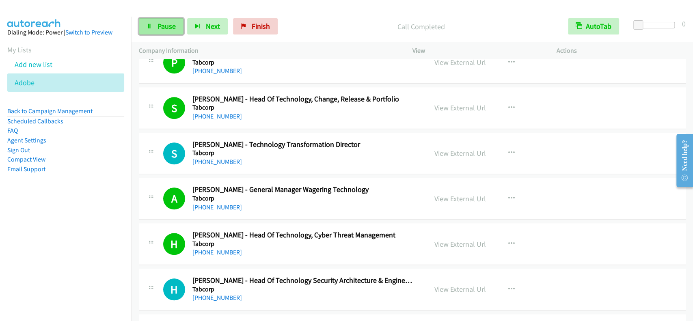
click at [167, 21] on link "Pause" at bounding box center [161, 26] width 45 height 16
click at [167, 21] on link "Start Calls" at bounding box center [168, 26] width 58 height 16
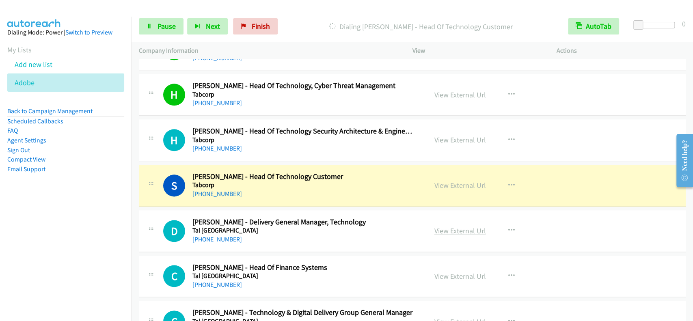
scroll to position [2805, 0]
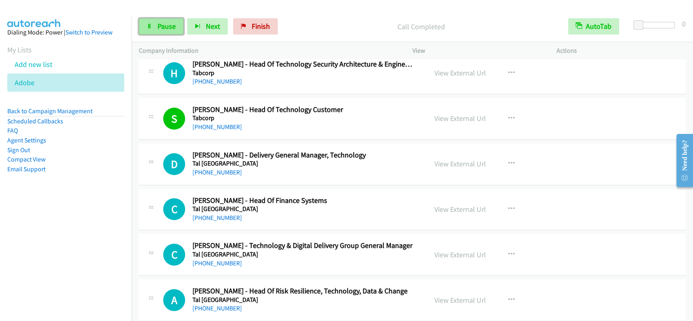
click at [170, 27] on span "Pause" at bounding box center [167, 26] width 18 height 9
click at [170, 27] on span "Start Calls" at bounding box center [174, 26] width 32 height 9
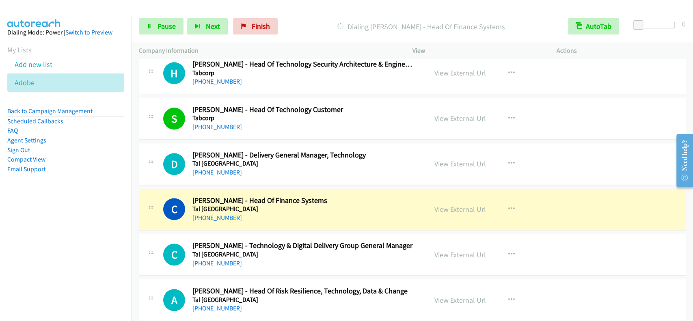
scroll to position [2913, 0]
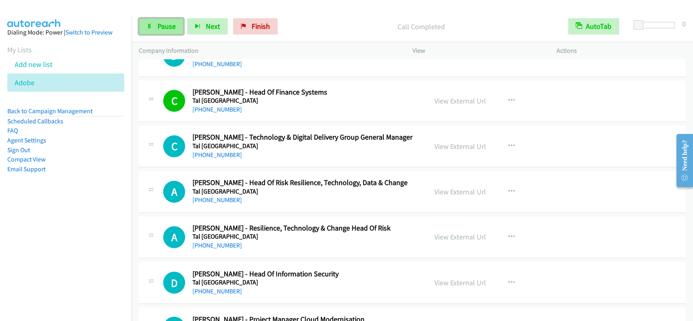
click at [179, 25] on link "Pause" at bounding box center [161, 26] width 45 height 16
click at [179, 25] on span "Start Calls" at bounding box center [174, 26] width 32 height 9
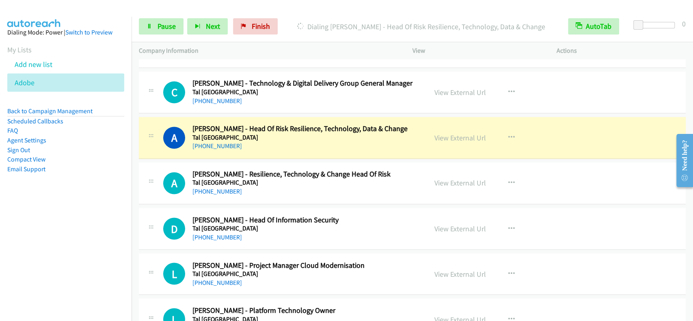
scroll to position [3022, 0]
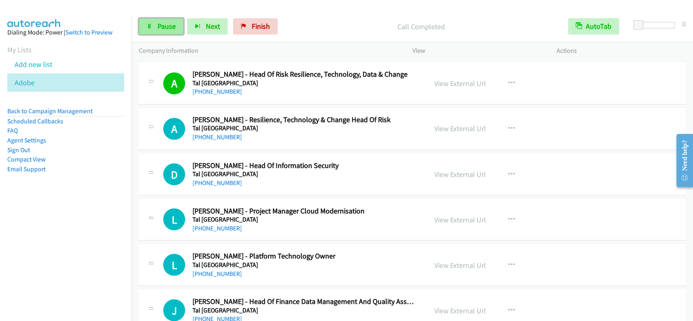
click at [169, 28] on span "Pause" at bounding box center [167, 26] width 18 height 9
click at [169, 28] on span "Start Calls" at bounding box center [174, 26] width 32 height 9
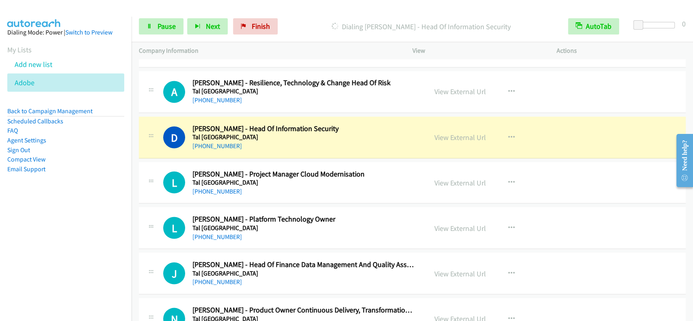
scroll to position [3076, 0]
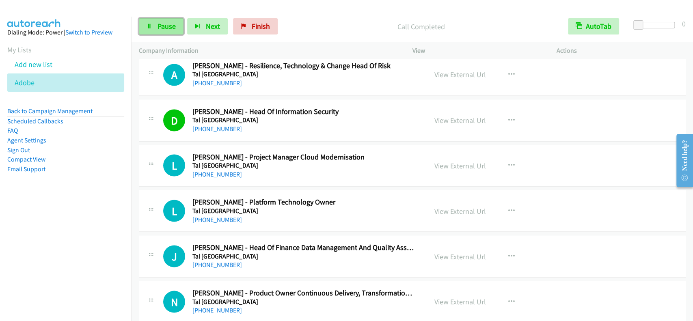
click at [177, 28] on link "Pause" at bounding box center [161, 26] width 45 height 16
click at [180, 26] on span "Start Calls" at bounding box center [174, 26] width 32 height 9
click at [158, 22] on span "Pause" at bounding box center [167, 26] width 18 height 9
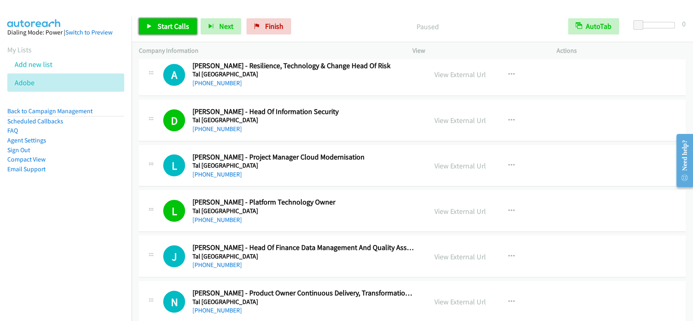
click at [158, 22] on span "Start Calls" at bounding box center [174, 26] width 32 height 9
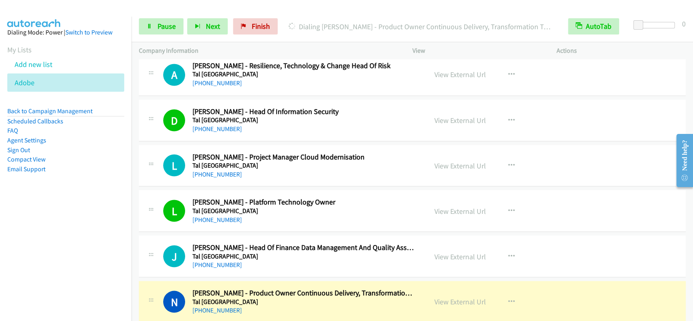
scroll to position [3292, 0]
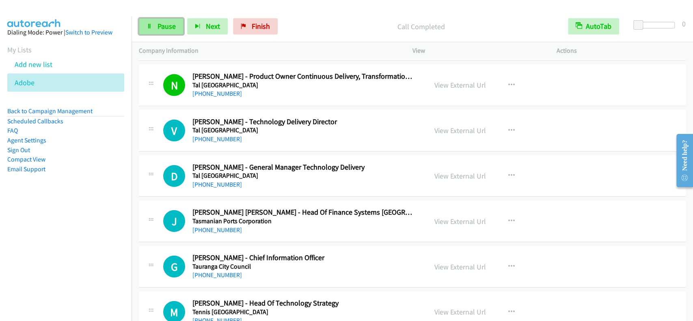
click at [181, 30] on link "Pause" at bounding box center [161, 26] width 45 height 16
click at [175, 29] on span "Start Calls" at bounding box center [174, 26] width 32 height 9
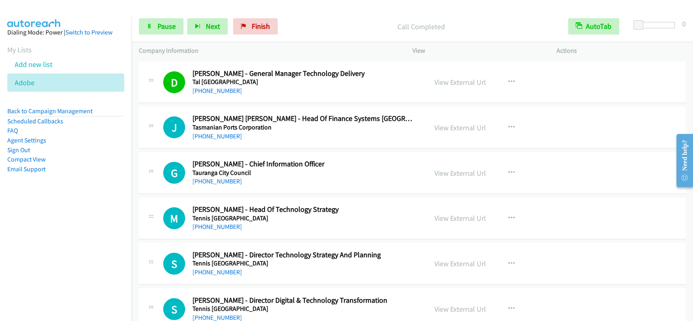
scroll to position [3401, 0]
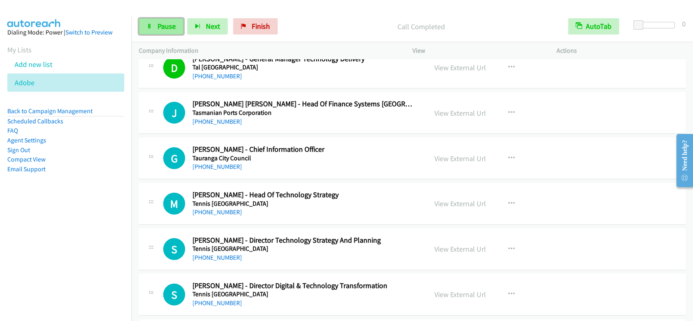
click at [172, 31] on link "Pause" at bounding box center [161, 26] width 45 height 16
click at [172, 31] on link "Start Calls" at bounding box center [168, 26] width 58 height 16
click at [151, 24] on icon at bounding box center [150, 27] width 6 height 6
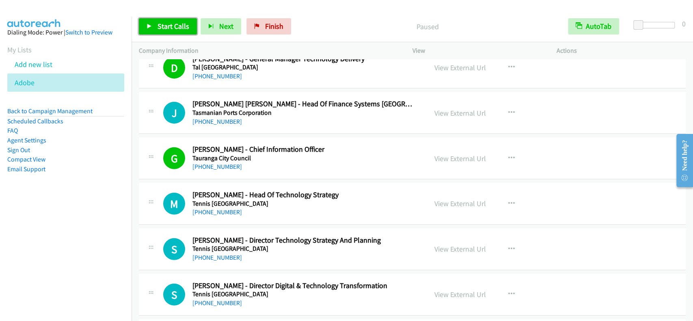
click at [151, 24] on icon at bounding box center [150, 27] width 6 height 6
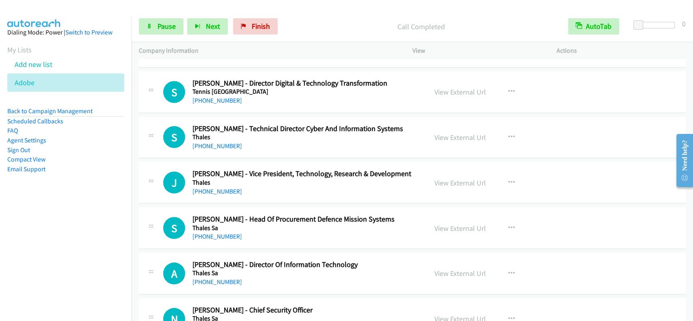
scroll to position [3617, 0]
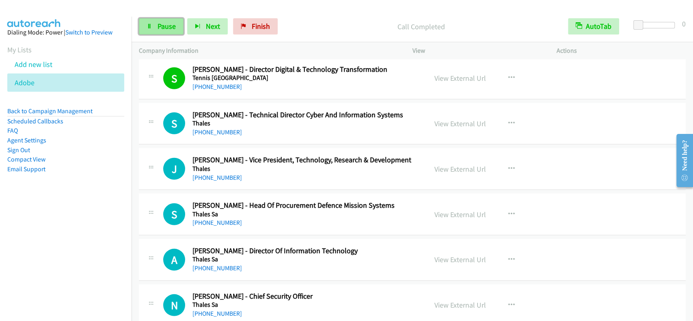
click at [155, 18] on link "Pause" at bounding box center [161, 26] width 45 height 16
click at [160, 20] on link "Start Calls" at bounding box center [168, 26] width 58 height 16
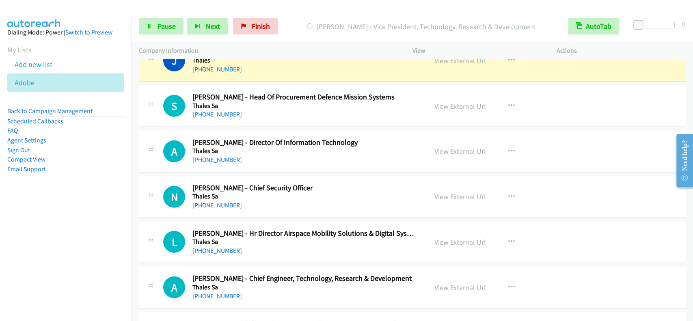
scroll to position [3672, 0]
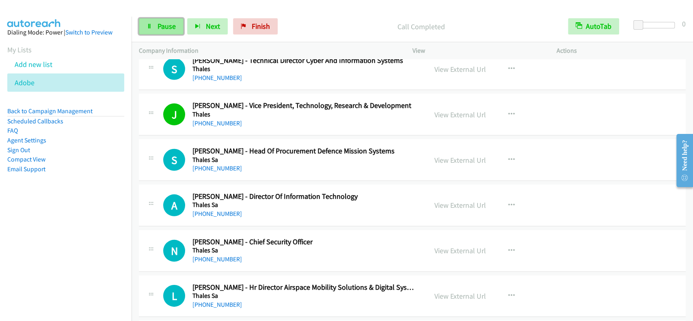
click at [161, 23] on span "Pause" at bounding box center [167, 26] width 18 height 9
click at [161, 23] on span "Start Calls" at bounding box center [174, 26] width 32 height 9
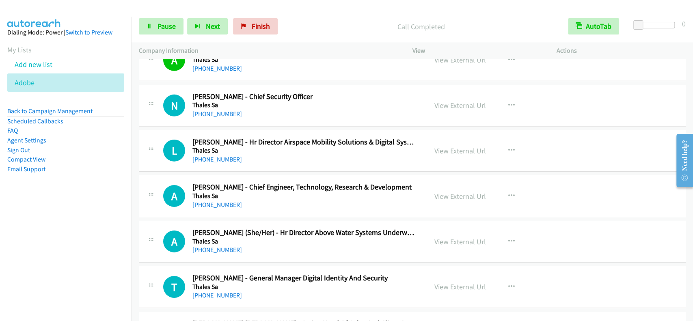
scroll to position [3834, 0]
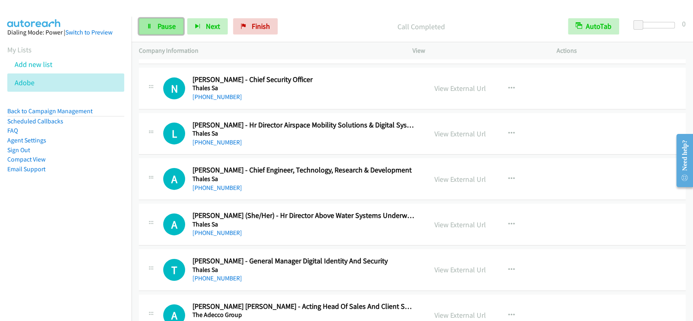
click at [157, 20] on link "Pause" at bounding box center [161, 26] width 45 height 16
click at [157, 20] on link "Start Calls" at bounding box center [168, 26] width 58 height 16
click at [156, 26] on link "Pause" at bounding box center [161, 26] width 45 height 16
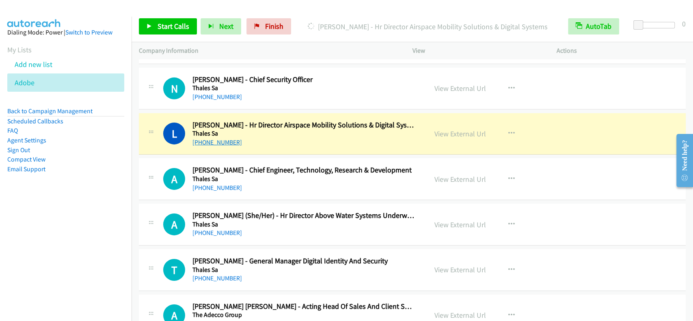
scroll to position [3888, 0]
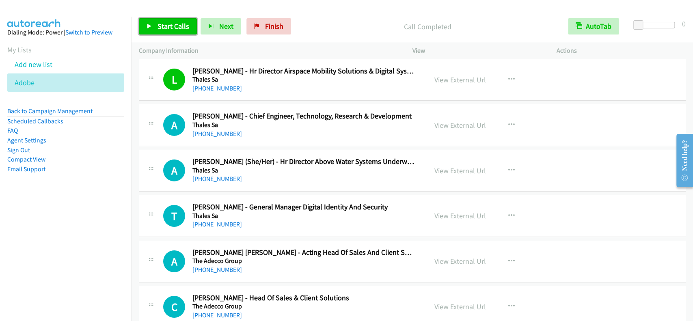
click at [153, 25] on link "Start Calls" at bounding box center [168, 26] width 58 height 16
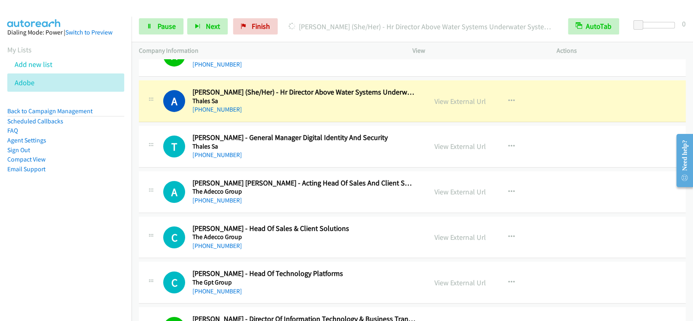
scroll to position [3975, 0]
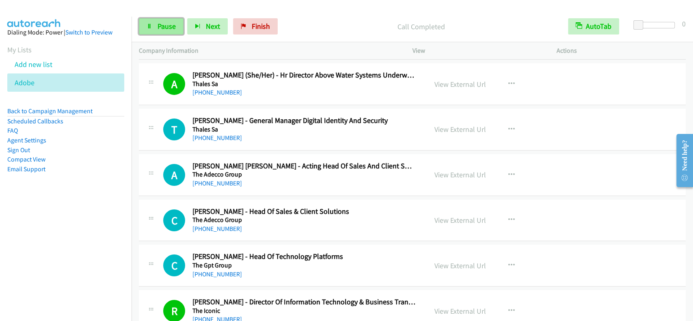
click at [158, 30] on span "Pause" at bounding box center [167, 26] width 18 height 9
click at [158, 29] on span "Start Calls" at bounding box center [174, 26] width 32 height 9
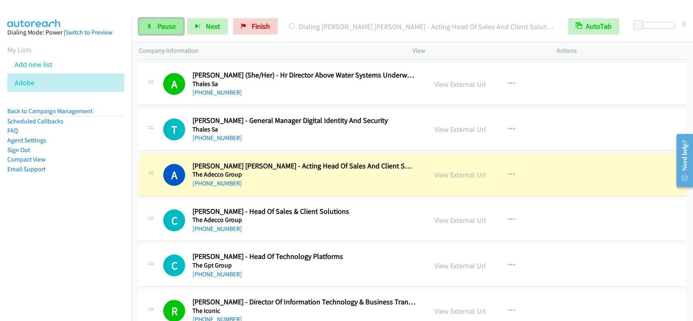
click at [170, 27] on span "Pause" at bounding box center [167, 26] width 18 height 9
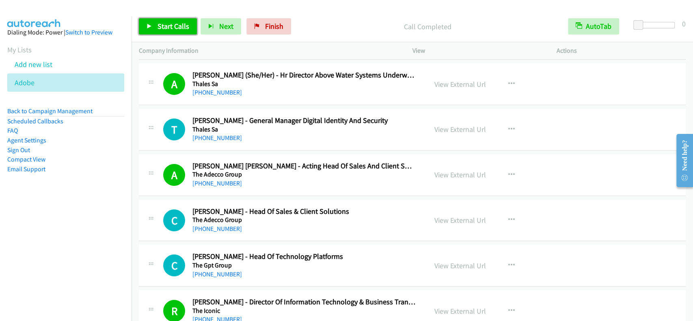
click at [166, 22] on span "Start Calls" at bounding box center [174, 26] width 32 height 9
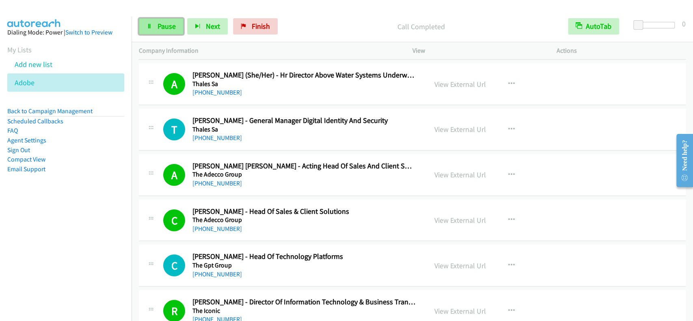
click at [158, 29] on span "Pause" at bounding box center [167, 26] width 18 height 9
click at [158, 29] on span "Start Calls" at bounding box center [174, 26] width 32 height 9
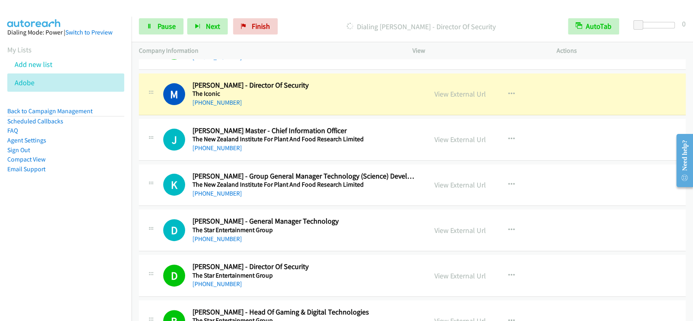
scroll to position [4300, 0]
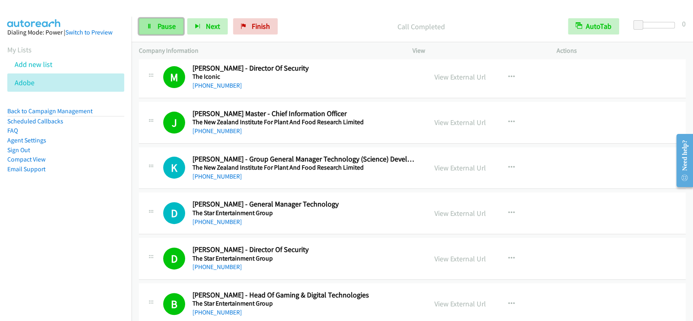
click at [168, 27] on span "Pause" at bounding box center [167, 26] width 18 height 9
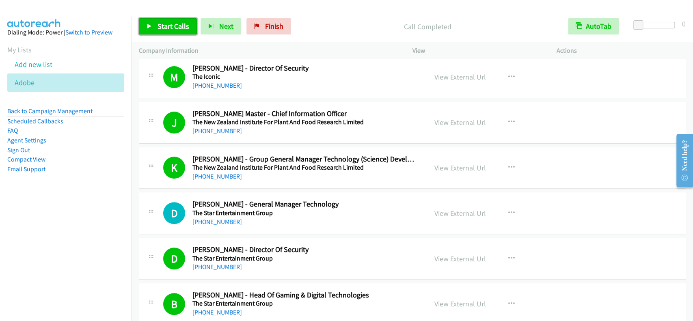
click at [186, 19] on link "Start Calls" at bounding box center [168, 26] width 58 height 16
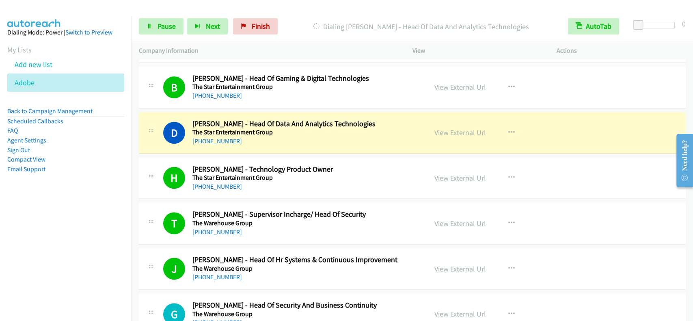
scroll to position [4571, 0]
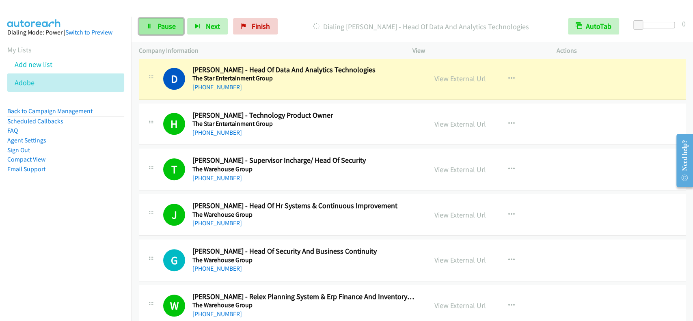
click at [177, 30] on link "Pause" at bounding box center [161, 26] width 45 height 16
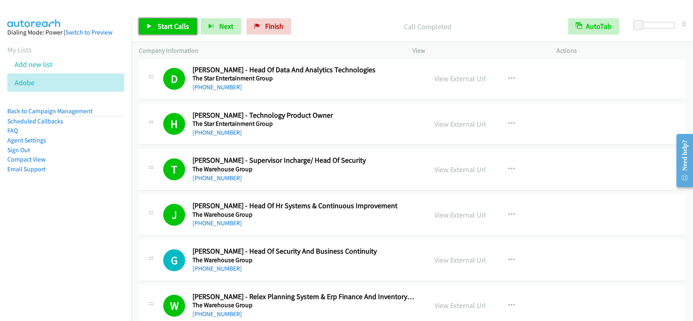
click at [182, 23] on span "Start Calls" at bounding box center [174, 26] width 32 height 9
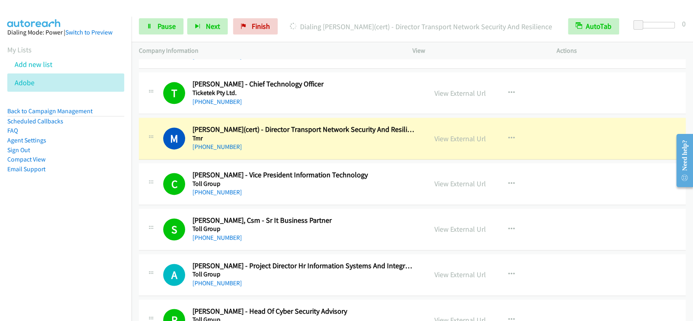
scroll to position [4928, 0]
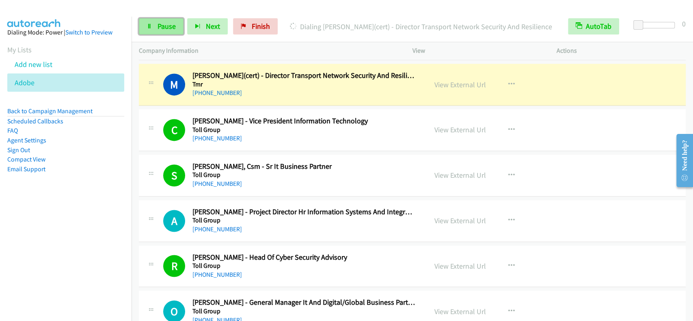
drag, startPoint x: 172, startPoint y: 25, endPoint x: 171, endPoint y: 19, distance: 5.9
click at [172, 25] on span "Pause" at bounding box center [167, 26] width 18 height 9
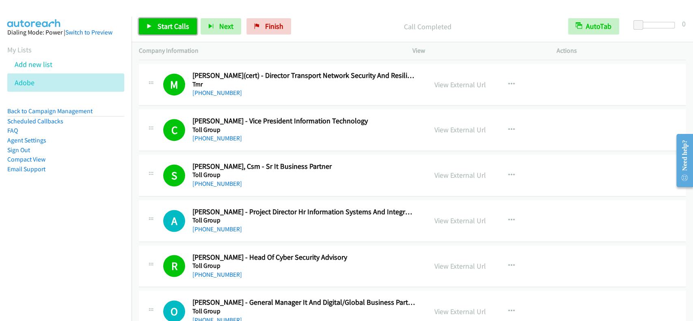
click at [172, 28] on span "Start Calls" at bounding box center [174, 26] width 32 height 9
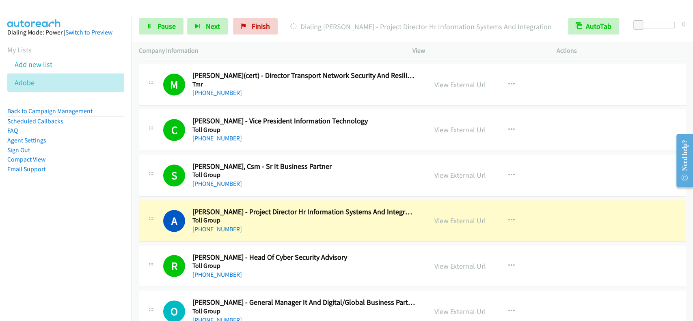
scroll to position [5036, 0]
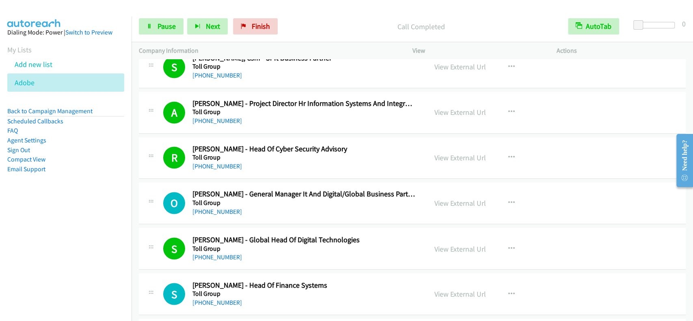
click at [175, 36] on div "Start Calls Pause Next Finish Call Completed AutoTab AutoTab 0" at bounding box center [413, 26] width 562 height 31
click at [175, 31] on link "Pause" at bounding box center [161, 26] width 45 height 16
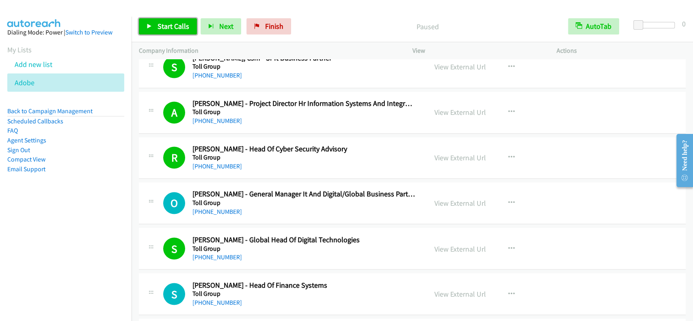
click at [175, 29] on span "Start Calls" at bounding box center [174, 26] width 32 height 9
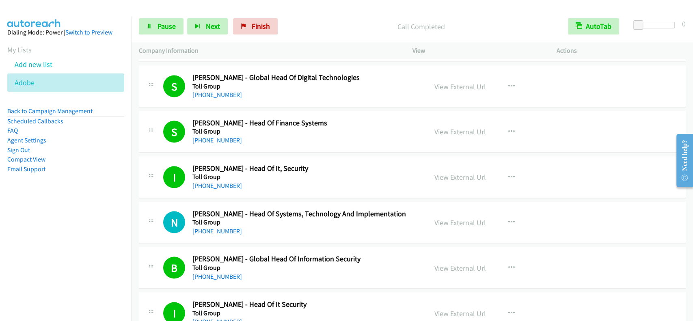
scroll to position [5253, 0]
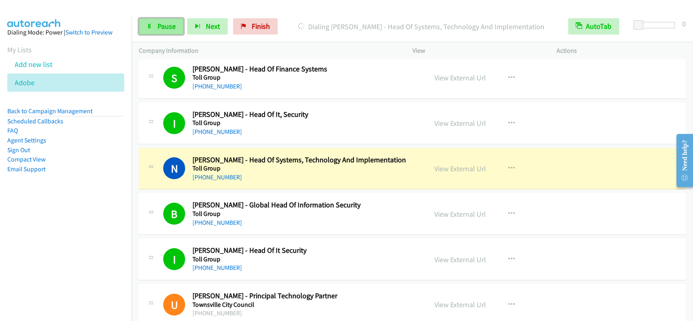
click at [175, 25] on span "Pause" at bounding box center [167, 26] width 18 height 9
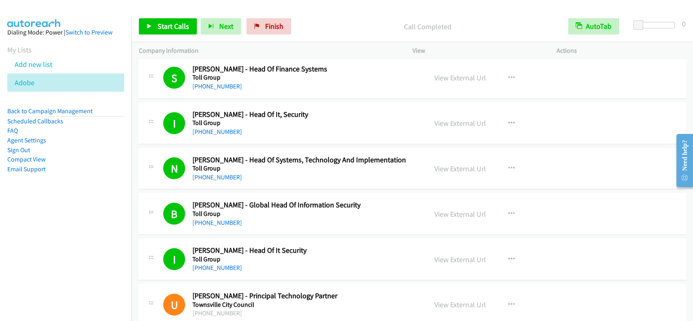
click at [157, 14] on div "Start Calls Pause Next Finish Call Completed AutoTab AutoTab 0" at bounding box center [413, 26] width 562 height 31
click at [159, 21] on link "Start Calls" at bounding box center [168, 26] width 58 height 16
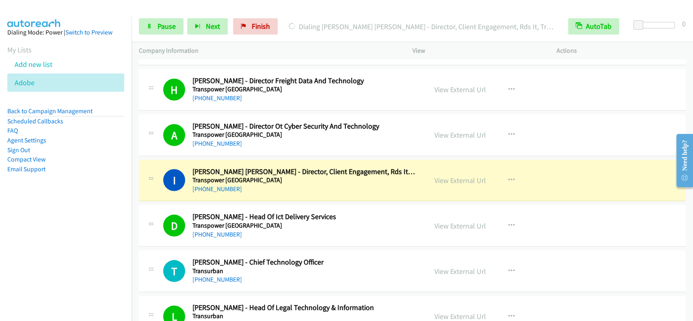
scroll to position [5794, 0]
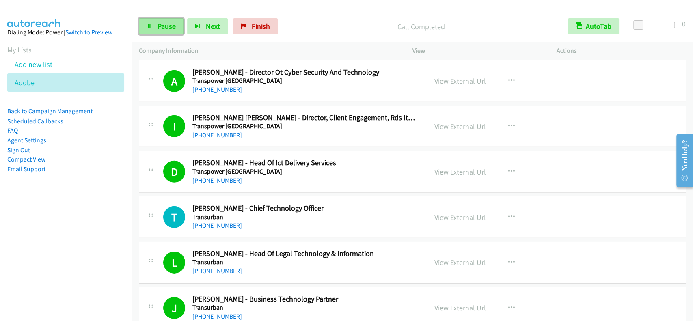
click at [171, 24] on span "Pause" at bounding box center [167, 26] width 18 height 9
click at [167, 19] on link "Start Calls" at bounding box center [168, 26] width 58 height 16
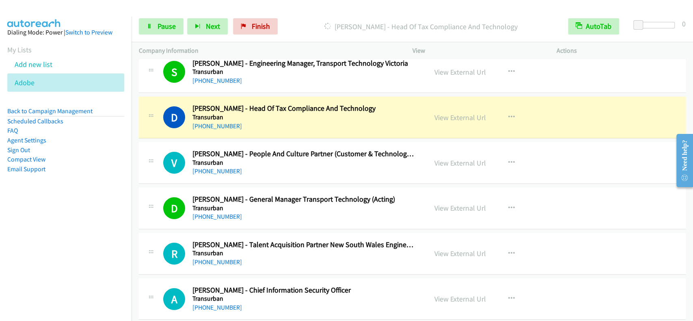
scroll to position [6065, 0]
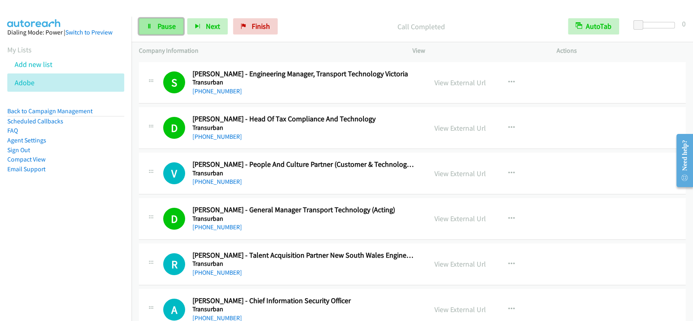
click at [171, 30] on span "Pause" at bounding box center [167, 26] width 18 height 9
click at [171, 30] on span "Start Calls" at bounding box center [174, 26] width 32 height 9
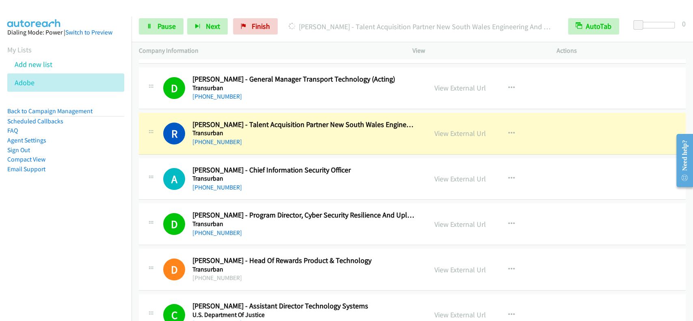
scroll to position [6228, 0]
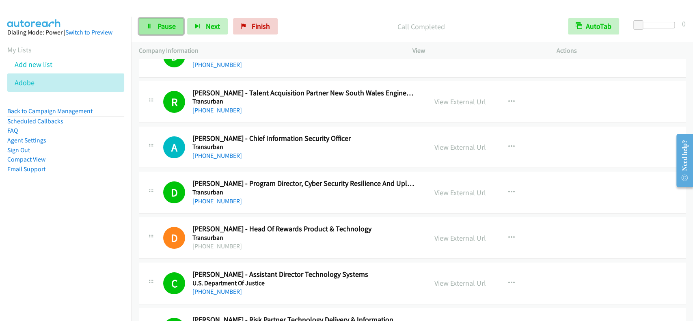
click at [159, 32] on link "Pause" at bounding box center [161, 26] width 45 height 16
click at [159, 31] on link "Start Calls" at bounding box center [168, 26] width 58 height 16
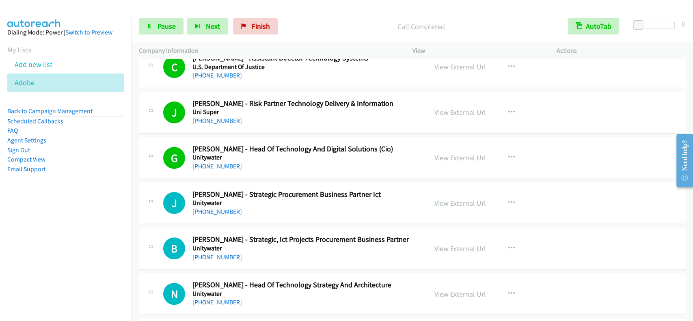
scroll to position [6499, 0]
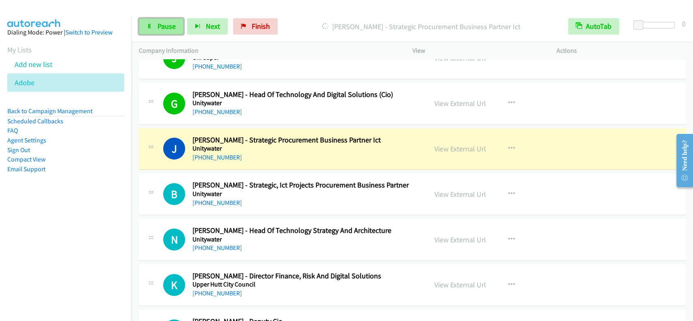
click at [161, 34] on link "Pause" at bounding box center [161, 26] width 45 height 16
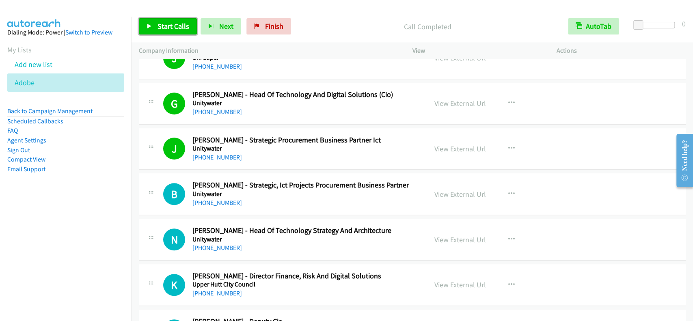
click at [154, 31] on link "Start Calls" at bounding box center [168, 26] width 58 height 16
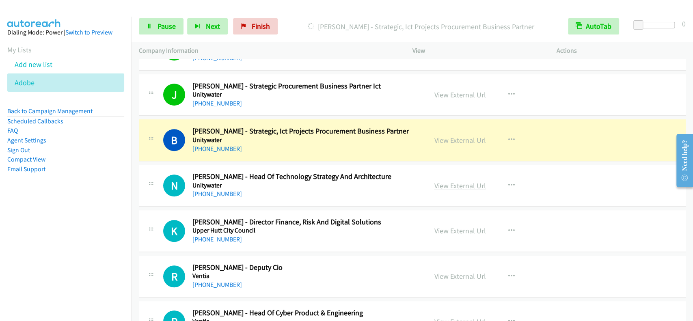
scroll to position [6607, 0]
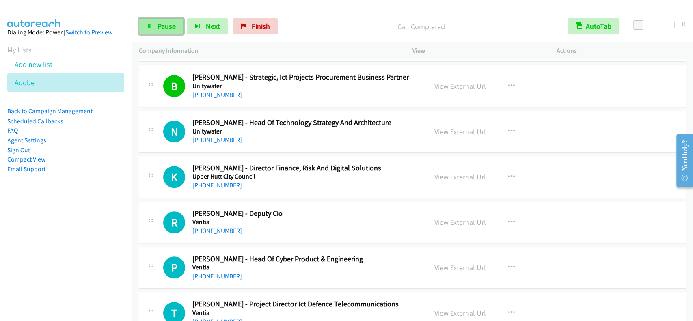
click at [160, 24] on span "Pause" at bounding box center [167, 26] width 18 height 9
click at [160, 24] on span "Start Calls" at bounding box center [174, 26] width 32 height 9
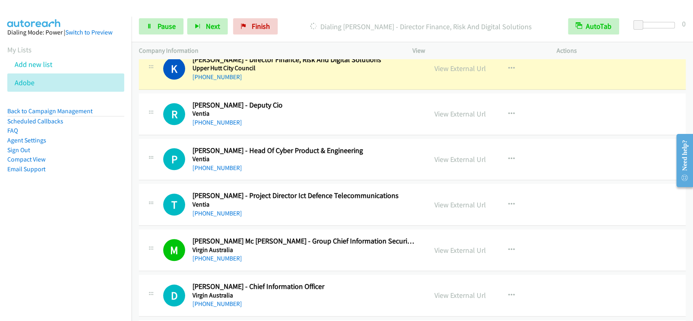
scroll to position [6694, 0]
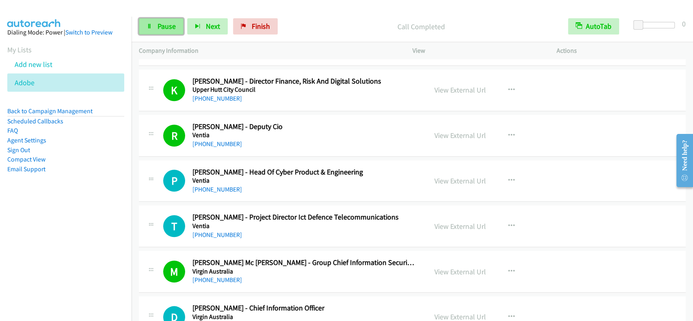
click at [175, 26] on span "Pause" at bounding box center [167, 26] width 18 height 9
click at [175, 26] on span "Start Calls" at bounding box center [174, 26] width 32 height 9
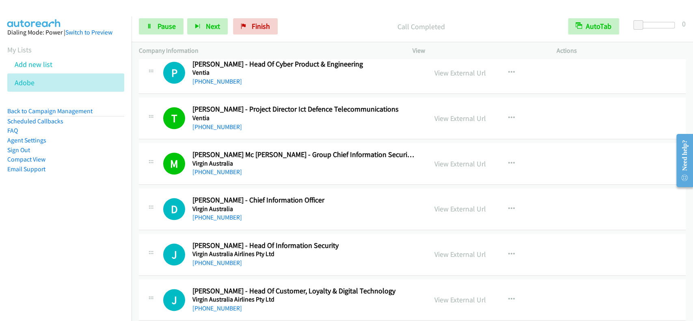
scroll to position [6856, 0]
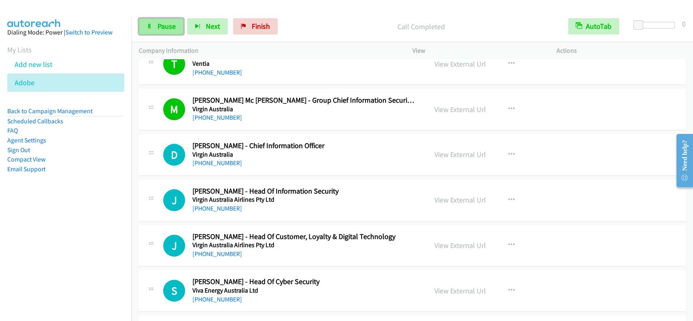
click at [167, 22] on span "Pause" at bounding box center [167, 26] width 18 height 9
click at [167, 22] on span "Start Calls" at bounding box center [174, 26] width 32 height 9
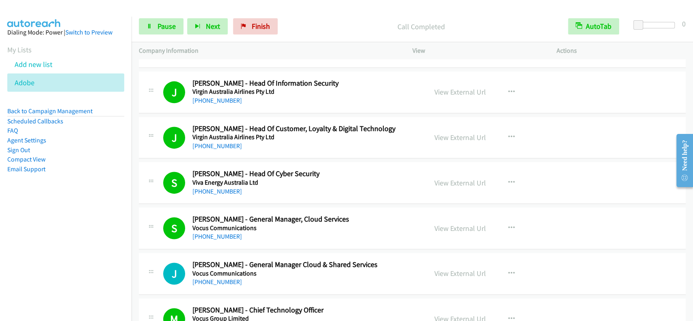
scroll to position [7019, 0]
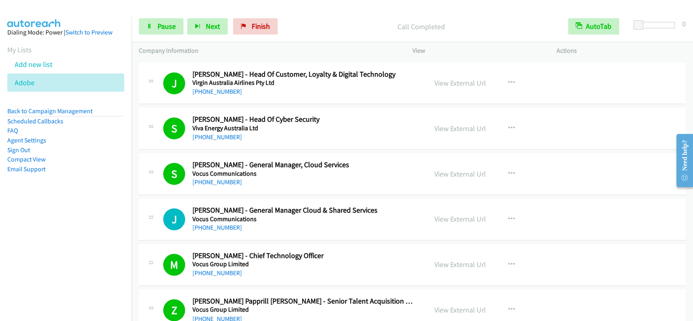
click at [178, 37] on div "Start Calls Pause Next Finish Call Completed AutoTab AutoTab 0" at bounding box center [413, 26] width 562 height 31
click at [172, 31] on span "Pause" at bounding box center [167, 26] width 18 height 9
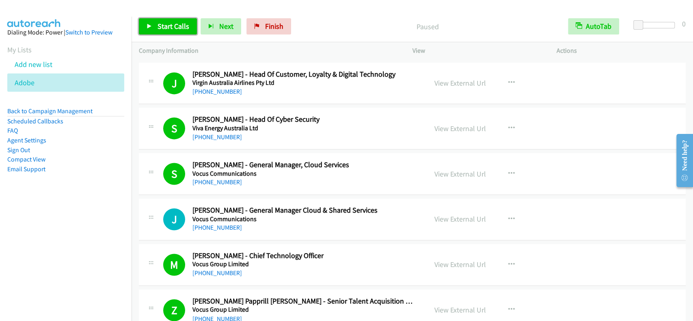
click at [172, 30] on span "Start Calls" at bounding box center [174, 26] width 32 height 9
click at [156, 28] on link "Pause" at bounding box center [161, 26] width 45 height 16
click at [156, 28] on link "Start Calls" at bounding box center [168, 26] width 58 height 16
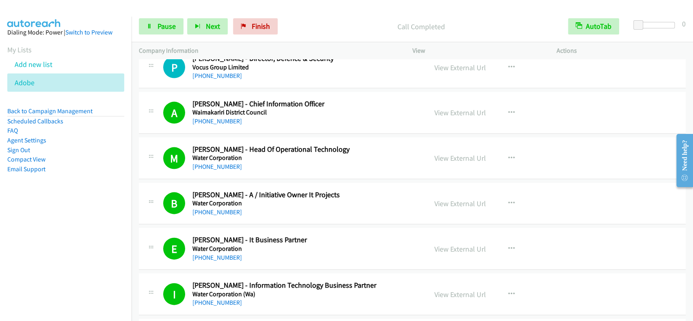
scroll to position [7451, 0]
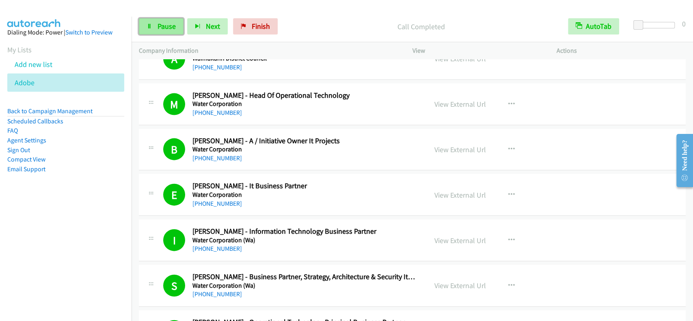
click at [150, 27] on icon at bounding box center [150, 27] width 6 height 6
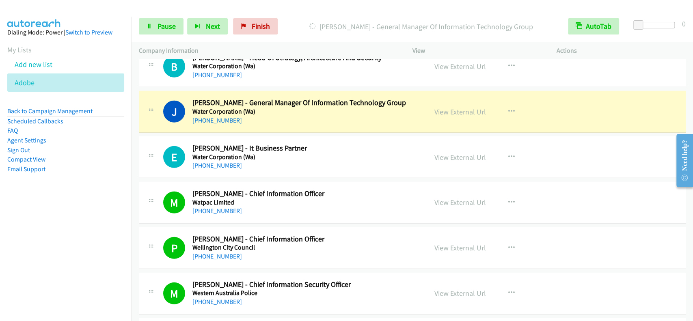
scroll to position [7776, 0]
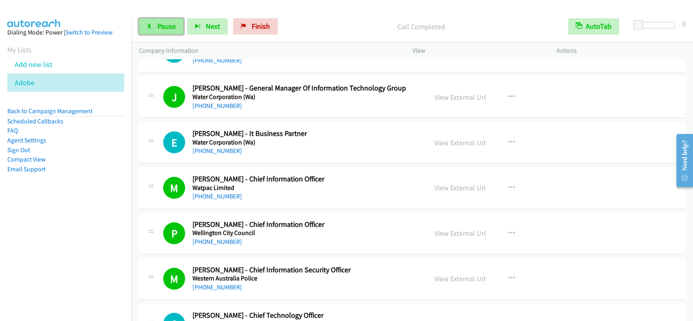
click at [173, 26] on span "Pause" at bounding box center [167, 26] width 18 height 9
click at [173, 26] on span "Start Calls" at bounding box center [174, 26] width 32 height 9
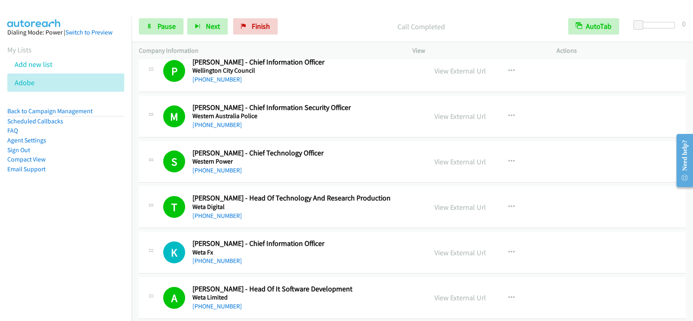
scroll to position [7993, 0]
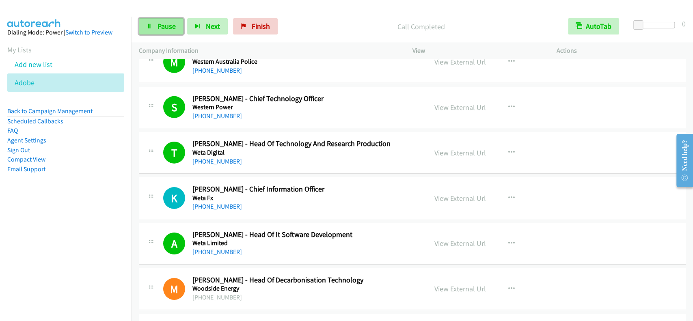
click at [156, 27] on link "Pause" at bounding box center [161, 26] width 45 height 16
click at [156, 27] on link "Start Calls" at bounding box center [168, 26] width 58 height 16
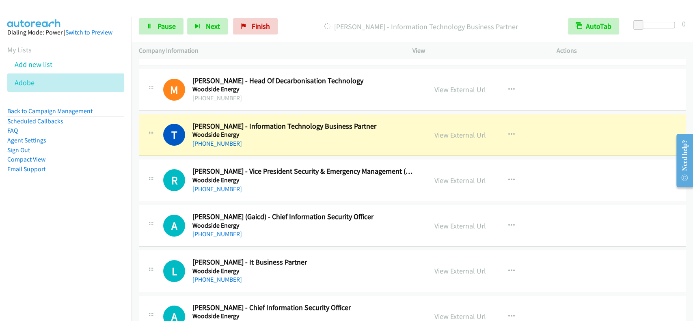
scroll to position [8210, 0]
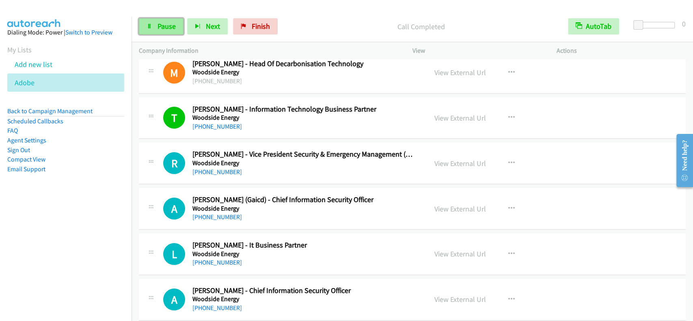
click at [155, 29] on link "Pause" at bounding box center [161, 26] width 45 height 16
click at [155, 29] on link "Start Calls" at bounding box center [168, 26] width 58 height 16
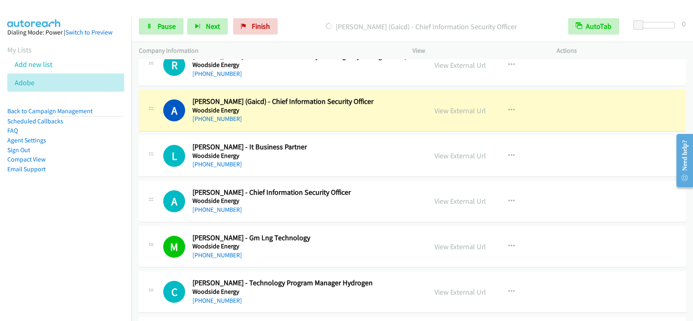
scroll to position [8318, 0]
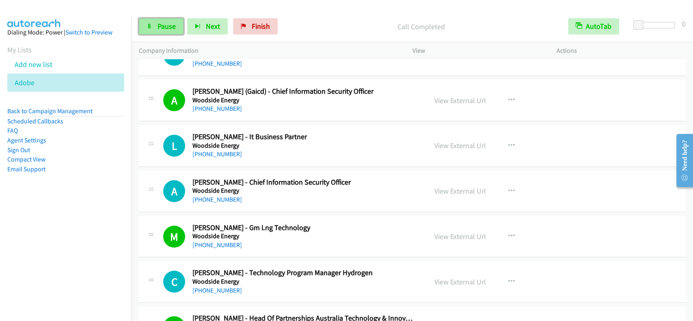
click at [164, 34] on link "Pause" at bounding box center [161, 26] width 45 height 16
click at [164, 34] on link "Start Calls" at bounding box center [168, 26] width 58 height 16
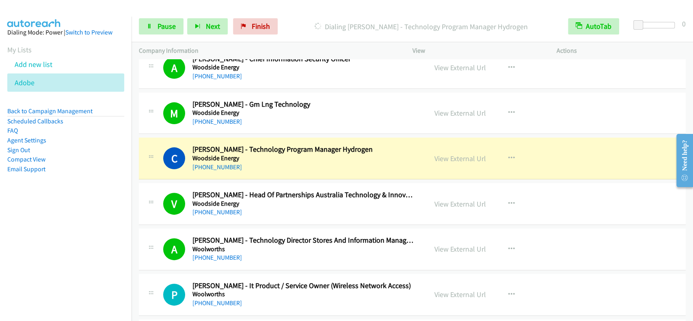
scroll to position [8481, 0]
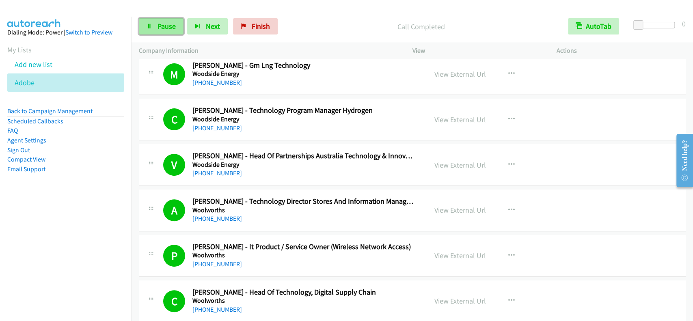
click at [166, 22] on span "Pause" at bounding box center [167, 26] width 18 height 9
click at [166, 22] on span "Start Calls" at bounding box center [174, 26] width 32 height 9
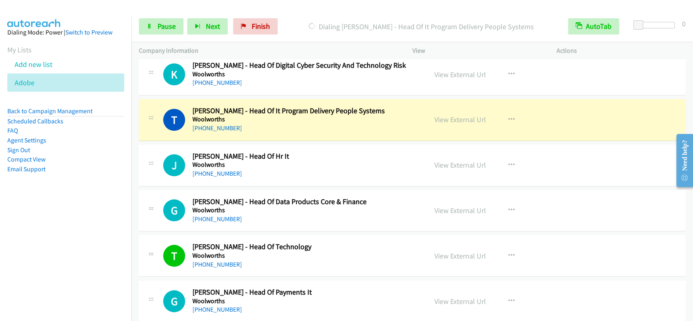
scroll to position [8860, 0]
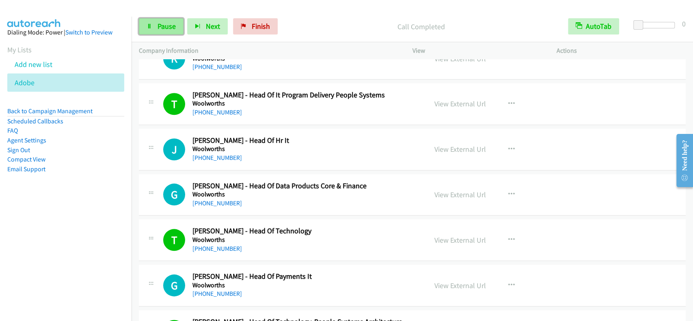
click at [171, 24] on span "Pause" at bounding box center [167, 26] width 18 height 9
click at [171, 24] on span "Start Calls" at bounding box center [174, 26] width 32 height 9
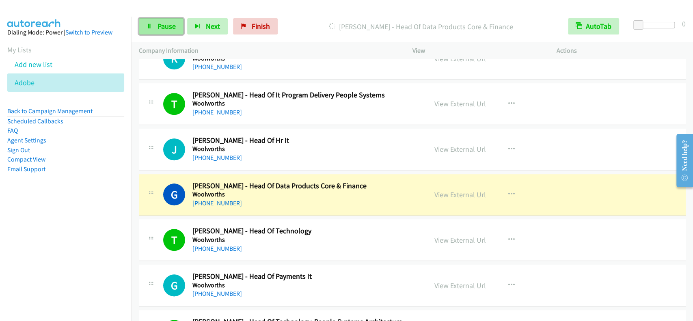
click at [158, 28] on span "Pause" at bounding box center [167, 26] width 18 height 9
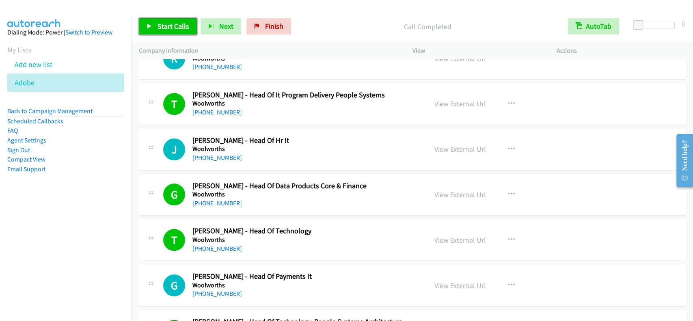
click at [147, 24] on icon at bounding box center [150, 27] width 6 height 6
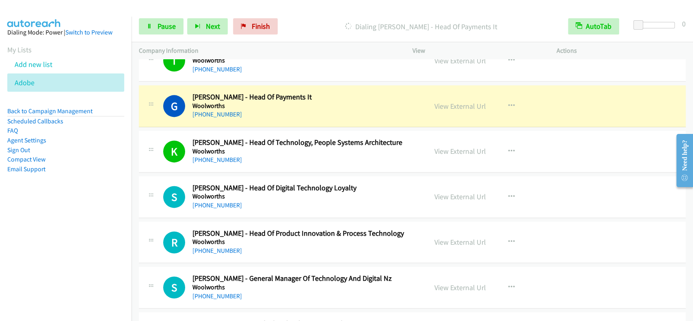
scroll to position [9022, 0]
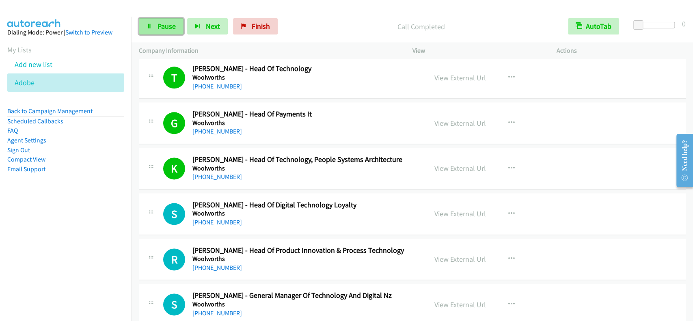
click at [165, 22] on span "Pause" at bounding box center [167, 26] width 18 height 9
click at [165, 22] on span "Start Calls" at bounding box center [174, 26] width 32 height 9
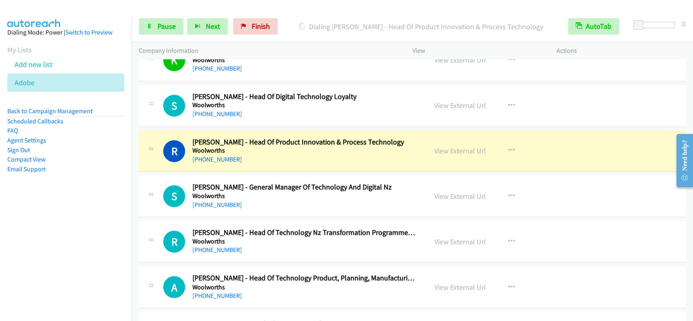
scroll to position [9185, 0]
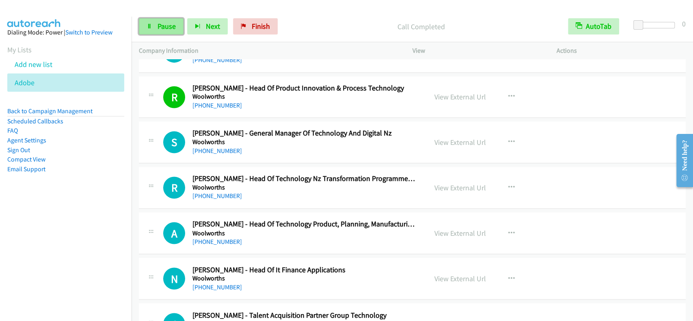
click at [171, 26] on span "Pause" at bounding box center [167, 26] width 18 height 9
click at [171, 26] on span "Start Calls" at bounding box center [174, 26] width 32 height 9
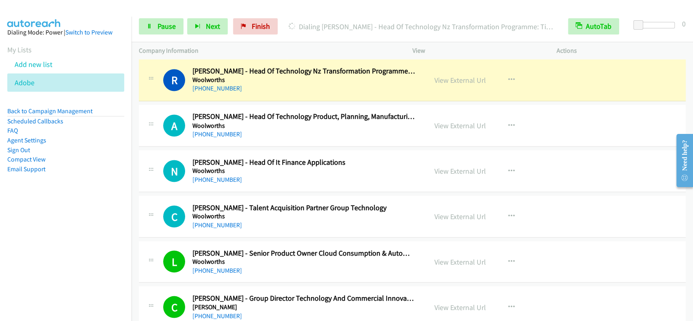
scroll to position [9293, 0]
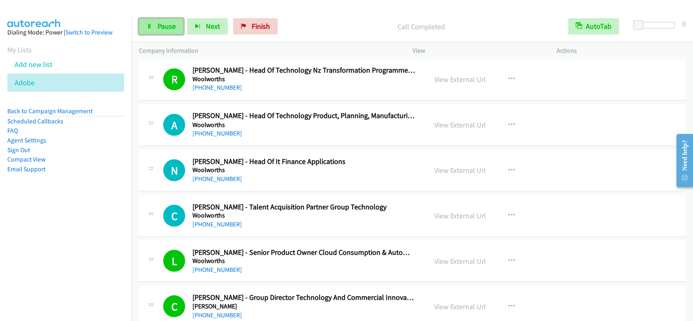
click at [165, 27] on span "Pause" at bounding box center [167, 26] width 18 height 9
click at [165, 28] on span "Start Calls" at bounding box center [174, 26] width 32 height 9
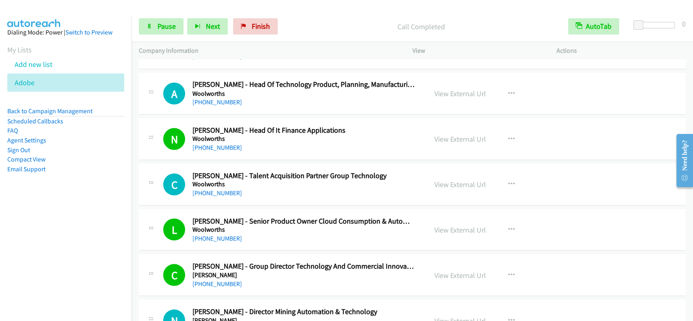
scroll to position [9347, 0]
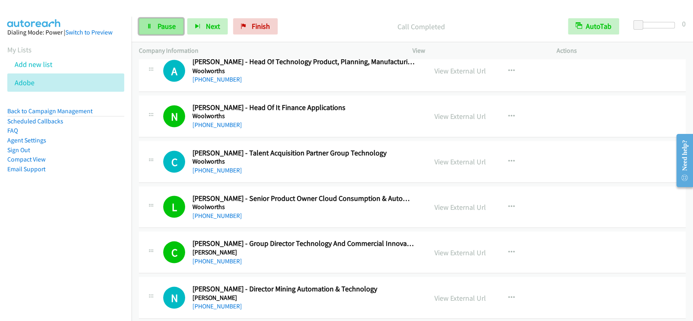
click at [153, 19] on link "Pause" at bounding box center [161, 26] width 45 height 16
click at [153, 24] on link "Start Calls" at bounding box center [168, 26] width 58 height 16
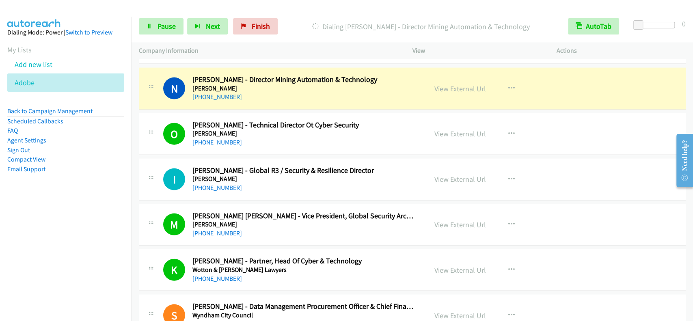
scroll to position [9564, 0]
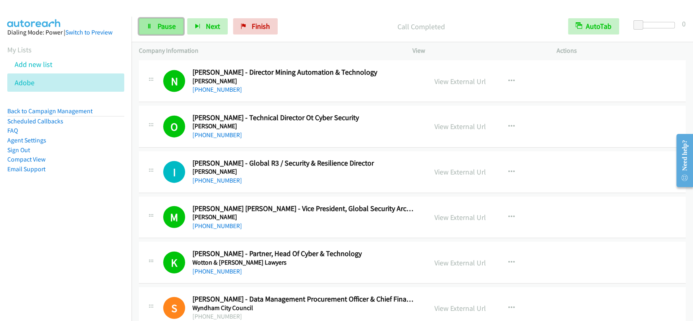
click at [160, 21] on link "Pause" at bounding box center [161, 26] width 45 height 16
click at [160, 21] on link "Start Calls" at bounding box center [168, 26] width 58 height 16
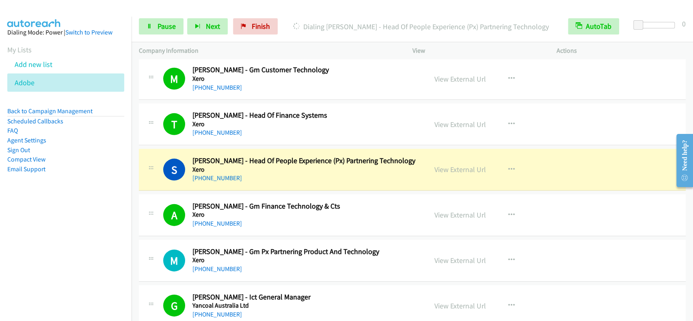
scroll to position [10029, 0]
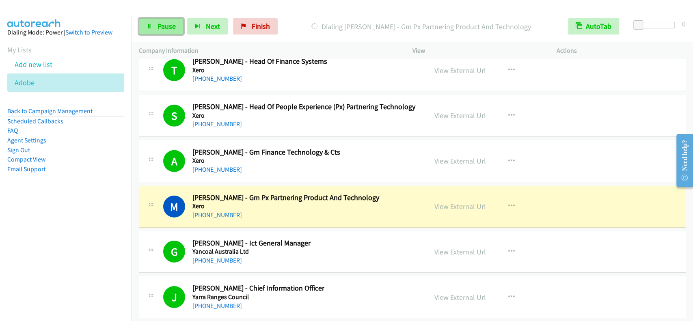
click at [166, 26] on span "Pause" at bounding box center [167, 26] width 18 height 9
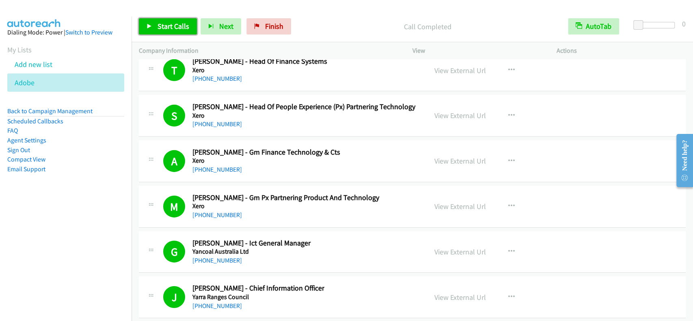
click at [177, 27] on span "Start Calls" at bounding box center [174, 26] width 32 height 9
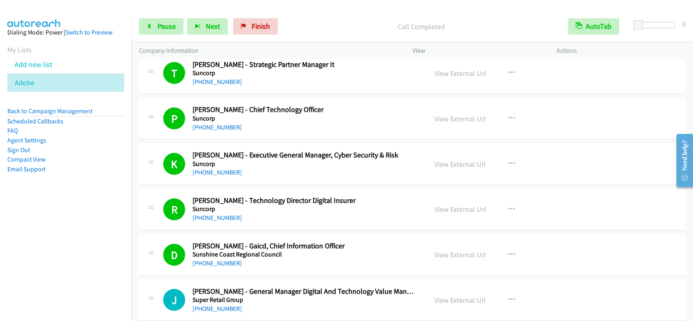
scroll to position [1516, 0]
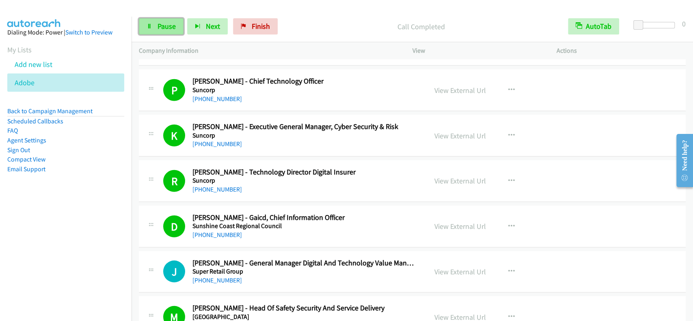
click at [176, 32] on link "Pause" at bounding box center [161, 26] width 45 height 16
click at [172, 28] on span "Start Calls" at bounding box center [174, 26] width 32 height 9
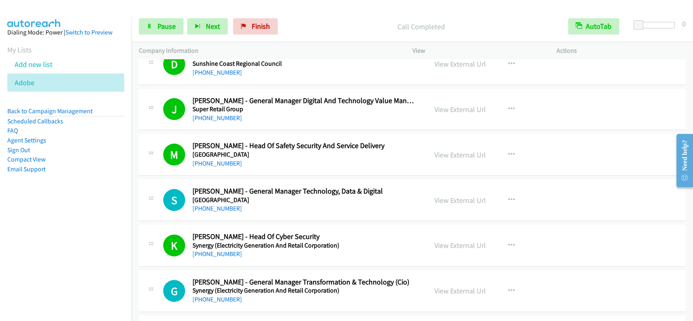
scroll to position [1733, 0]
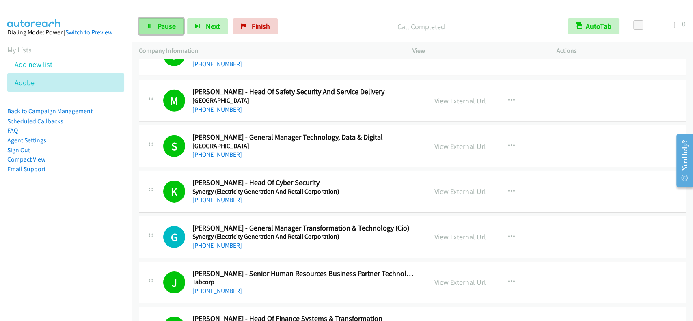
click at [166, 22] on span "Pause" at bounding box center [167, 26] width 18 height 9
click at [164, 22] on span "Start Calls" at bounding box center [174, 26] width 32 height 9
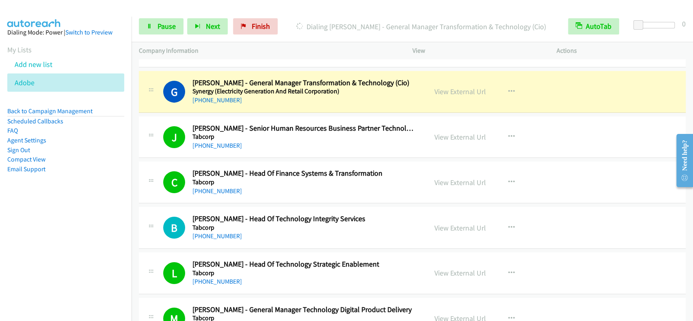
scroll to position [1895, 0]
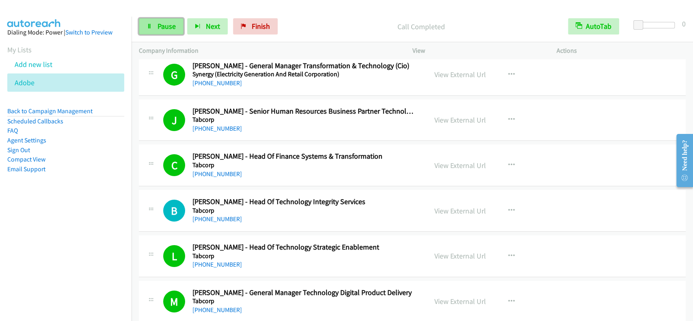
click at [169, 18] on link "Pause" at bounding box center [161, 26] width 45 height 16
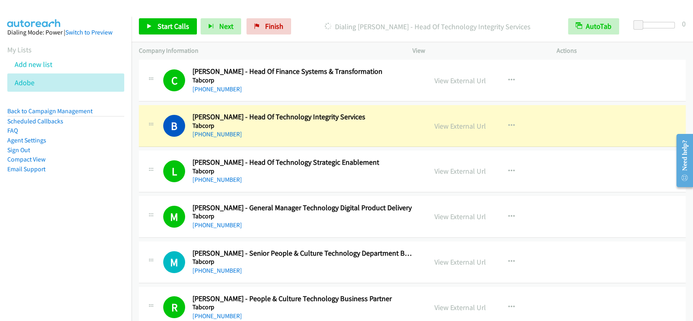
scroll to position [2004, 0]
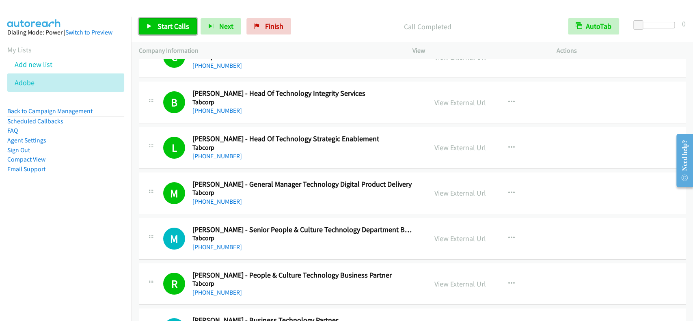
click at [164, 22] on span "Start Calls" at bounding box center [174, 26] width 32 height 9
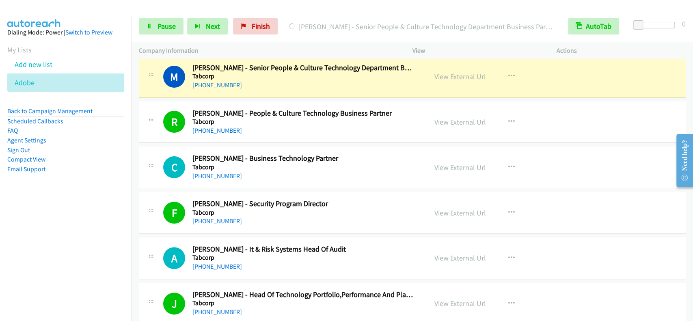
scroll to position [2166, 0]
drag, startPoint x: 255, startPoint y: 39, endPoint x: 247, endPoint y: 36, distance: 8.6
drag, startPoint x: 247, startPoint y: 36, endPoint x: 106, endPoint y: 199, distance: 215.7
click at [106, 200] on aside "Dialing Mode: Power | Switch to Preview My Lists Add new list Adobe Back to Cam…" at bounding box center [66, 114] width 132 height 194
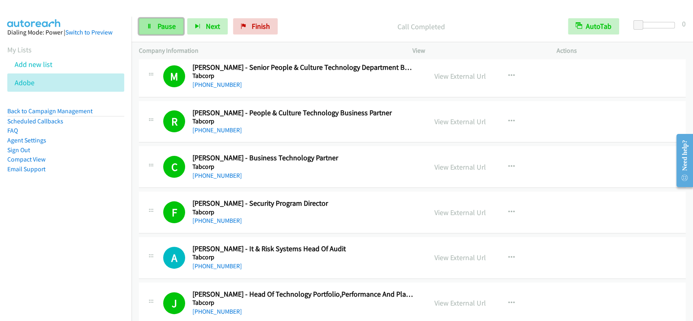
click at [156, 28] on link "Pause" at bounding box center [161, 26] width 45 height 16
click at [156, 27] on link "Start Calls" at bounding box center [168, 26] width 58 height 16
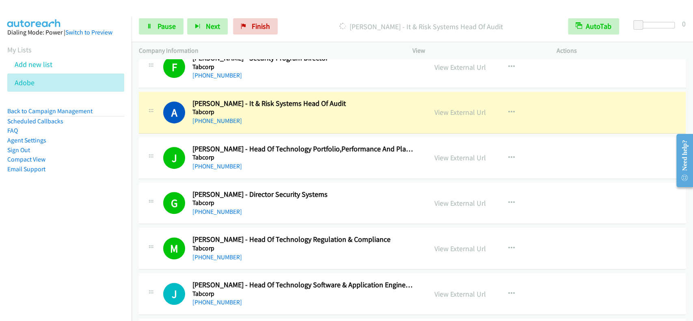
scroll to position [2329, 0]
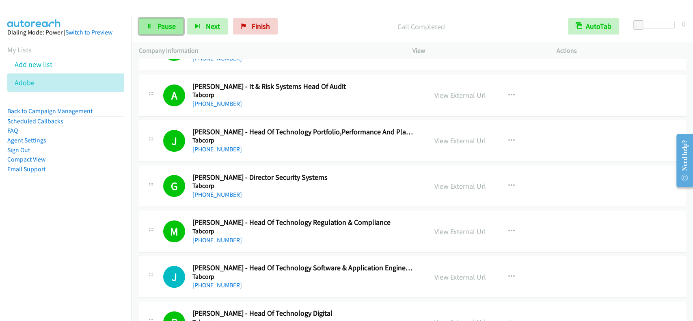
click at [153, 23] on link "Pause" at bounding box center [161, 26] width 45 height 16
click at [153, 23] on link "Start Calls" at bounding box center [168, 26] width 58 height 16
click at [163, 24] on span "Pause" at bounding box center [167, 26] width 18 height 9
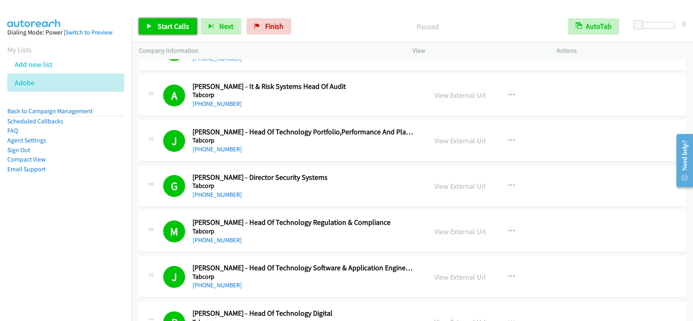
click at [163, 24] on span "Start Calls" at bounding box center [174, 26] width 32 height 9
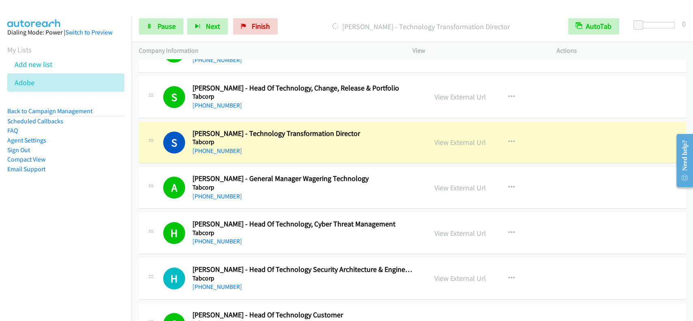
scroll to position [2653, 0]
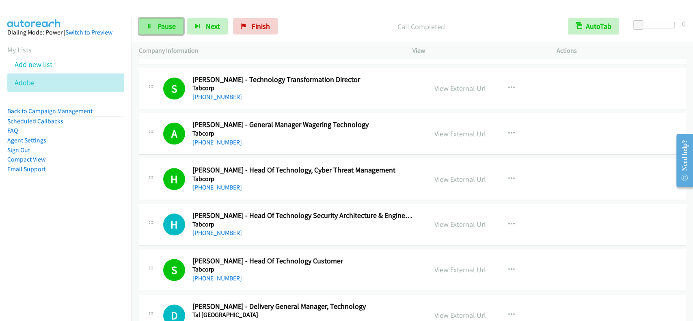
click at [159, 26] on span "Pause" at bounding box center [167, 26] width 18 height 9
click at [159, 26] on span "Start Calls" at bounding box center [174, 26] width 32 height 9
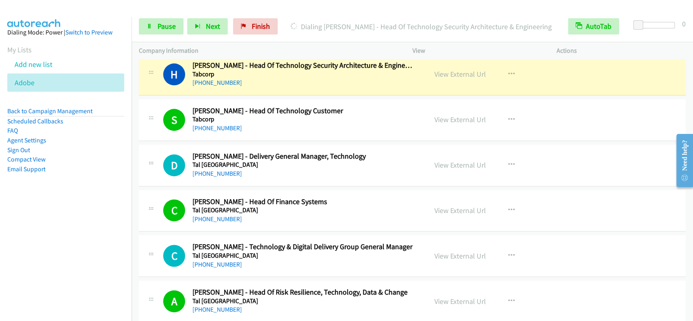
scroll to position [2794, 0]
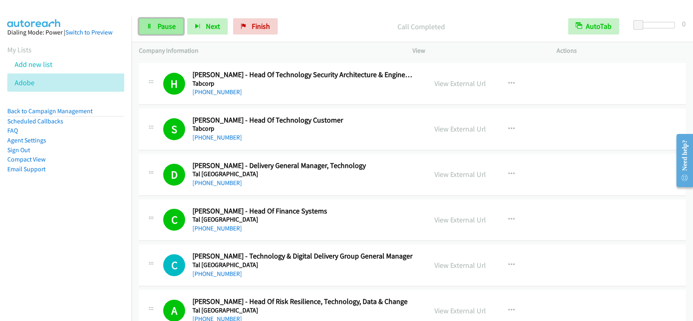
click at [161, 28] on span "Pause" at bounding box center [167, 26] width 18 height 9
click at [161, 28] on span "Start Calls" at bounding box center [174, 26] width 32 height 9
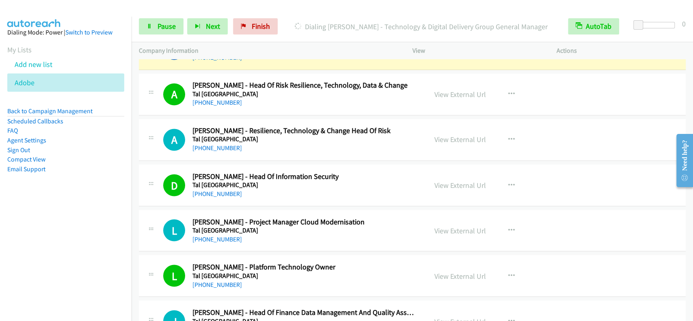
scroll to position [2957, 0]
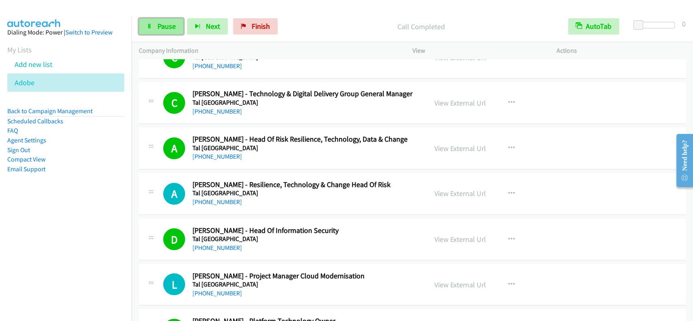
click at [173, 27] on span "Pause" at bounding box center [167, 26] width 18 height 9
click at [173, 27] on span "Start Calls" at bounding box center [174, 26] width 32 height 9
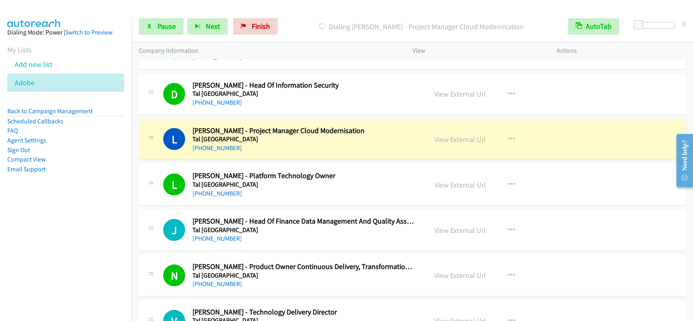
scroll to position [3119, 0]
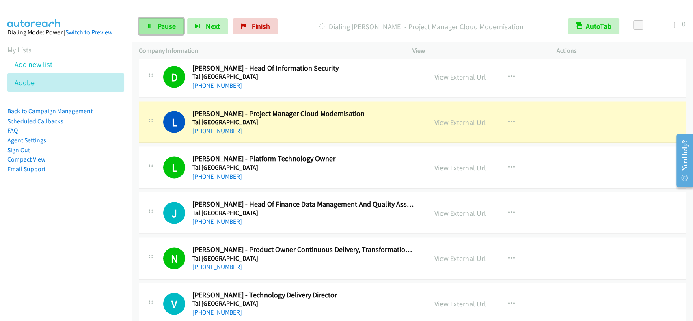
click at [162, 30] on span "Pause" at bounding box center [167, 26] width 18 height 9
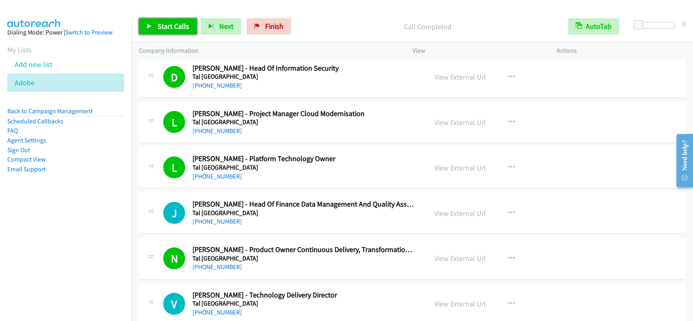
click at [182, 27] on span "Start Calls" at bounding box center [174, 26] width 32 height 9
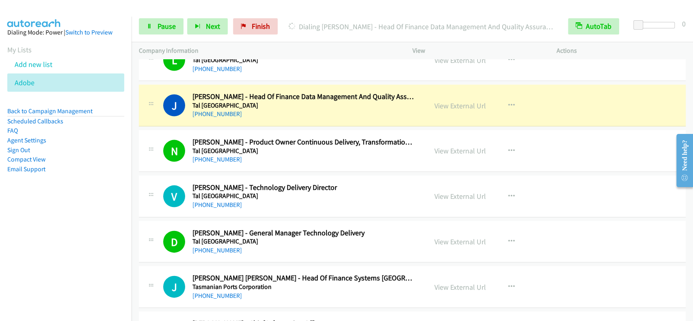
scroll to position [3227, 0]
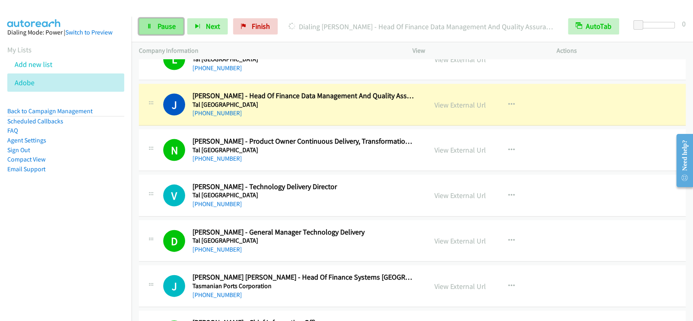
click at [165, 26] on span "Pause" at bounding box center [167, 26] width 18 height 9
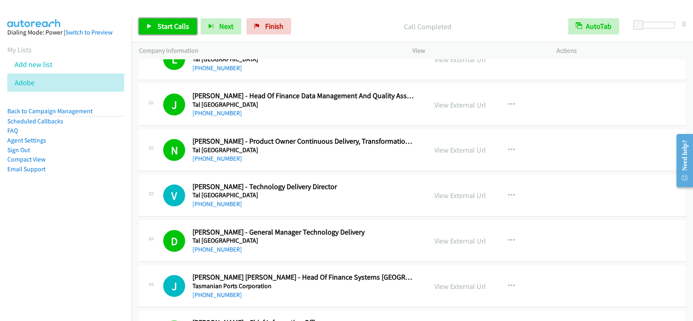
click at [162, 21] on link "Start Calls" at bounding box center [168, 26] width 58 height 16
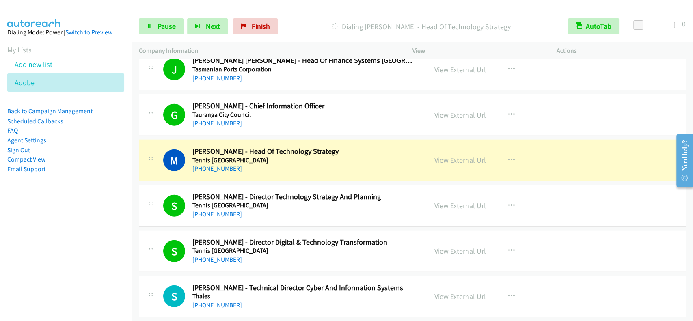
scroll to position [3498, 0]
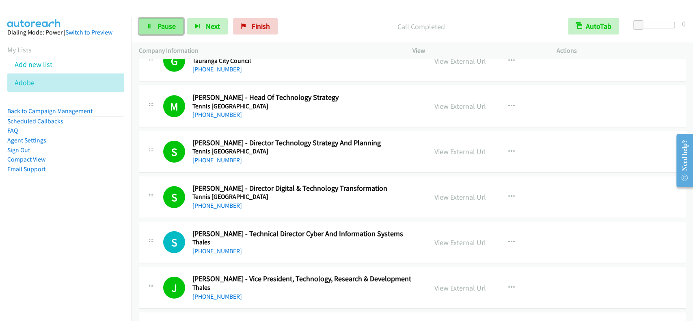
click at [175, 24] on link "Pause" at bounding box center [161, 26] width 45 height 16
click at [175, 24] on span "Start Calls" at bounding box center [174, 26] width 32 height 9
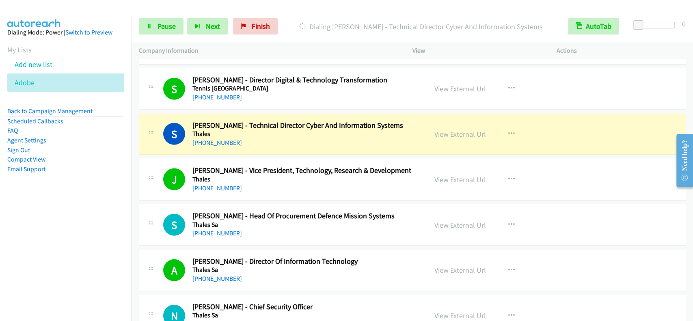
scroll to position [3661, 0]
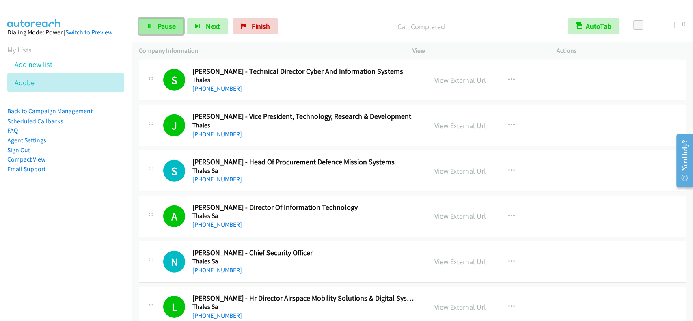
click at [151, 29] on link "Pause" at bounding box center [161, 26] width 45 height 16
click at [151, 29] on link "Start Calls" at bounding box center [168, 26] width 58 height 16
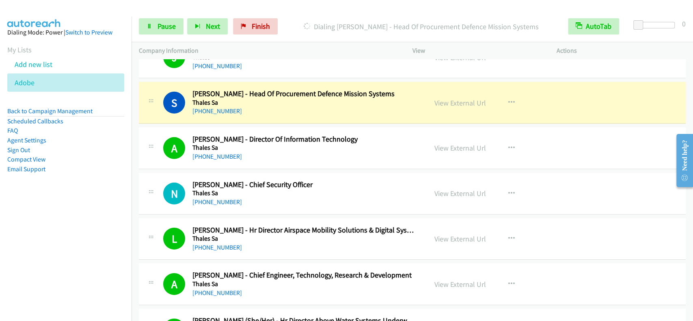
scroll to position [3737, 0]
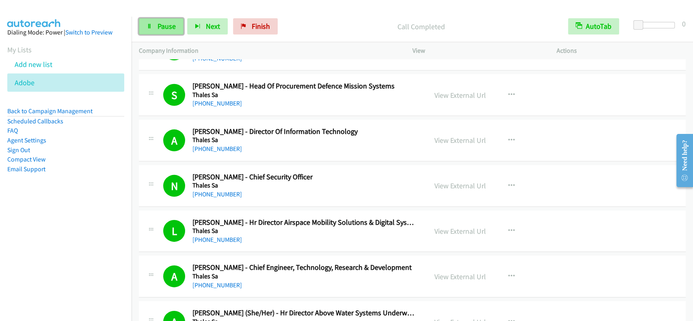
click at [163, 28] on span "Pause" at bounding box center [167, 26] width 18 height 9
click at [467, 186] on link "View External Url" at bounding box center [461, 185] width 52 height 9
click at [158, 28] on span "Start Calls" at bounding box center [174, 26] width 32 height 9
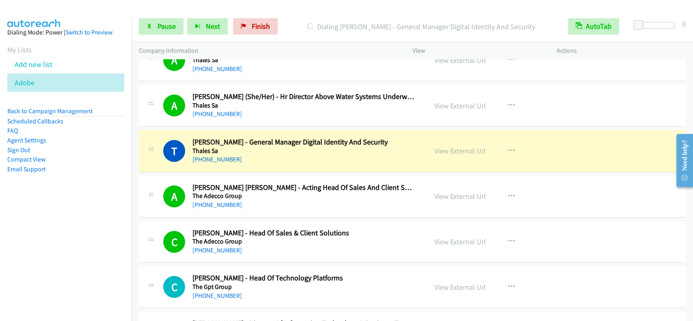
scroll to position [4007, 0]
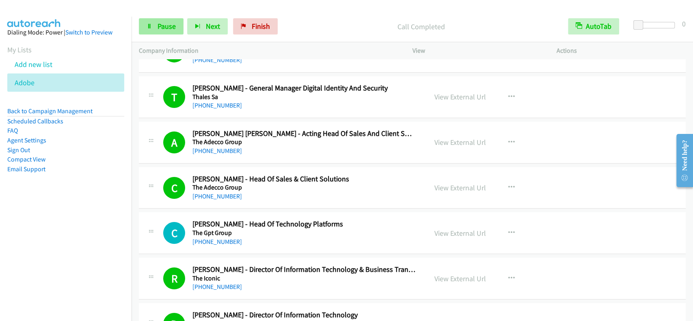
drag, startPoint x: 162, startPoint y: 35, endPoint x: 161, endPoint y: 28, distance: 6.1
click at [162, 34] on div "Start Calls Pause Next Finish Call Completed AutoTab AutoTab 0" at bounding box center [413, 26] width 562 height 31
click at [160, 25] on span "Pause" at bounding box center [167, 26] width 18 height 9
click at [160, 25] on span "Start Calls" at bounding box center [174, 26] width 32 height 9
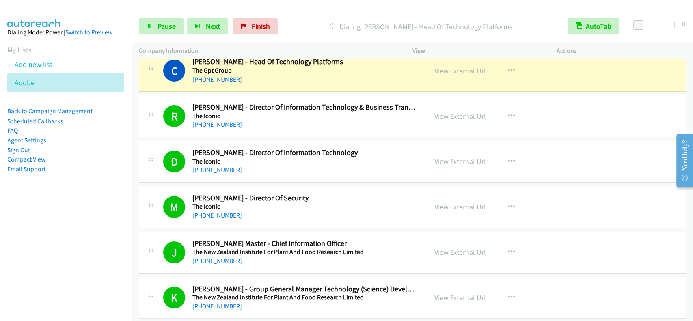
scroll to position [4148, 0]
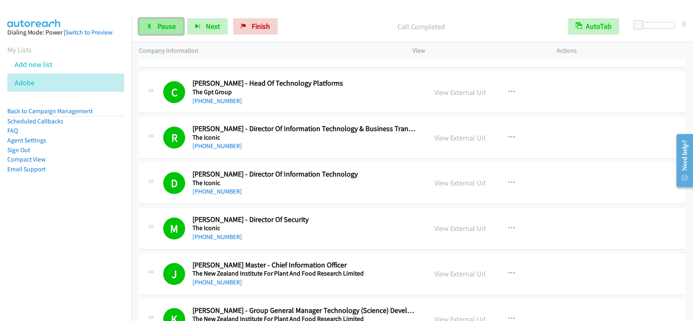
click at [179, 26] on link "Pause" at bounding box center [161, 26] width 45 height 16
click at [179, 26] on span "Start Calls" at bounding box center [174, 26] width 32 height 9
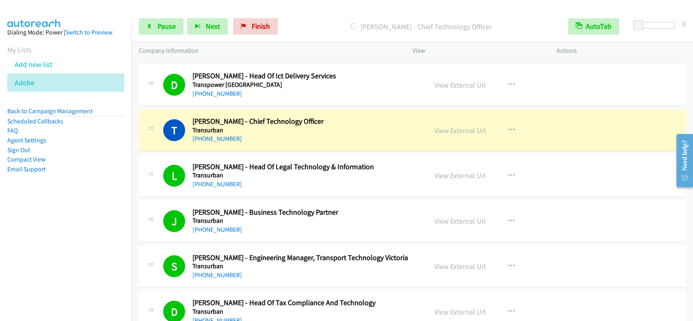
scroll to position [5935, 0]
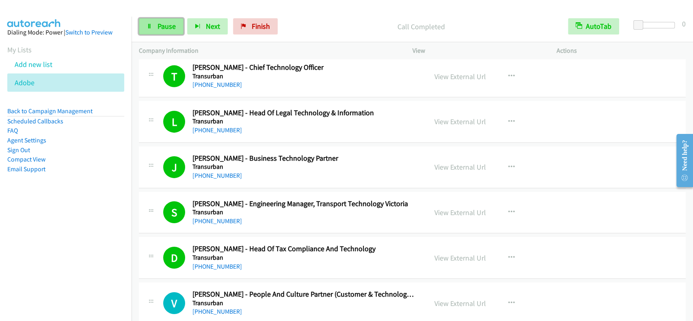
click at [151, 26] on icon at bounding box center [150, 27] width 6 height 6
click at [169, 27] on span "Pause" at bounding box center [167, 26] width 18 height 9
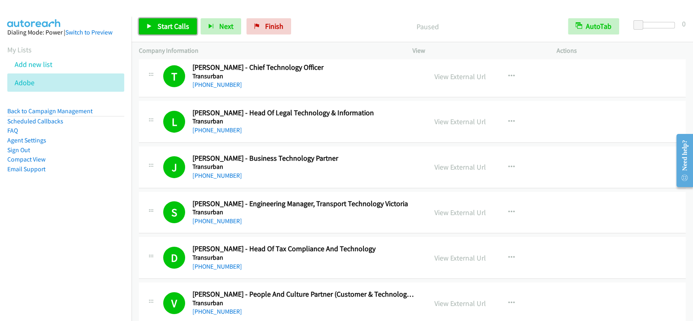
click at [169, 27] on span "Start Calls" at bounding box center [174, 26] width 32 height 9
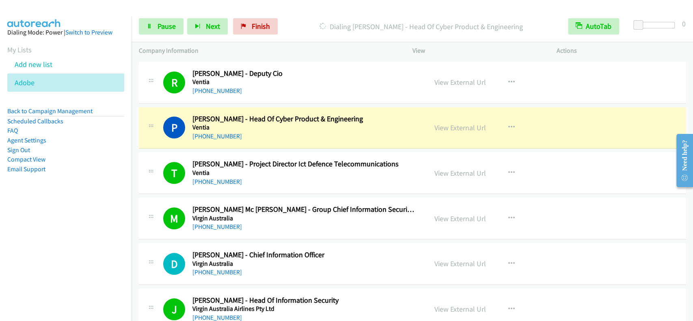
scroll to position [6748, 0]
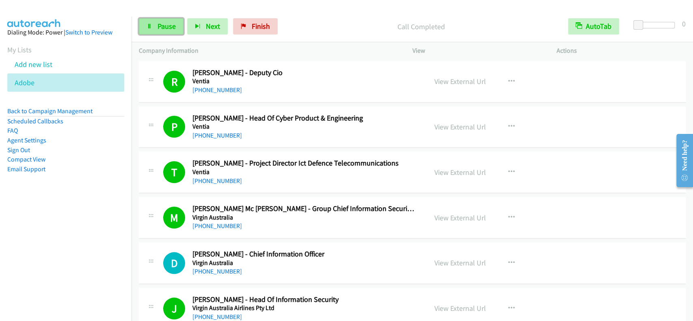
click at [171, 26] on span "Pause" at bounding box center [167, 26] width 18 height 9
click at [171, 26] on span "Start Calls" at bounding box center [174, 26] width 32 height 9
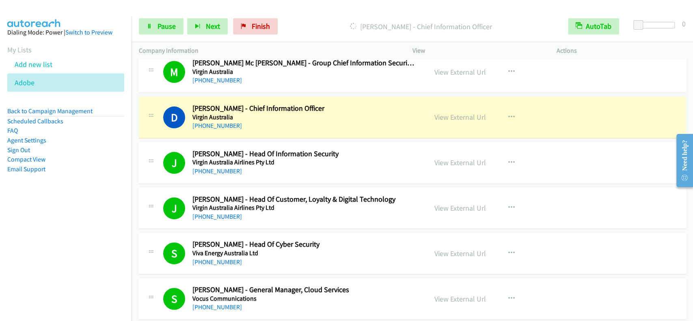
scroll to position [6910, 0]
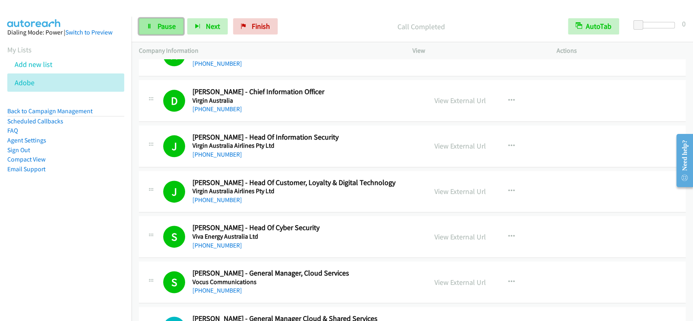
click at [166, 22] on span "Pause" at bounding box center [167, 26] width 18 height 9
click at [166, 22] on span "Start Calls" at bounding box center [174, 26] width 32 height 9
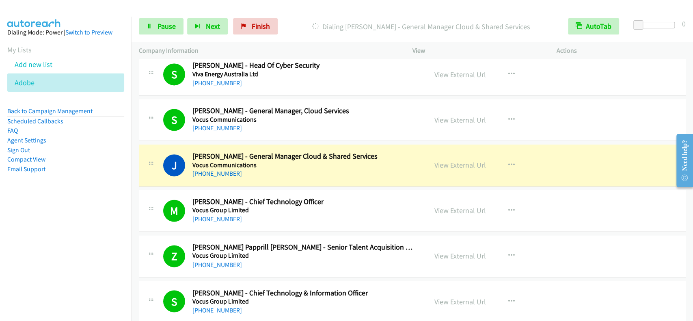
scroll to position [7127, 0]
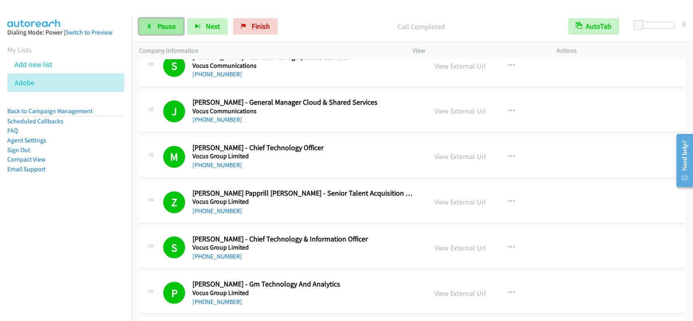
click at [167, 26] on span "Pause" at bounding box center [167, 26] width 18 height 9
click at [167, 25] on span "Start Calls" at bounding box center [174, 26] width 32 height 9
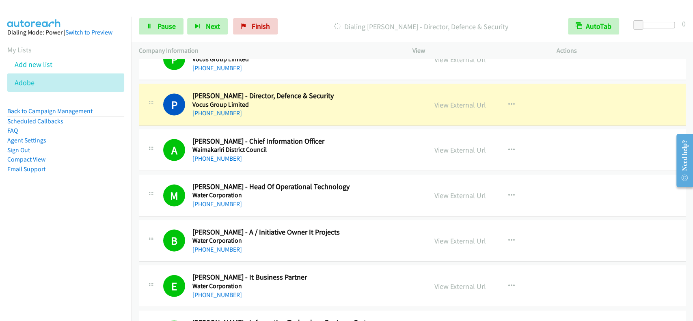
scroll to position [7343, 0]
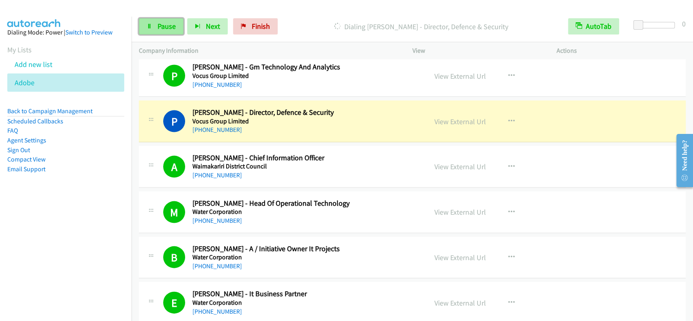
click at [158, 22] on span "Pause" at bounding box center [167, 26] width 18 height 9
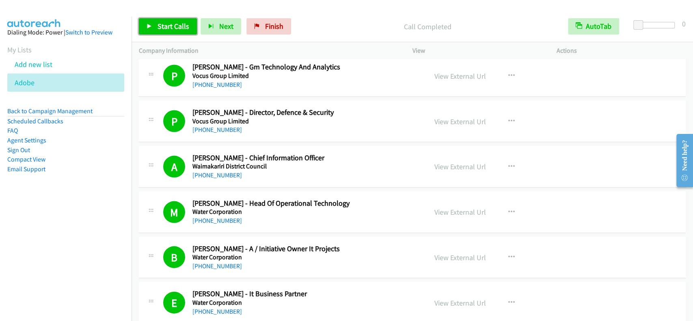
click at [151, 18] on link "Start Calls" at bounding box center [168, 26] width 58 height 16
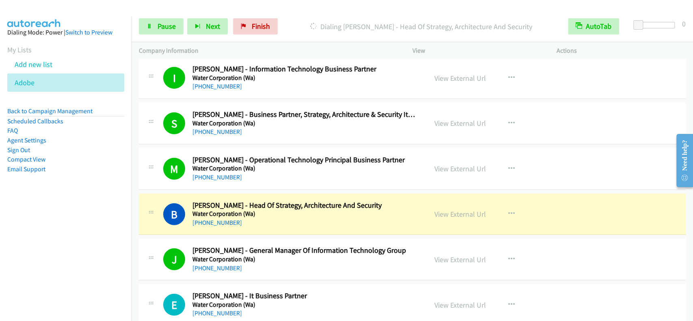
scroll to position [7722, 0]
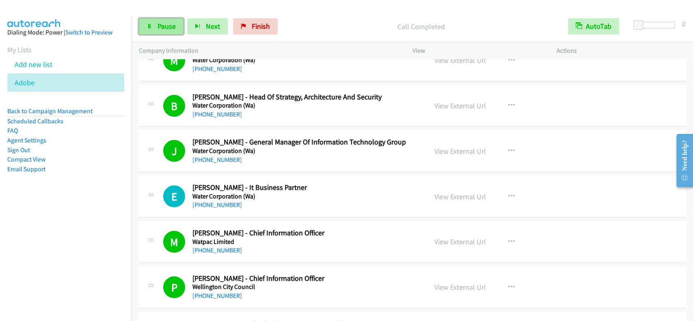
click at [169, 29] on span "Pause" at bounding box center [167, 26] width 18 height 9
click at [169, 29] on span "Start Calls" at bounding box center [174, 26] width 32 height 9
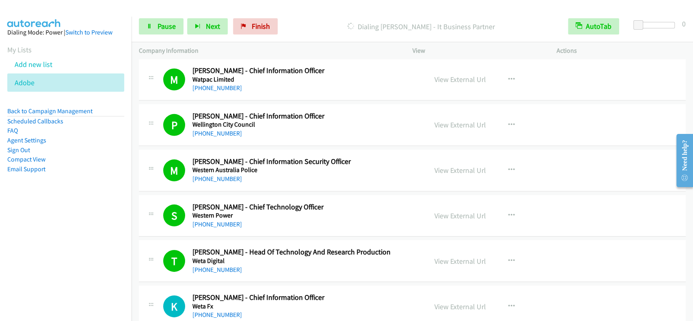
scroll to position [7831, 0]
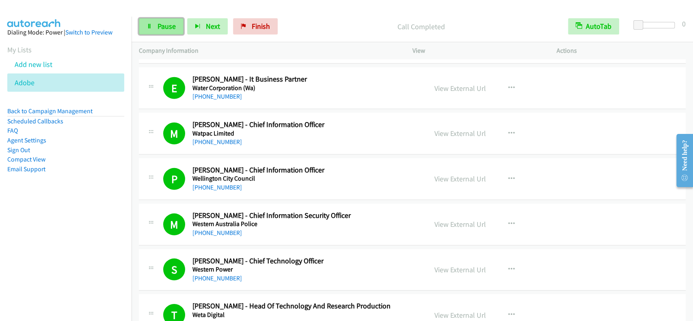
click at [170, 26] on span "Pause" at bounding box center [167, 26] width 18 height 9
click at [170, 26] on span "Start Calls" at bounding box center [174, 26] width 32 height 9
click at [157, 18] on div "Start Calls Pause Next Finish Dialing Kathy Gruzas - Chief Information Officer …" at bounding box center [413, 26] width 562 height 31
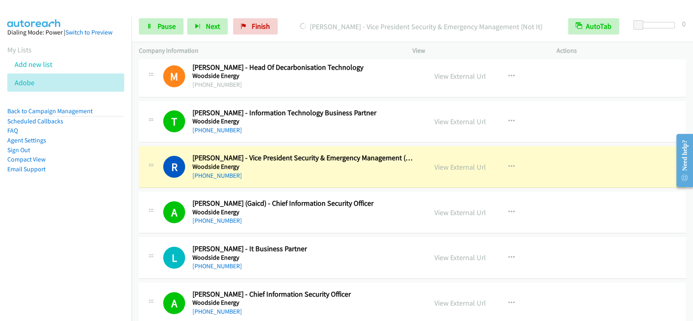
scroll to position [8264, 0]
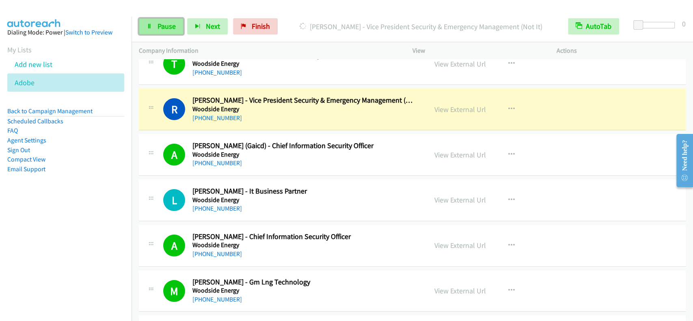
click at [165, 24] on span "Pause" at bounding box center [167, 26] width 18 height 9
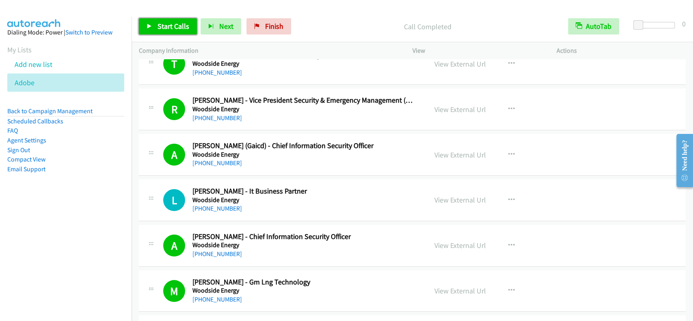
click at [158, 20] on link "Start Calls" at bounding box center [168, 26] width 58 height 16
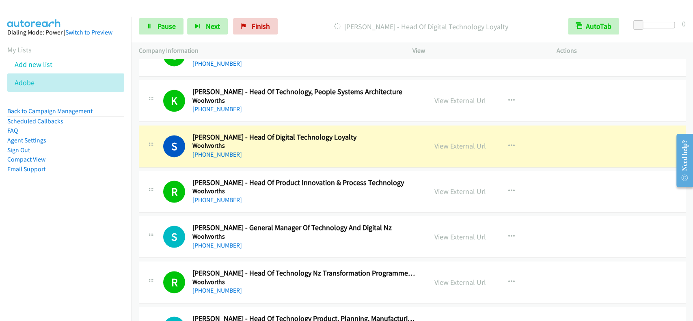
scroll to position [9131, 0]
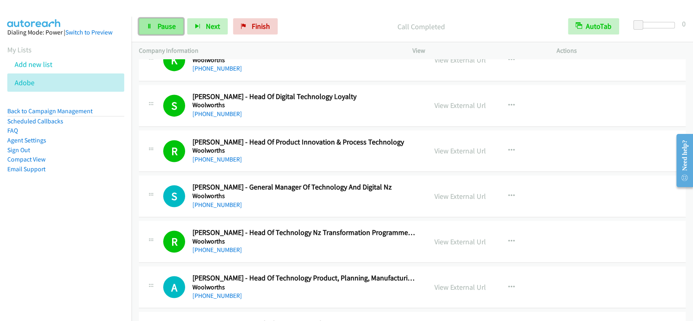
click at [162, 21] on link "Pause" at bounding box center [161, 26] width 45 height 16
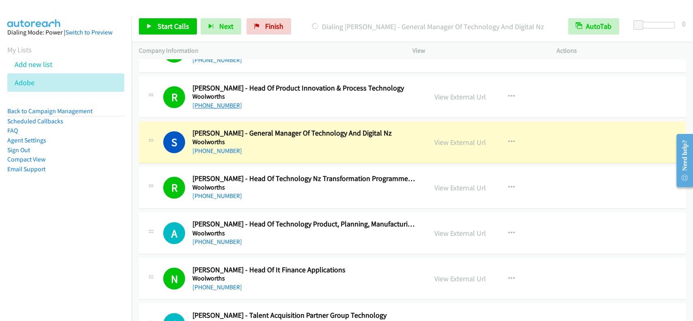
scroll to position [9239, 0]
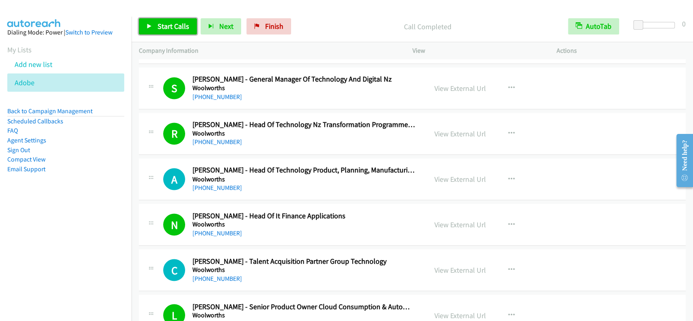
click at [169, 24] on span "Start Calls" at bounding box center [174, 26] width 32 height 9
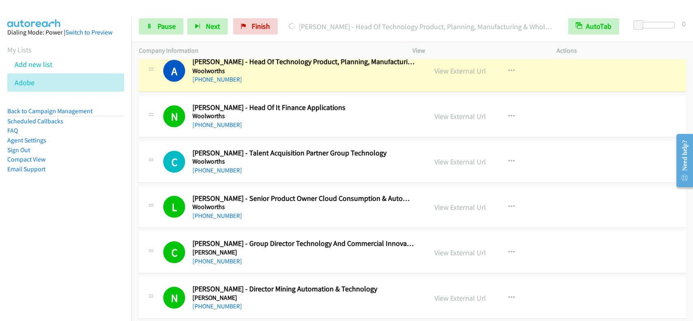
scroll to position [9293, 0]
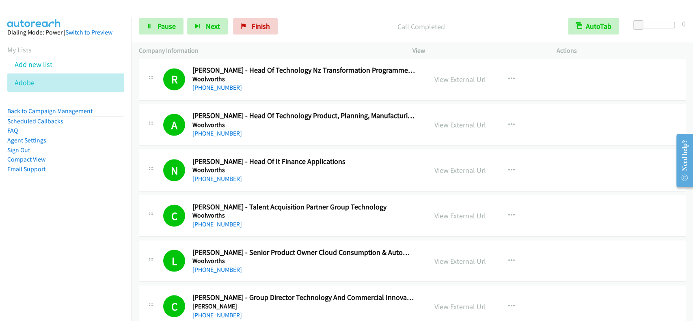
click at [157, 16] on div "Start Calls Pause Next Finish Call Completed AutoTab AutoTab 0" at bounding box center [413, 26] width 562 height 31
click at [157, 21] on link "Pause" at bounding box center [161, 26] width 45 height 16
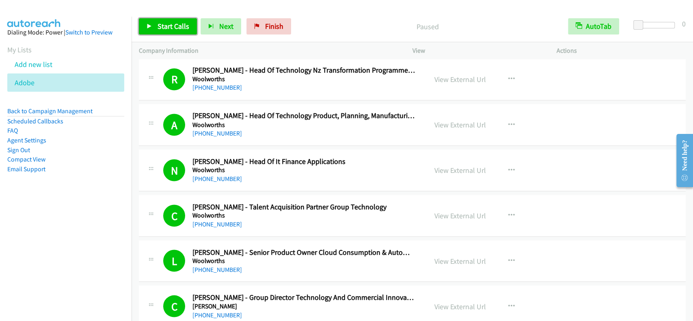
click at [158, 26] on span "Start Calls" at bounding box center [174, 26] width 32 height 9
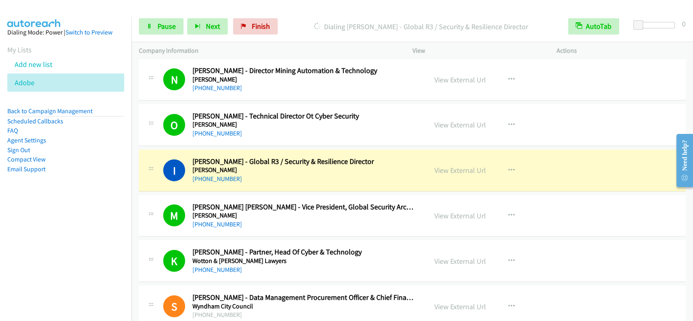
scroll to position [9618, 0]
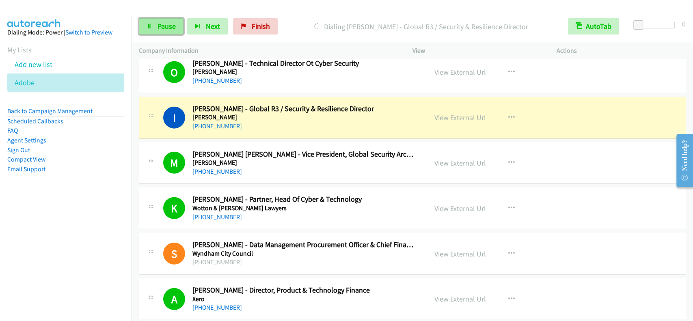
click at [163, 31] on link "Pause" at bounding box center [161, 26] width 45 height 16
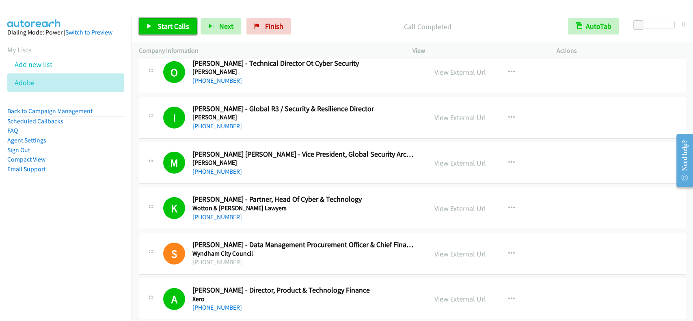
click at [173, 25] on span "Start Calls" at bounding box center [174, 26] width 32 height 9
click at [158, 26] on span "Pause" at bounding box center [167, 26] width 18 height 9
click at [164, 21] on link "Start Calls" at bounding box center [168, 26] width 58 height 16
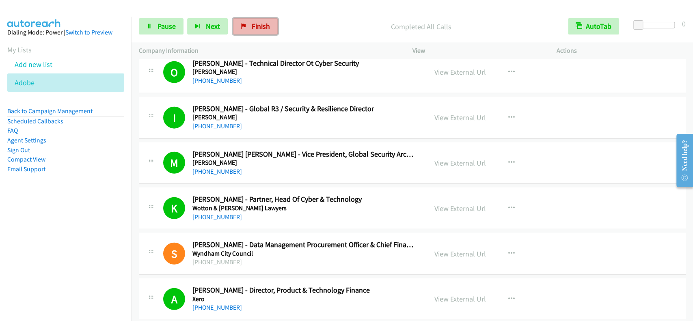
click at [261, 22] on span "Finish" at bounding box center [261, 26] width 18 height 9
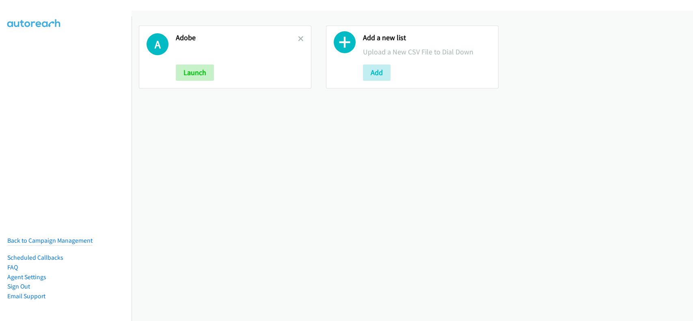
click at [301, 37] on icon at bounding box center [301, 40] width 6 height 6
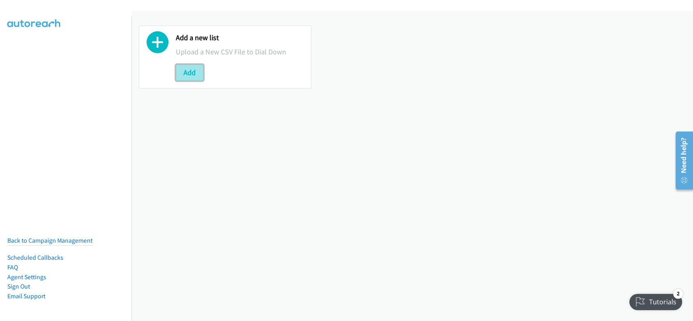
click at [188, 73] on button "Add" at bounding box center [190, 73] width 28 height 16
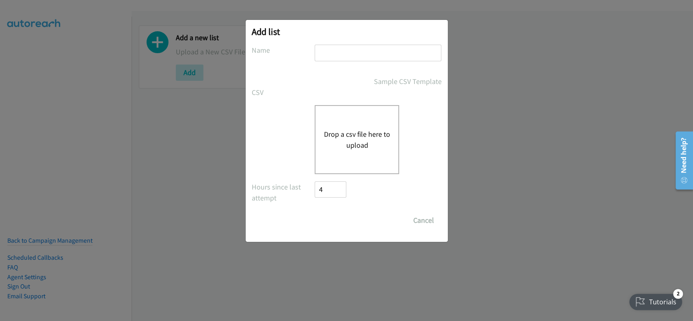
click at [350, 47] on input "text" at bounding box center [378, 53] width 127 height 17
type input "adobe"
click at [366, 134] on button "Drop a csv file here to upload" at bounding box center [357, 140] width 67 height 22
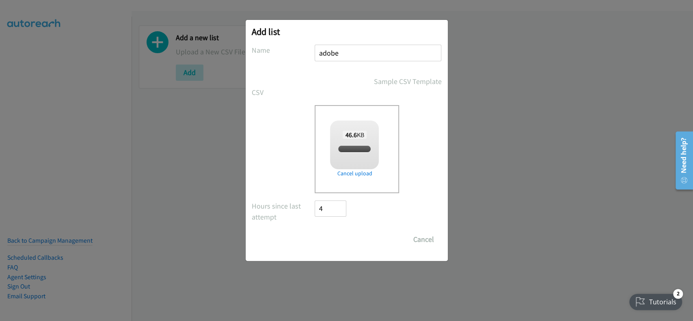
checkbox input "true"
click at [338, 243] on input "Save List" at bounding box center [336, 240] width 43 height 16
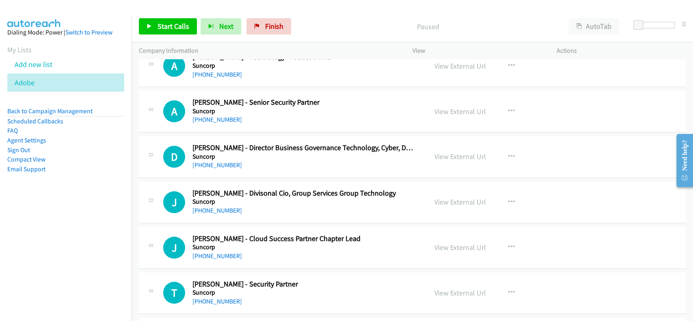
scroll to position [595, 0]
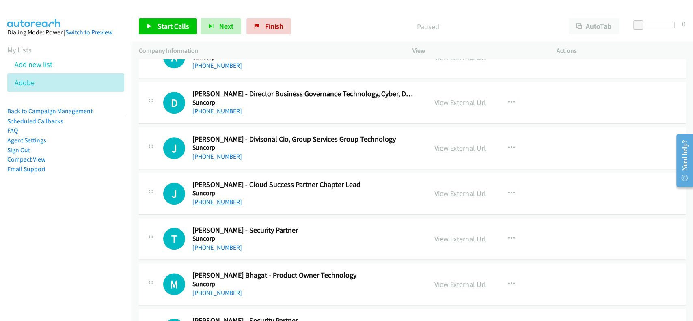
click at [221, 201] on link "+61 422 526 640" at bounding box center [218, 202] width 50 height 8
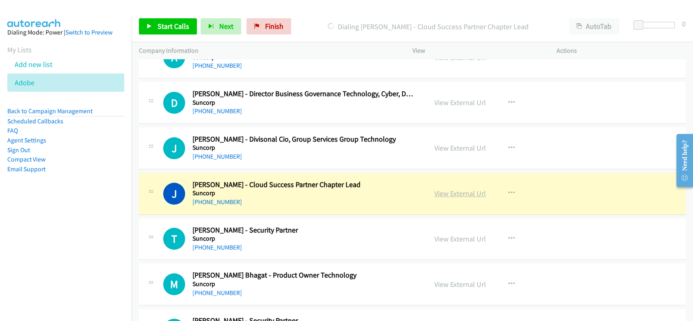
click at [463, 196] on link "View External Url" at bounding box center [461, 193] width 52 height 9
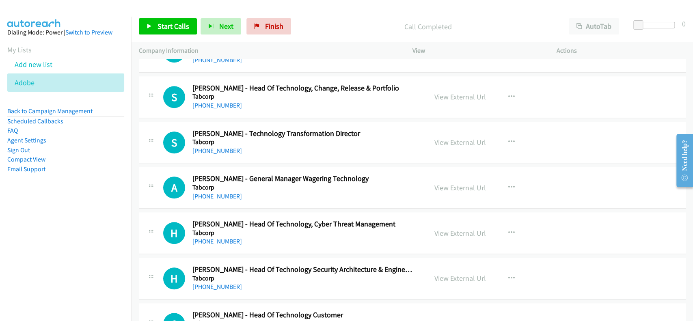
scroll to position [2653, 0]
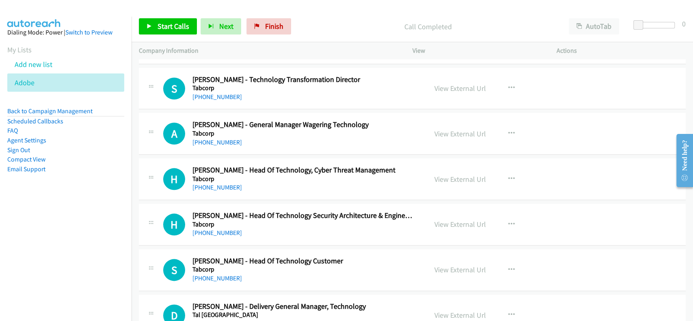
click at [210, 175] on h5 "Tabcorp" at bounding box center [304, 179] width 223 height 8
drag, startPoint x: 210, startPoint y: 179, endPoint x: 210, endPoint y: 184, distance: 4.5
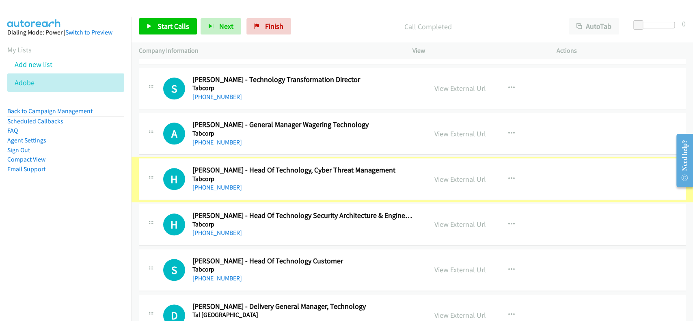
click at [210, 184] on link "+61 2 9218 1083" at bounding box center [218, 188] width 50 height 8
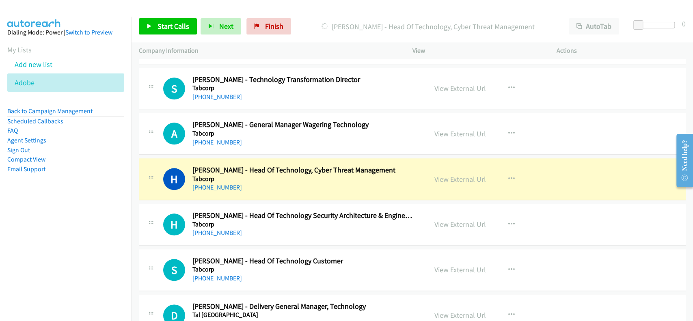
click at [439, 169] on div "View External Url View External Url Schedule/Manage Callback Start Calls Here R…" at bounding box center [502, 179] width 151 height 27
click at [444, 175] on link "View External Url" at bounding box center [461, 179] width 52 height 9
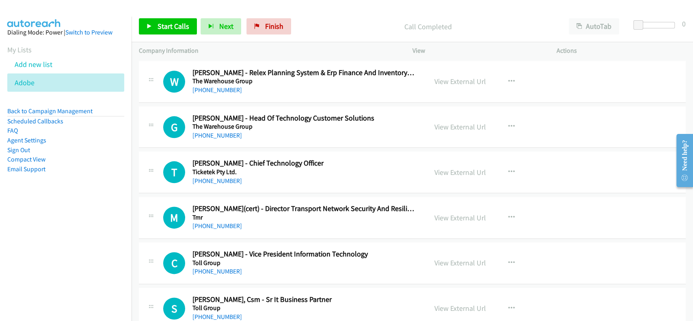
scroll to position [4820, 0]
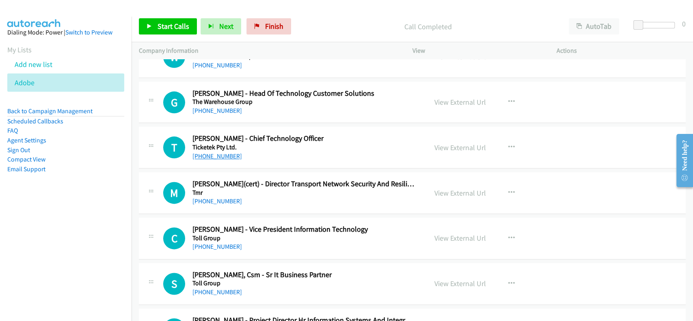
click at [221, 152] on link "+61 2 9266 4158" at bounding box center [218, 156] width 50 height 8
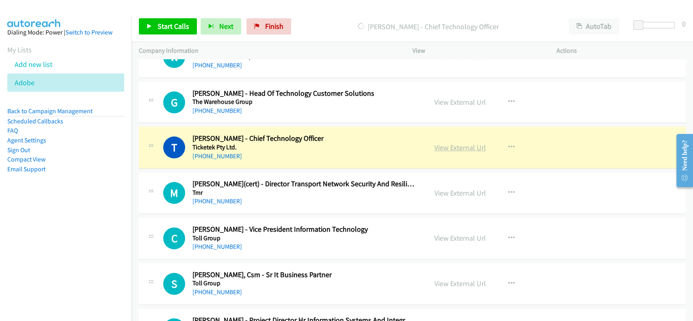
click at [457, 143] on link "View External Url" at bounding box center [461, 147] width 52 height 9
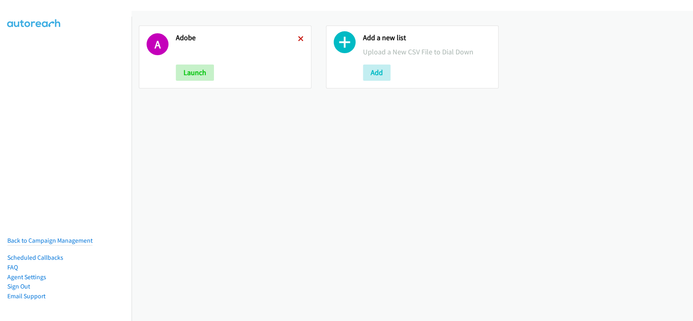
click at [298, 37] on icon at bounding box center [301, 40] width 6 height 6
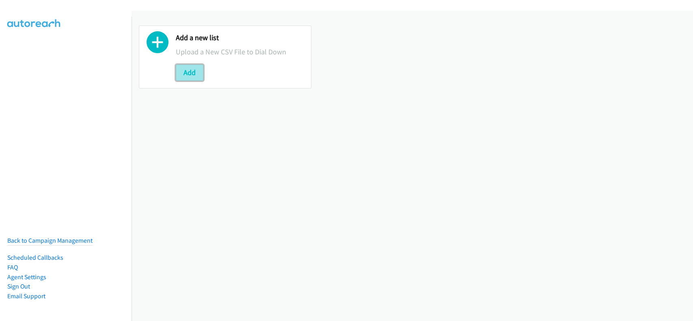
click at [197, 74] on button "Add" at bounding box center [190, 73] width 28 height 16
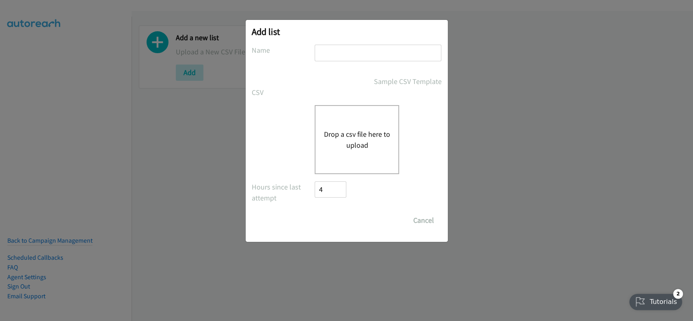
click at [344, 50] on input "text" at bounding box center [378, 53] width 127 height 17
type input "adobe"
click at [366, 143] on button "Drop a csv file here to upload" at bounding box center [357, 140] width 67 height 22
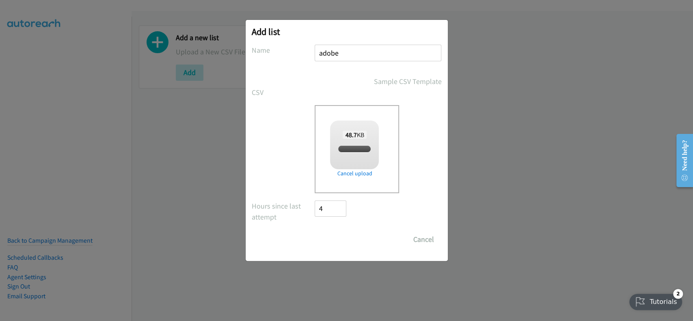
checkbox input "true"
click at [343, 240] on input "Save List" at bounding box center [336, 240] width 43 height 16
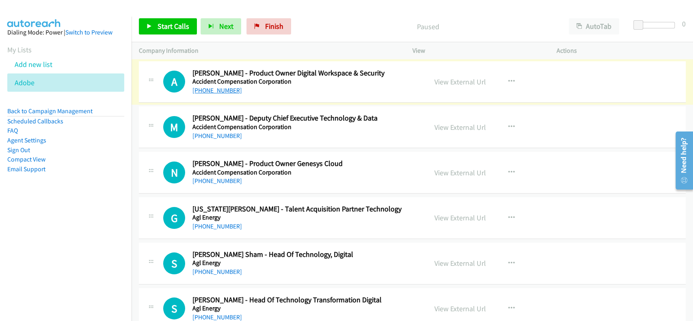
click at [206, 87] on link "[PHONE_NUMBER]" at bounding box center [218, 91] width 50 height 8
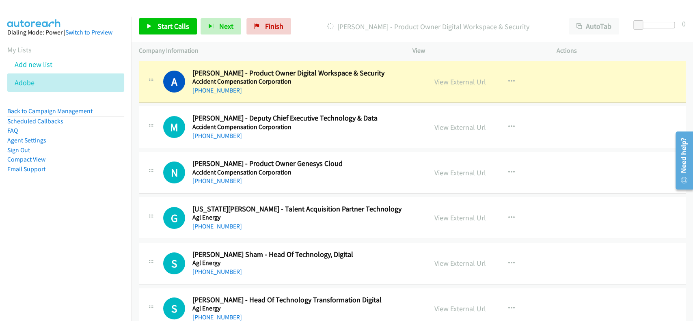
click at [455, 80] on link "View External Url" at bounding box center [461, 81] width 52 height 9
